Goal: Task Accomplishment & Management: Manage account settings

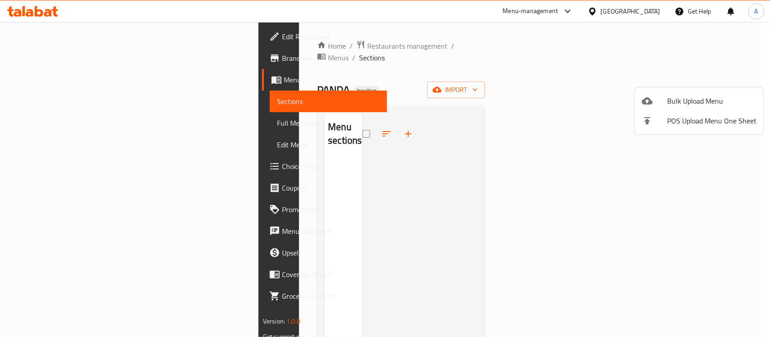
click at [692, 97] on span "Bulk Upload Menu" at bounding box center [711, 101] width 89 height 11
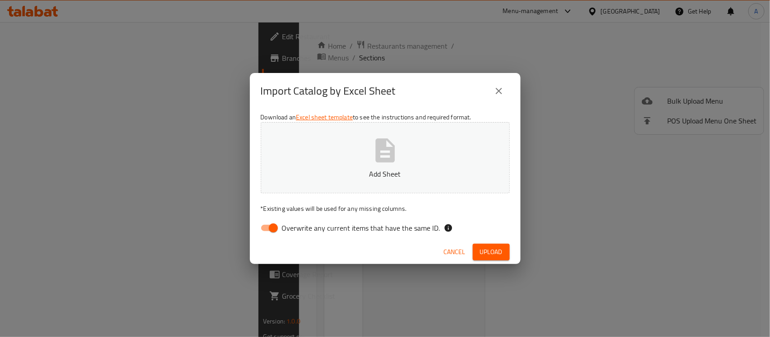
click at [266, 233] on input "Overwrite any current items that have the same ID." at bounding box center [273, 228] width 51 height 17
checkbox input "false"
click at [480, 249] on span "Upload" at bounding box center [491, 252] width 23 height 11
click at [484, 252] on span "Upload" at bounding box center [491, 252] width 23 height 11
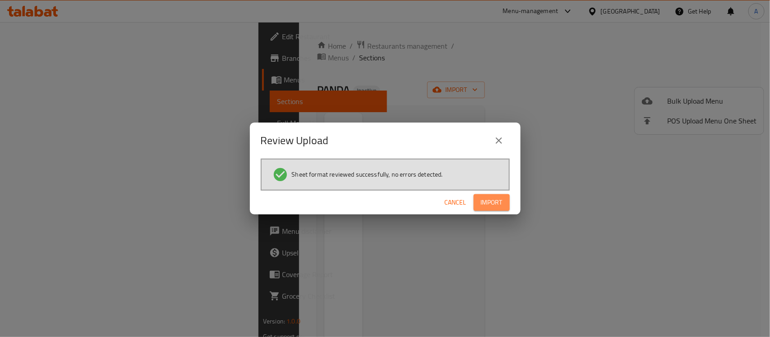
click at [501, 201] on span "Import" at bounding box center [492, 202] width 22 height 11
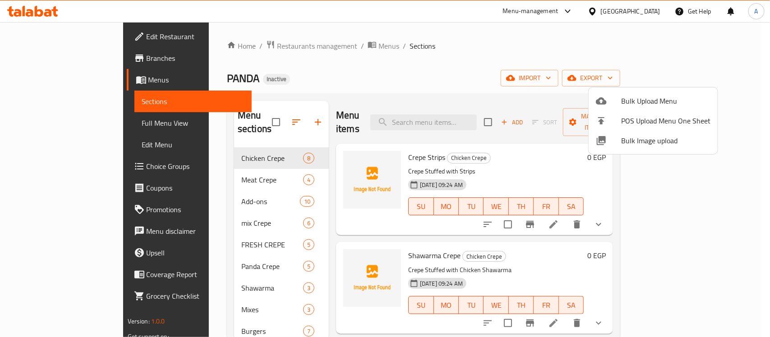
click at [375, 48] on div at bounding box center [385, 168] width 770 height 337
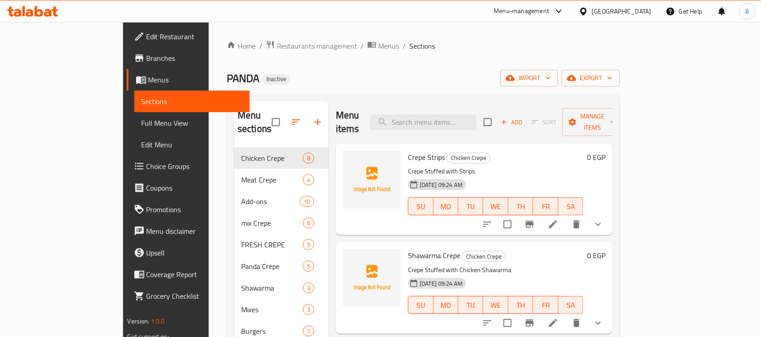
click at [142, 125] on span "Full Menu View" at bounding box center [192, 123] width 101 height 11
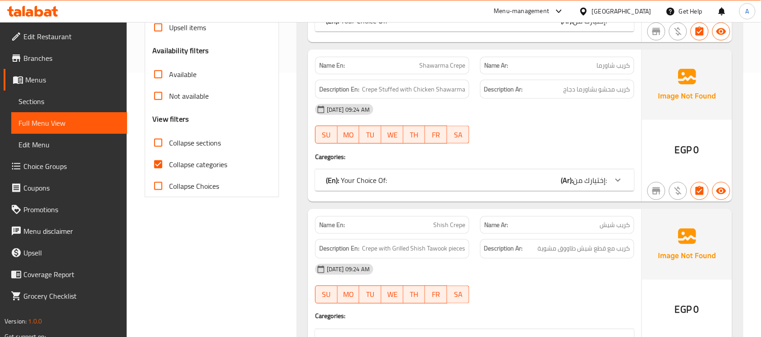
scroll to position [282, 0]
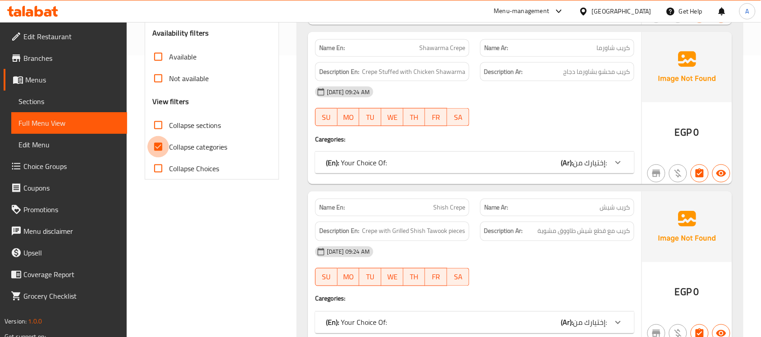
click at [165, 145] on input "Collapse categories" at bounding box center [158, 147] width 22 height 22
checkbox input "false"
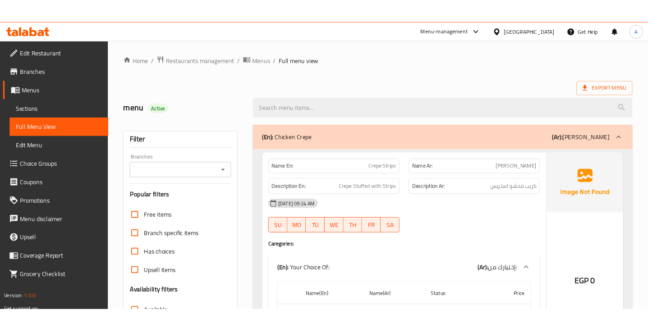
scroll to position [0, 0]
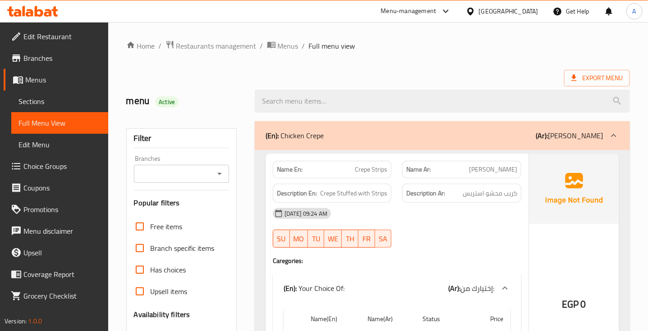
click at [504, 175] on span "كريب استريس" at bounding box center [493, 169] width 48 height 9
click at [374, 167] on span "Crepe Strips" at bounding box center [371, 169] width 32 height 9
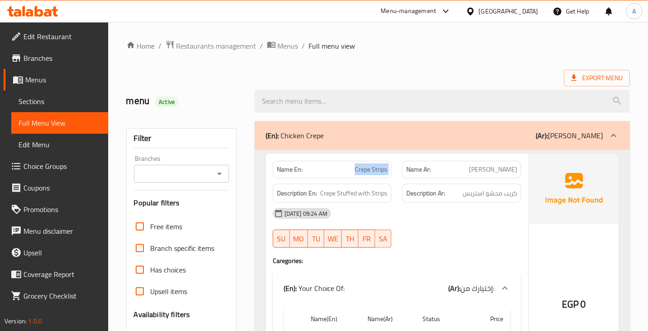
click at [374, 167] on span "Crepe Strips" at bounding box center [371, 169] width 32 height 9
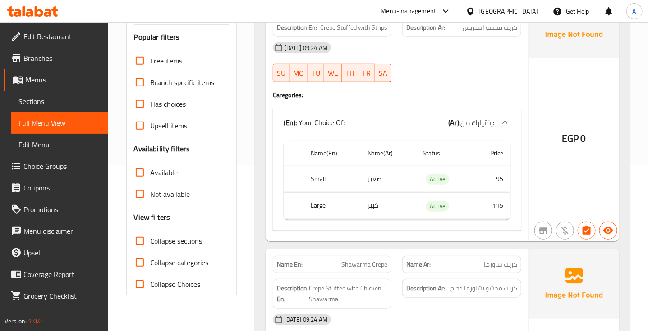
scroll to position [169, 0]
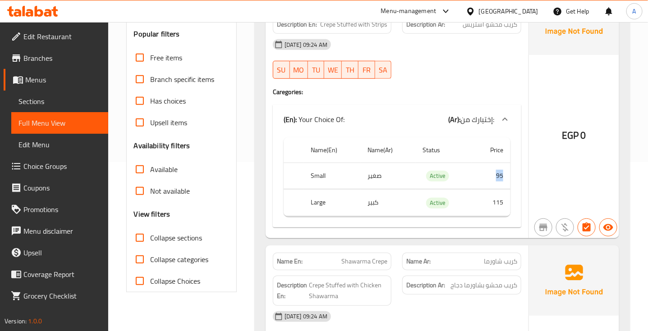
drag, startPoint x: 505, startPoint y: 178, endPoint x: 485, endPoint y: 176, distance: 20.4
click at [485, 176] on td "95" at bounding box center [491, 176] width 38 height 27
drag, startPoint x: 504, startPoint y: 204, endPoint x: 487, endPoint y: 204, distance: 17.1
click at [487, 204] on td "115" at bounding box center [491, 203] width 38 height 27
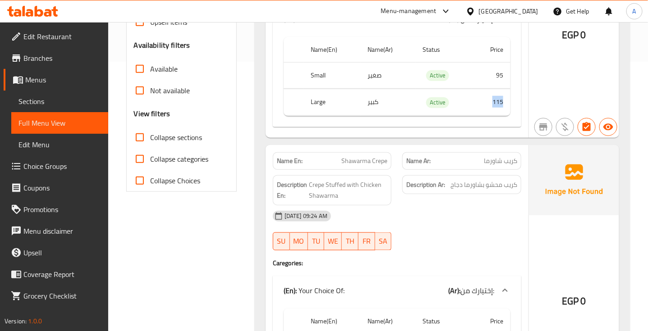
scroll to position [282, 0]
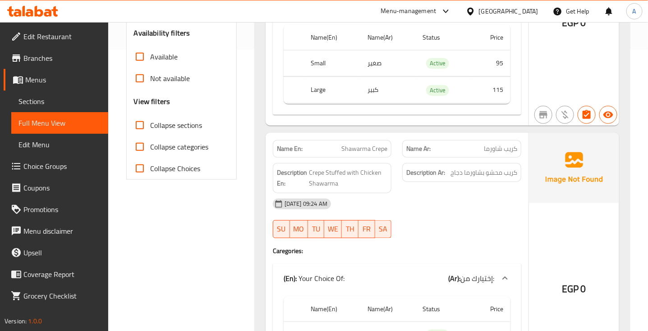
click at [501, 150] on span "كريب شاورما" at bounding box center [500, 148] width 33 height 9
click at [362, 150] on span "Shawarma Crepe" at bounding box center [364, 148] width 46 height 9
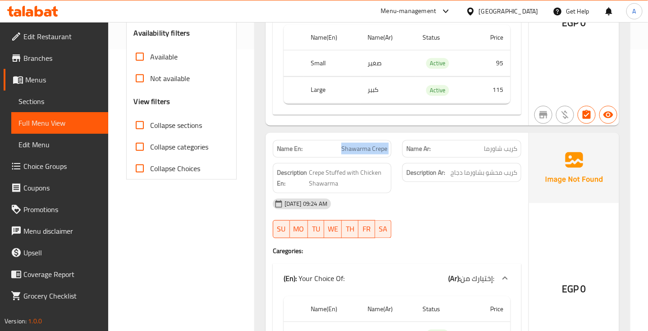
click at [362, 150] on span "Shawarma Crepe" at bounding box center [364, 148] width 46 height 9
click at [514, 170] on span "كريب محشو بشاورما دجاج" at bounding box center [483, 172] width 67 height 11
click at [375, 179] on span "Crepe Stuffed with Chicken Shawarma" at bounding box center [348, 178] width 78 height 22
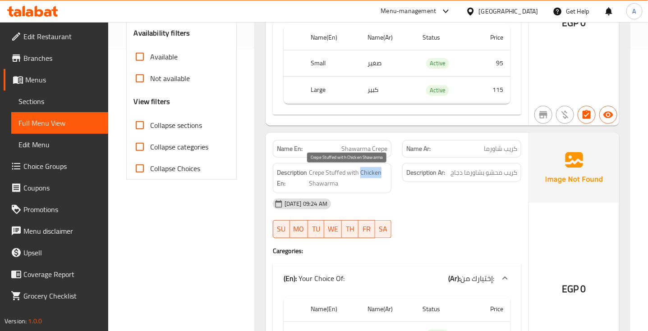
click at [375, 179] on span "Crepe Stuffed with Chicken Shawarma" at bounding box center [348, 178] width 78 height 22
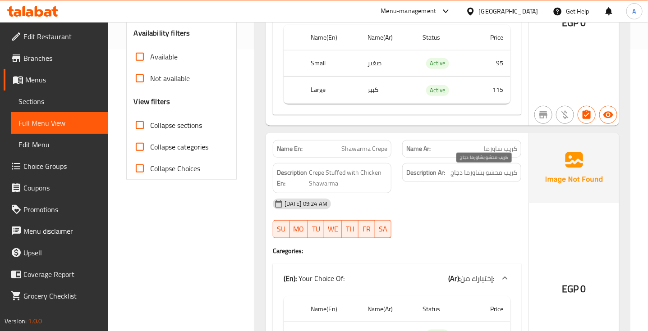
click at [473, 172] on span "كريب محشو بشاورما دجاج" at bounding box center [483, 172] width 67 height 11
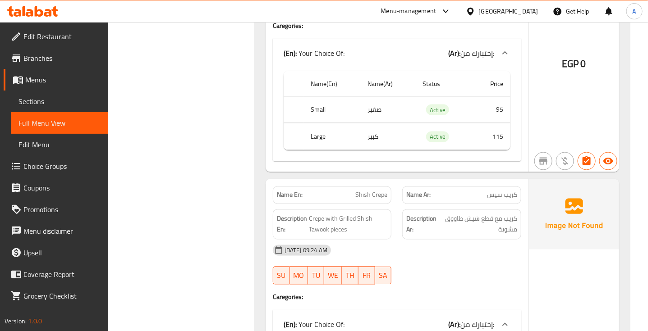
scroll to position [564, 0]
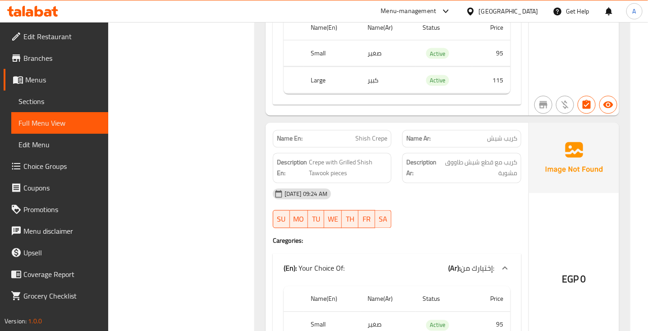
click at [506, 139] on span "كريب شيش" at bounding box center [502, 138] width 30 height 9
click at [368, 144] on span "Shish Crepe" at bounding box center [371, 138] width 32 height 9
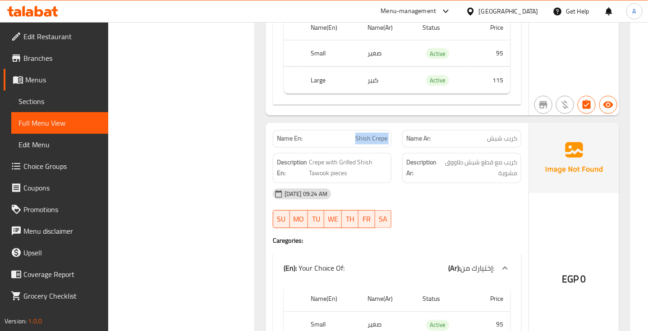
click at [368, 144] on span "Shish Crepe" at bounding box center [371, 138] width 32 height 9
click at [509, 170] on span "كريب مع قطع شيش طاووق مشوية" at bounding box center [479, 168] width 77 height 22
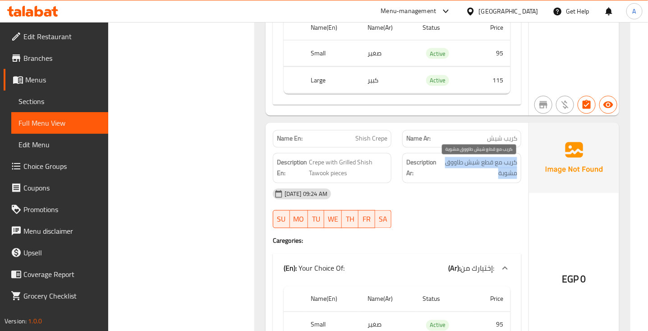
click at [509, 170] on span "كريب مع قطع شيش طاووق مشوية" at bounding box center [479, 168] width 77 height 22
click at [499, 144] on span "كريب شيش" at bounding box center [502, 138] width 30 height 9
click at [364, 144] on span "Shish Crepe" at bounding box center [371, 138] width 32 height 9
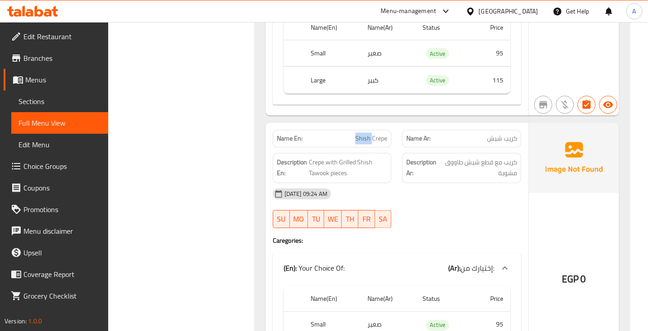
click at [364, 144] on span "Shish Crepe" at bounding box center [371, 138] width 32 height 9
click at [340, 170] on span "Crepe with Grilled Shish Tawook pieces" at bounding box center [348, 168] width 78 height 22
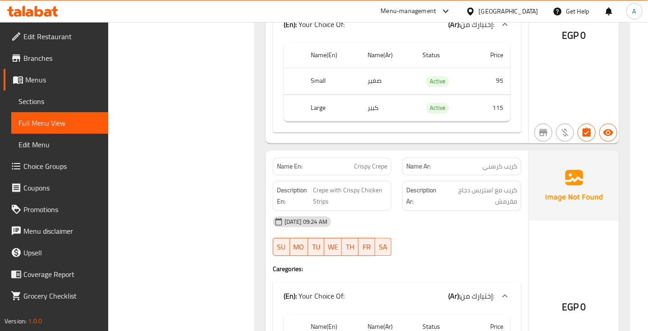
scroll to position [845, 0]
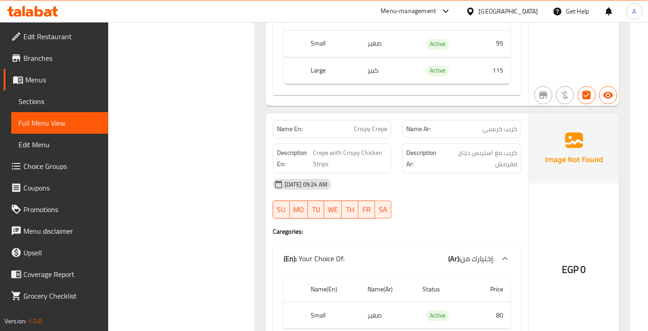
click at [496, 130] on span "كريب كرسبي" at bounding box center [499, 128] width 35 height 9
click at [358, 133] on span "Crispy Crepe" at bounding box center [370, 128] width 33 height 9
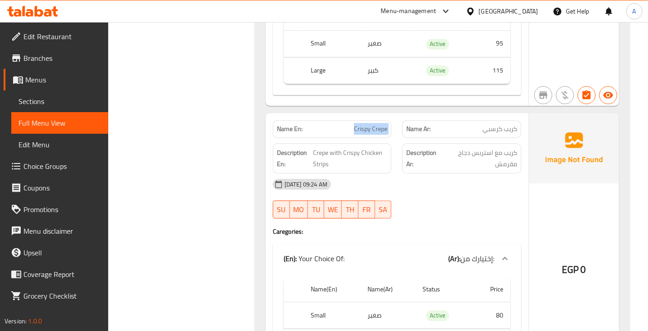
click at [358, 133] on span "Crispy Crepe" at bounding box center [370, 128] width 33 height 9
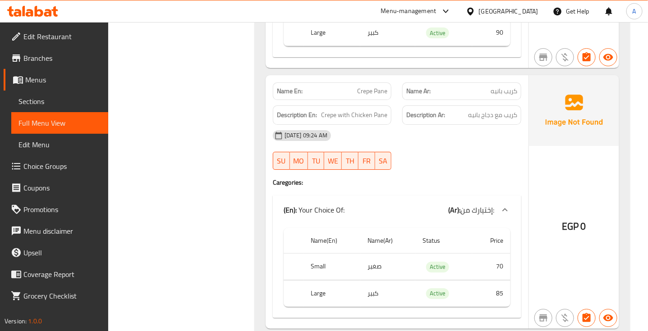
scroll to position [1184, 0]
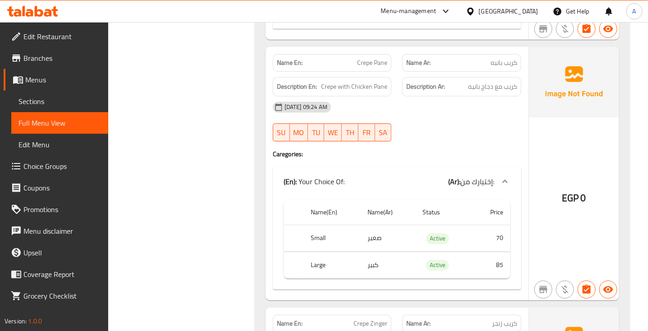
click at [511, 64] on span "كريب بانيه" at bounding box center [504, 62] width 27 height 9
click at [363, 68] on span "Crepe Pane" at bounding box center [372, 62] width 30 height 9
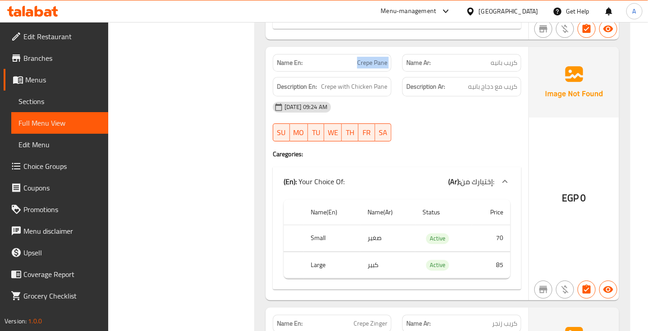
click at [363, 68] on span "Crepe Pane" at bounding box center [372, 62] width 30 height 9
click at [493, 68] on span "كريب بانيه" at bounding box center [504, 62] width 27 height 9
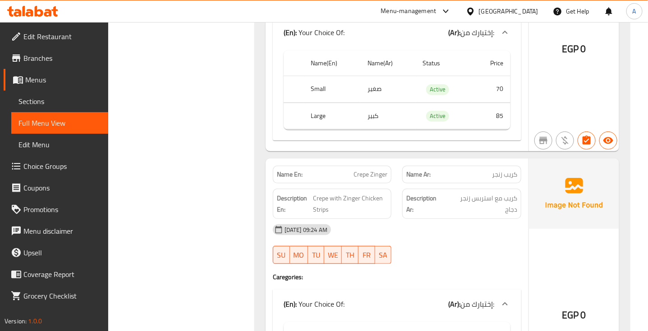
scroll to position [1353, 0]
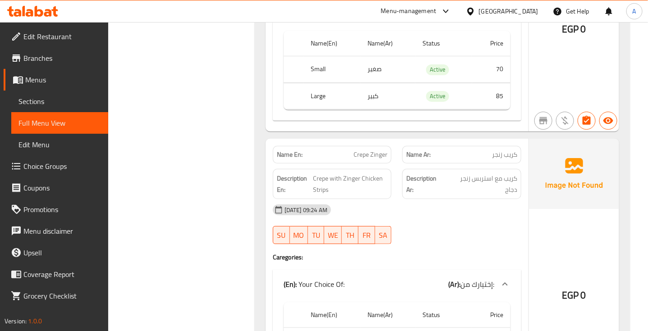
click at [508, 160] on span "كريب زنجر" at bounding box center [504, 154] width 25 height 9
click at [358, 164] on div "Name En: Crepe Zinger" at bounding box center [332, 155] width 119 height 18
click at [359, 158] on span "Crepe Zinger" at bounding box center [371, 154] width 34 height 9
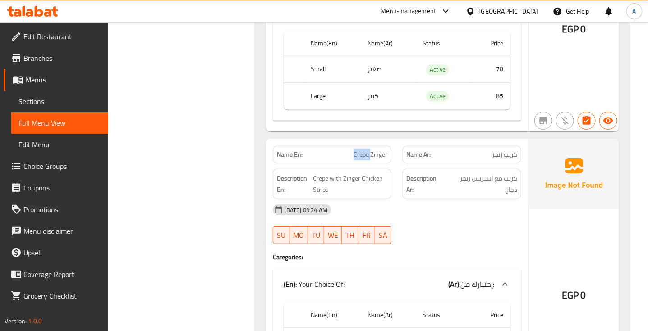
click at [359, 158] on span "Crepe Zinger" at bounding box center [371, 154] width 34 height 9
click at [487, 181] on span "كريب مع استربس زنجر دجاج" at bounding box center [482, 184] width 70 height 22
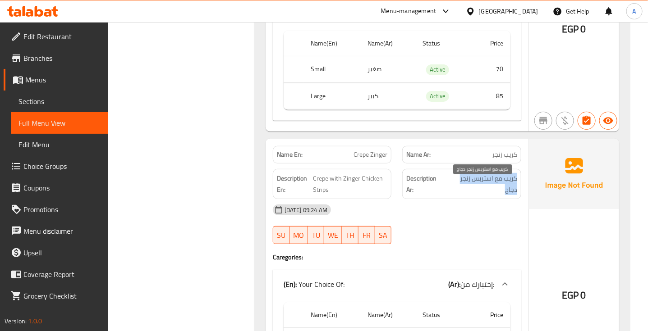
click at [487, 181] on span "كريب مع استربس زنجر دجاج" at bounding box center [482, 184] width 70 height 22
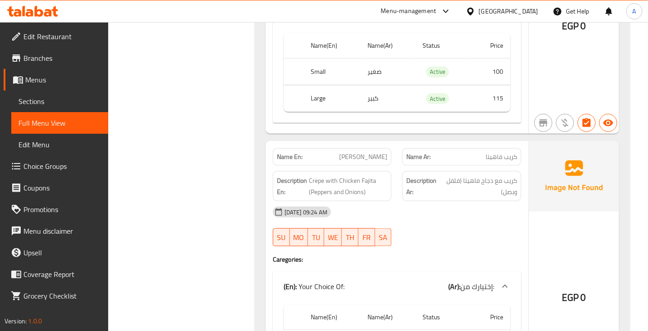
scroll to position [1635, 0]
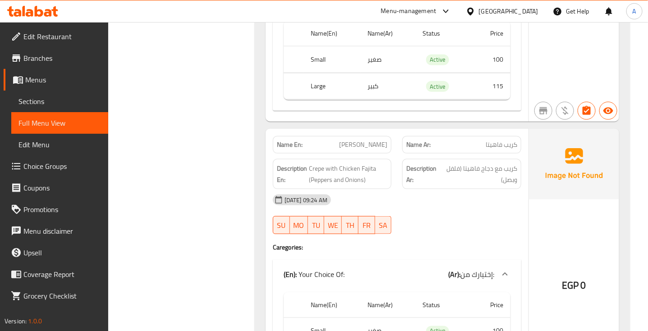
click at [488, 150] on span "كريب فاهيتا" at bounding box center [502, 144] width 32 height 9
click at [357, 150] on span "[PERSON_NAME]" at bounding box center [363, 144] width 48 height 9
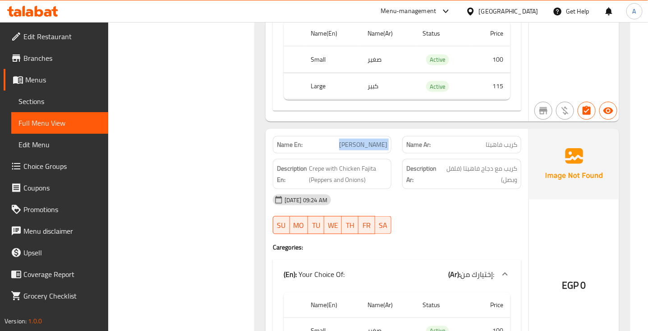
click at [357, 150] on span "[PERSON_NAME]" at bounding box center [363, 144] width 48 height 9
click at [500, 177] on span "كريب مع دجاج فاهيتا (فلفل وبصل)" at bounding box center [479, 174] width 76 height 22
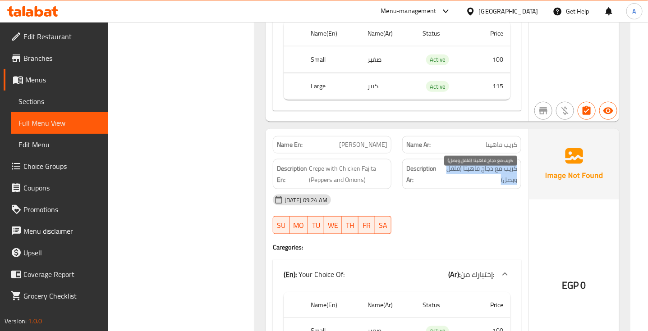
click at [500, 177] on span "كريب مع دجاج فاهيتا (فلفل وبصل)" at bounding box center [479, 174] width 76 height 22
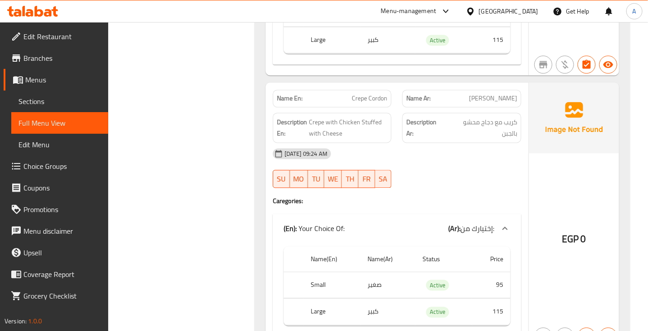
scroll to position [1973, 0]
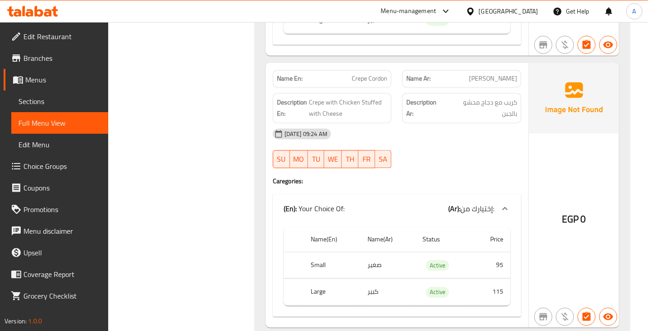
click at [491, 83] on span "[PERSON_NAME]" at bounding box center [493, 78] width 48 height 9
click at [365, 83] on span "Crepe Cordon" at bounding box center [370, 78] width 36 height 9
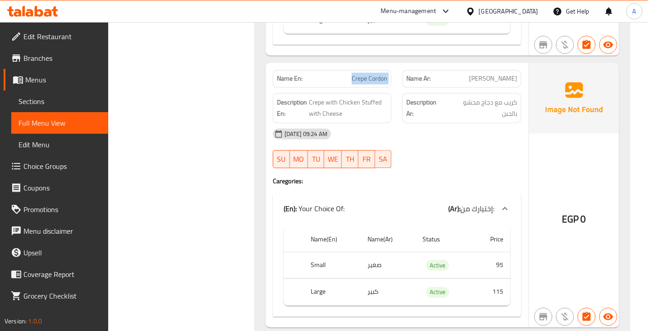
click at [365, 83] on span "Crepe Cordon" at bounding box center [370, 78] width 36 height 9
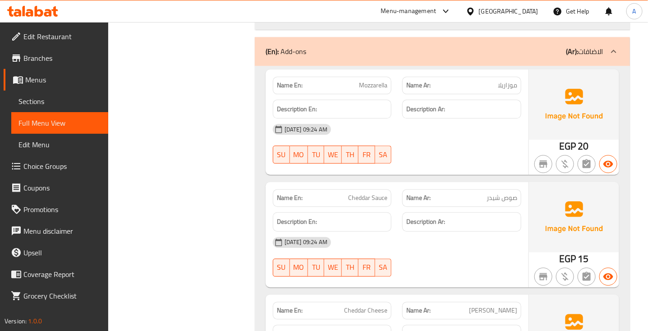
scroll to position [3495, 0]
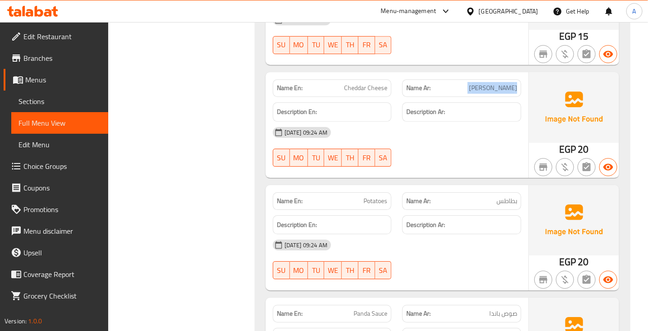
scroll to position [3607, 0]
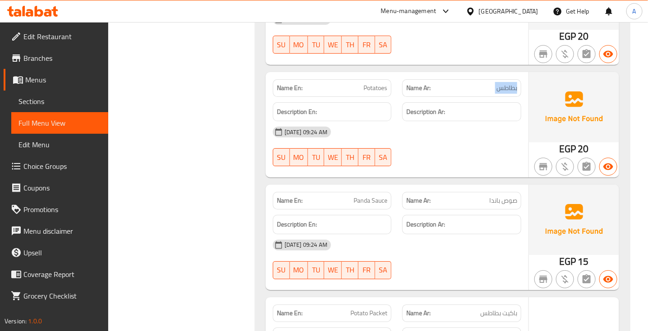
scroll to position [3720, 0]
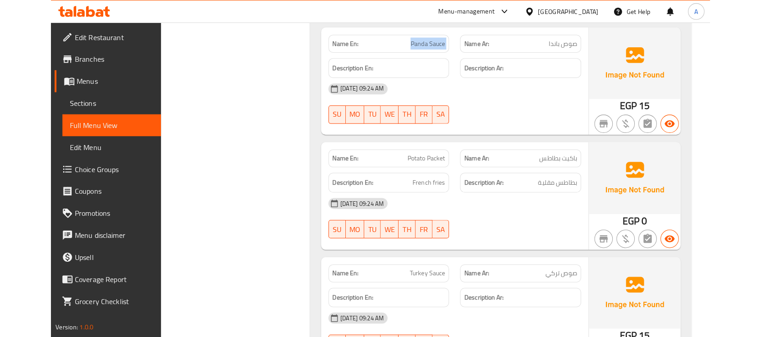
scroll to position [3889, 0]
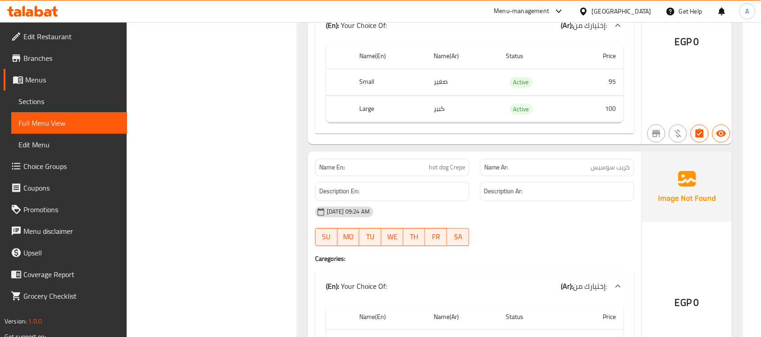
scroll to position [2649, 0]
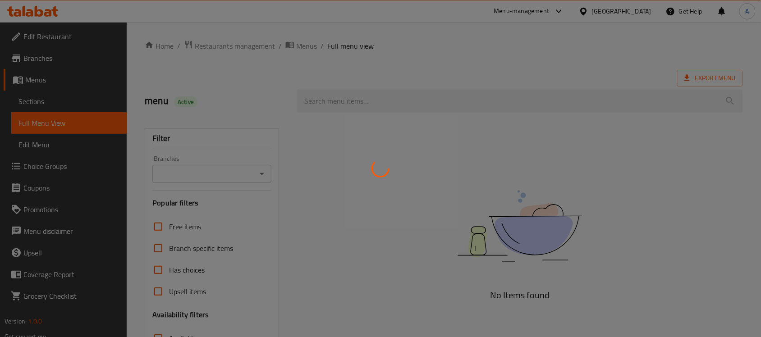
click at [57, 169] on div at bounding box center [380, 168] width 761 height 337
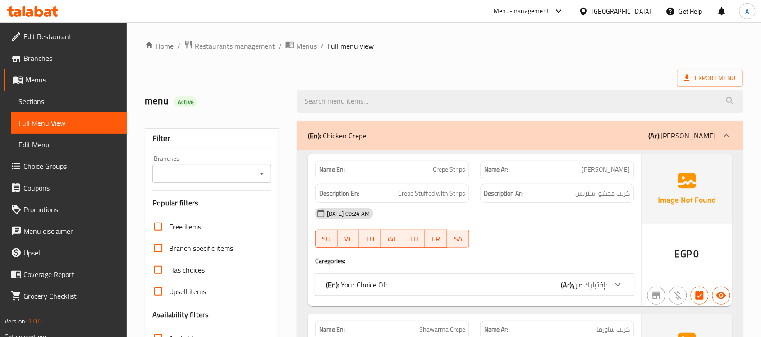
click at [53, 166] on span "Choice Groups" at bounding box center [71, 166] width 96 height 11
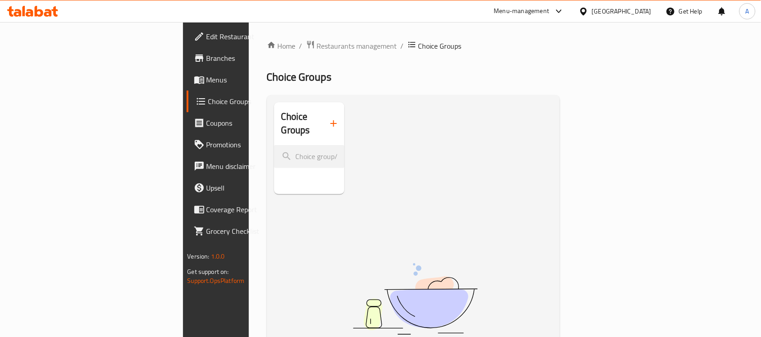
click at [328, 118] on icon "button" at bounding box center [333, 123] width 11 height 11
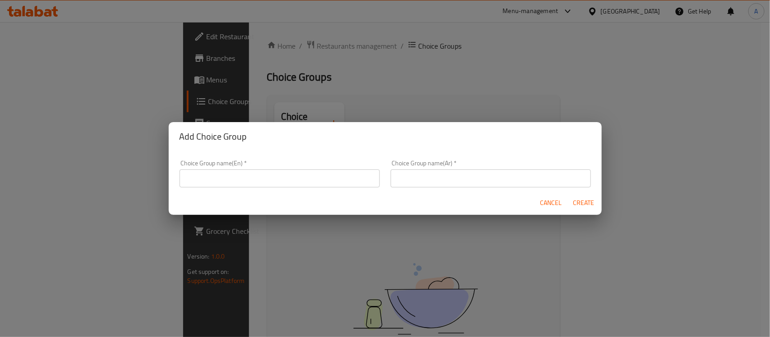
click at [279, 176] on input "text" at bounding box center [279, 179] width 200 height 18
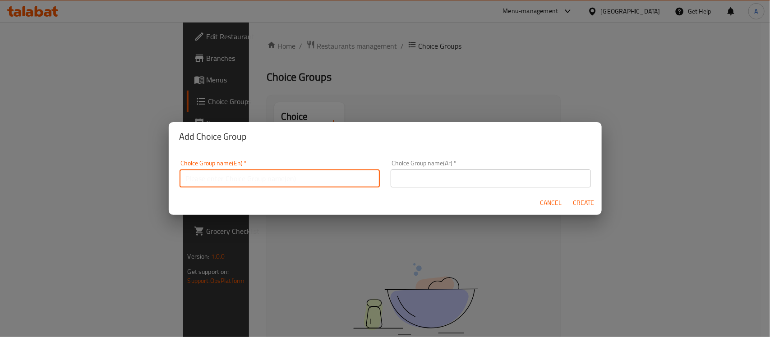
type input "Your Choice OF :"
click at [438, 176] on input "text" at bounding box center [490, 179] width 200 height 18
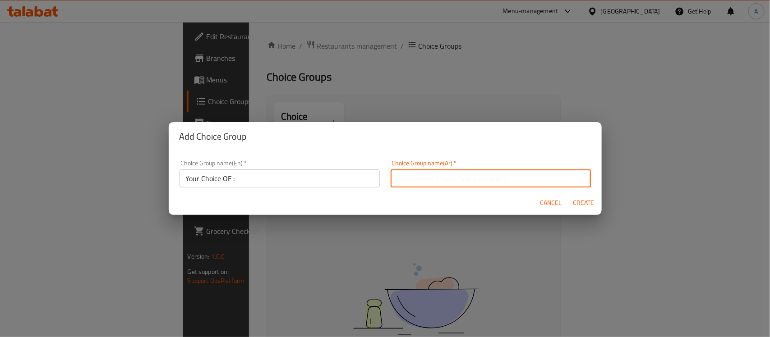
type input "إختيارك من :"
click at [580, 202] on span "Create" at bounding box center [584, 202] width 22 height 11
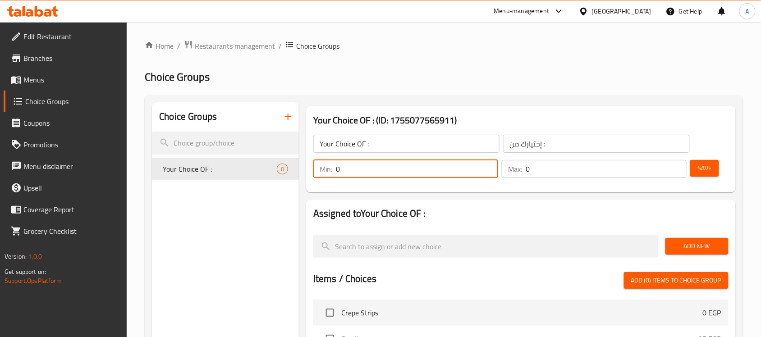
click at [332, 170] on div "Min: 0 ​" at bounding box center [405, 169] width 185 height 18
type input "1"
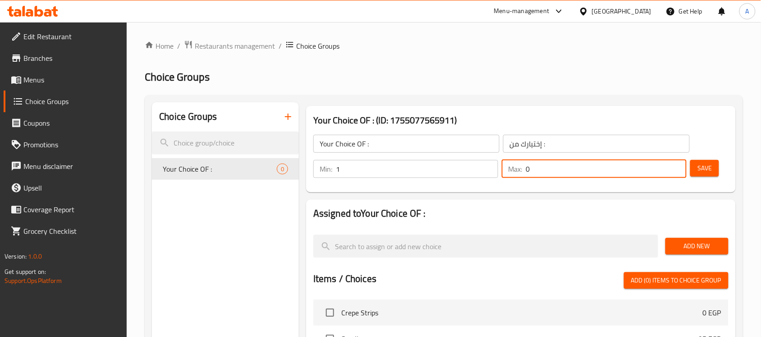
click at [547, 170] on input "0" at bounding box center [606, 169] width 161 height 18
type input "1"
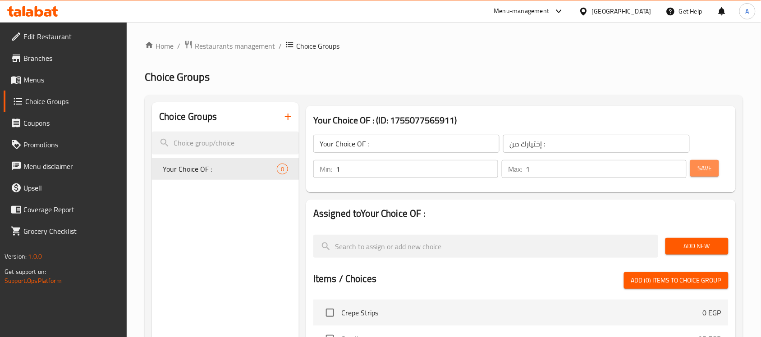
click at [705, 172] on span "Save" at bounding box center [705, 168] width 14 height 11
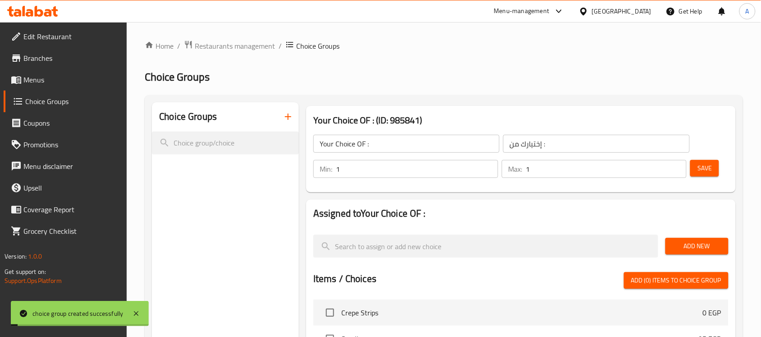
click at [698, 246] on span "Add New" at bounding box center [697, 246] width 49 height 11
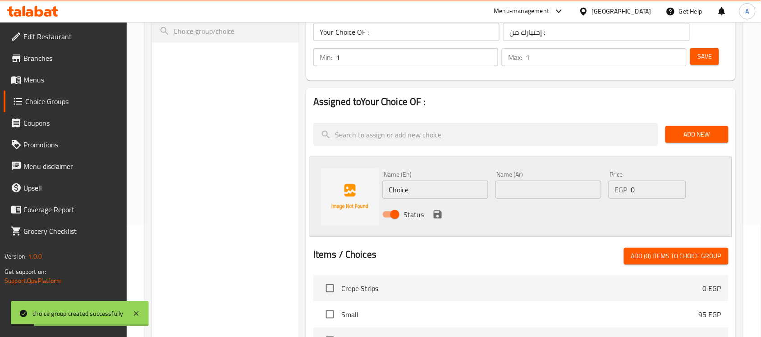
scroll to position [113, 0]
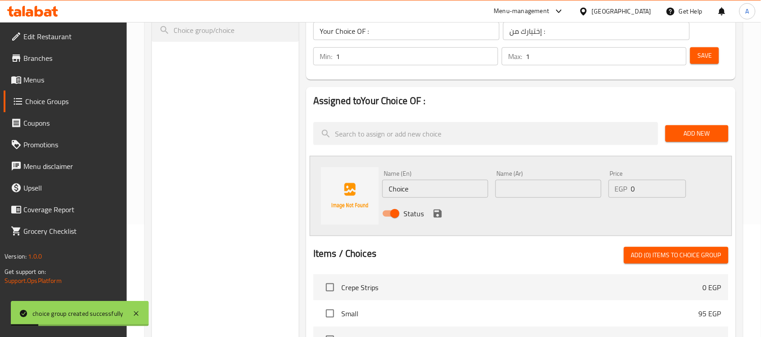
click at [416, 183] on input "Choice" at bounding box center [435, 189] width 106 height 18
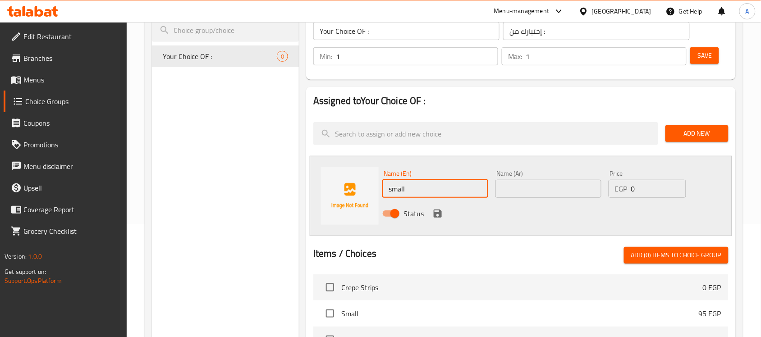
type input "small"
click at [537, 192] on input "text" at bounding box center [549, 189] width 106 height 18
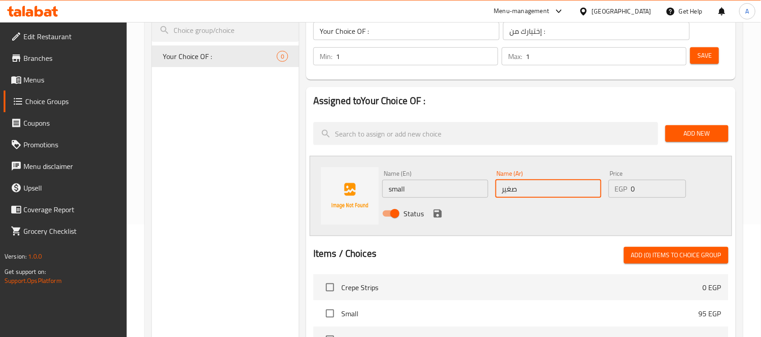
type input "صغير"
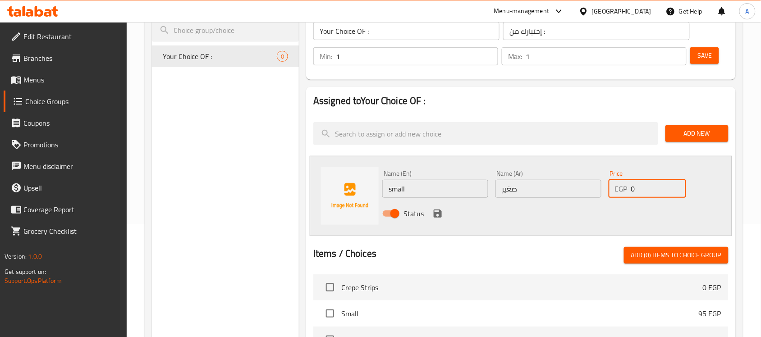
click at [614, 191] on div "EGP 0 Price" at bounding box center [648, 189] width 78 height 18
type input "30"
click at [442, 216] on icon "save" at bounding box center [437, 213] width 11 height 11
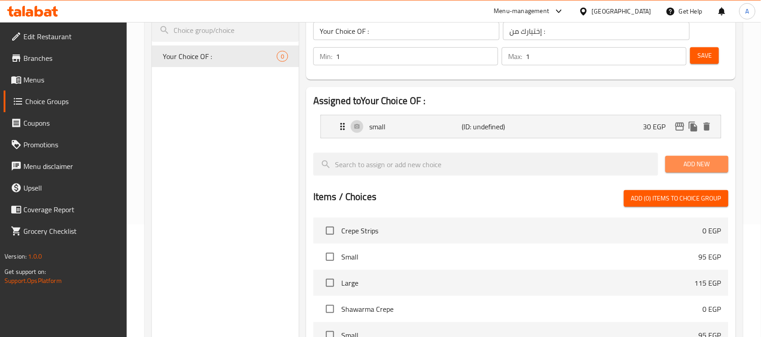
click at [712, 166] on span "Add New" at bounding box center [697, 164] width 49 height 11
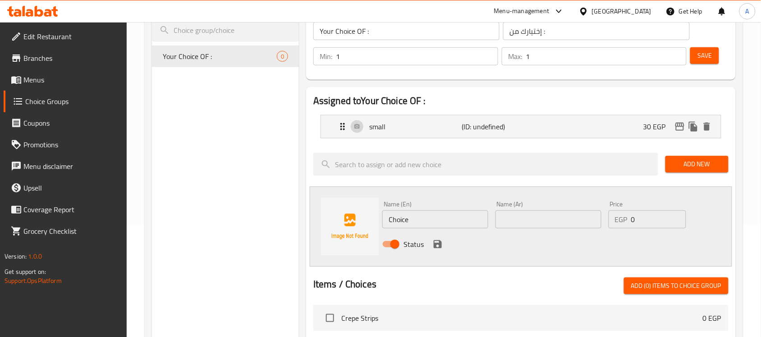
scroll to position [225, 0]
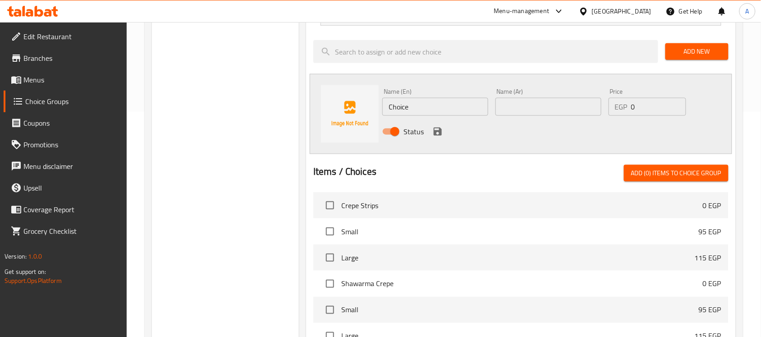
click at [418, 101] on input "Choice" at bounding box center [435, 107] width 106 height 18
type input "Large"
click at [521, 107] on input "text" at bounding box center [549, 107] width 106 height 18
type input "كبير"
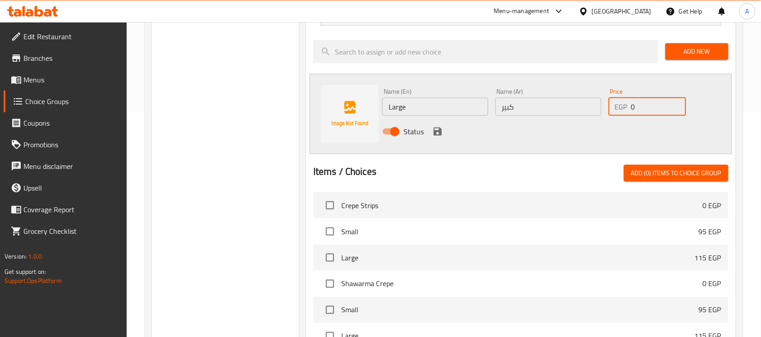
drag, startPoint x: 639, startPoint y: 100, endPoint x: 623, endPoint y: 102, distance: 16.4
click at [623, 102] on div "EGP 0 Price" at bounding box center [648, 107] width 78 height 18
type input "35"
click at [441, 126] on icon "save" at bounding box center [437, 131] width 11 height 11
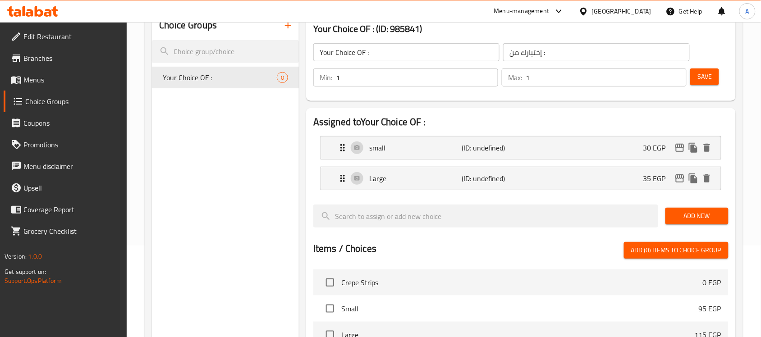
scroll to position [56, 0]
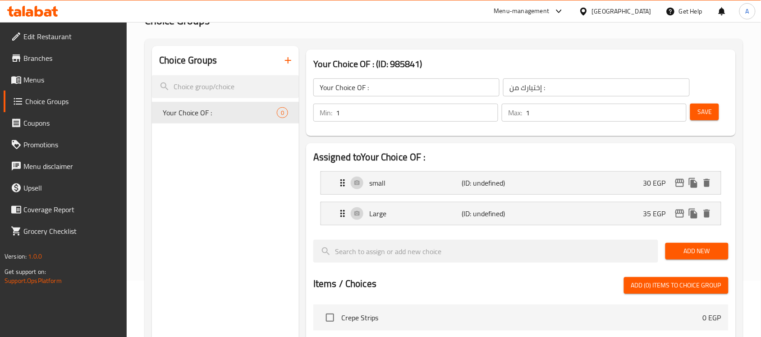
click at [708, 112] on span "Save" at bounding box center [705, 111] width 14 height 11
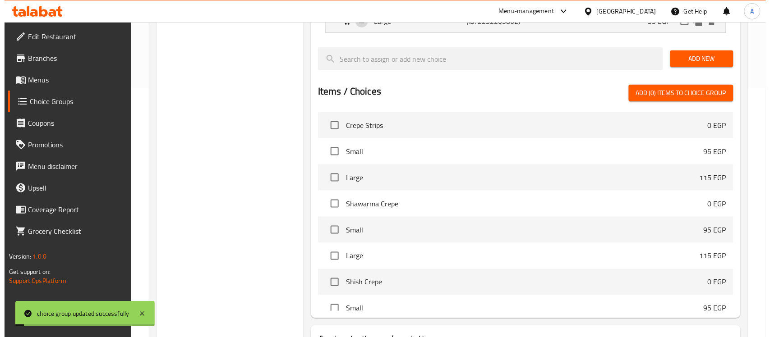
scroll to position [322, 0]
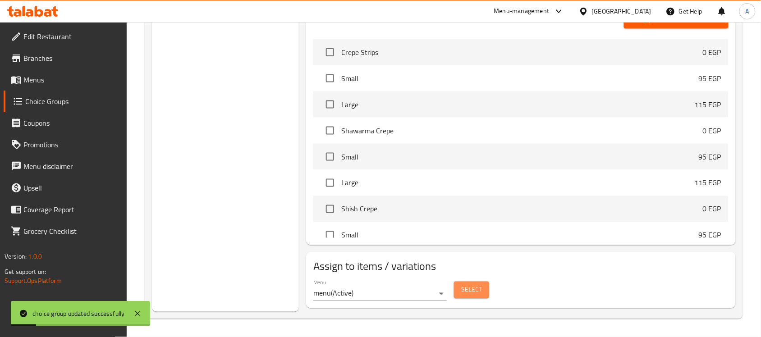
click at [474, 287] on span "Select" at bounding box center [471, 290] width 21 height 11
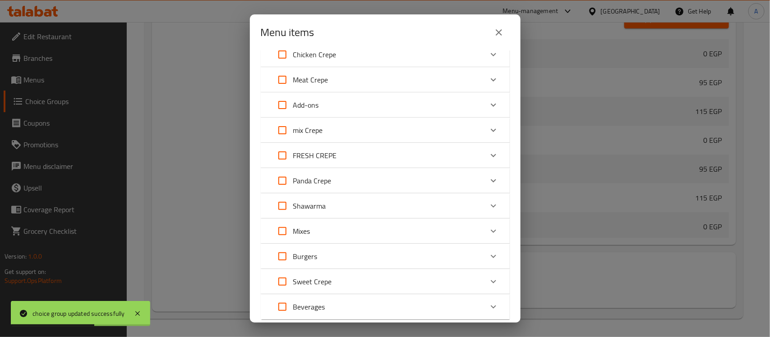
scroll to position [56, 0]
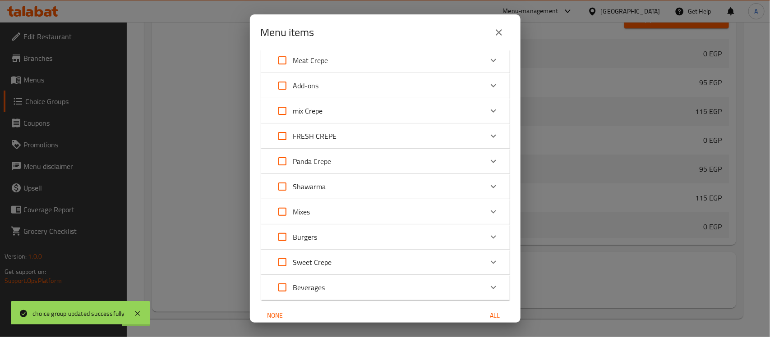
click at [489, 76] on div "Expand" at bounding box center [493, 86] width 22 height 22
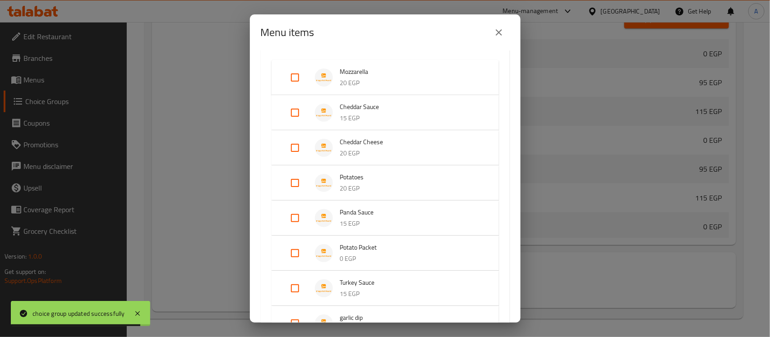
scroll to position [169, 0]
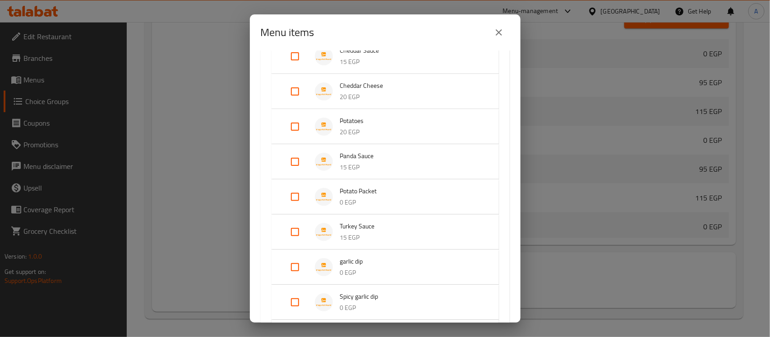
click at [285, 197] on input "Expand" at bounding box center [295, 197] width 22 height 22
checkbox input "true"
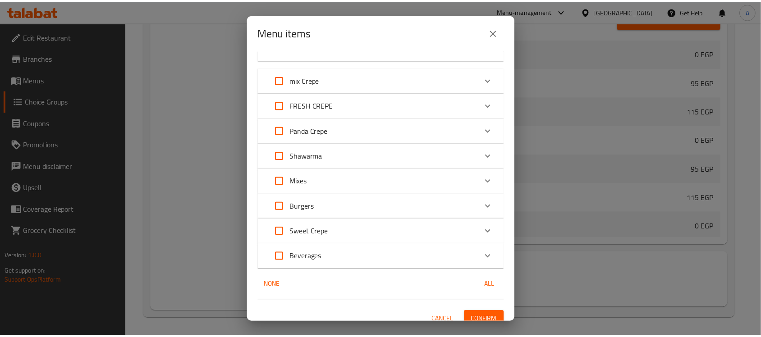
scroll to position [501, 0]
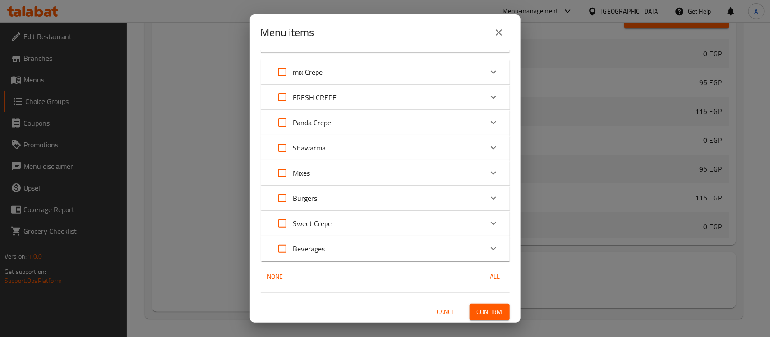
click at [481, 312] on span "Confirm" at bounding box center [490, 312] width 26 height 11
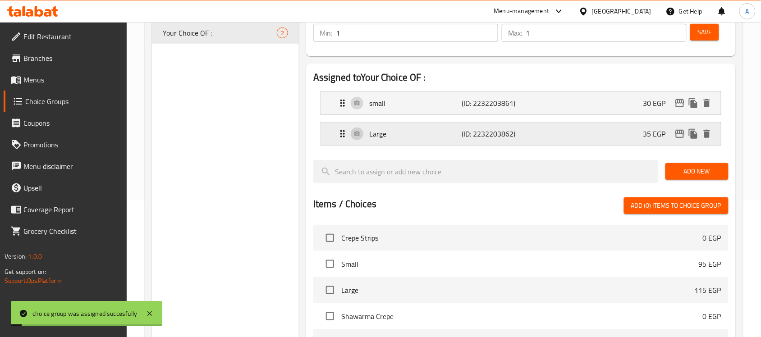
scroll to position [0, 0]
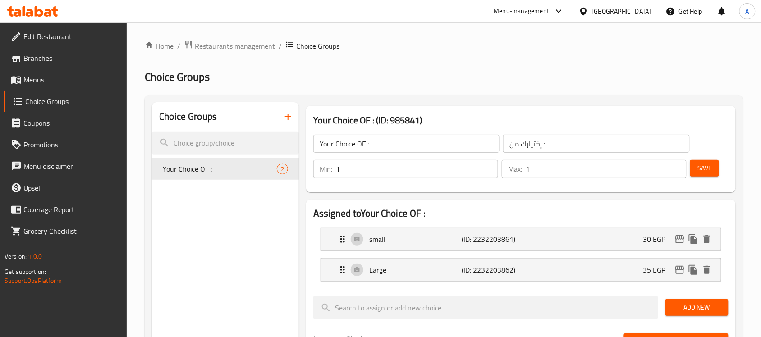
drag, startPoint x: 243, startPoint y: 252, endPoint x: 255, endPoint y: 213, distance: 40.1
click at [285, 174] on icon "duplicate" at bounding box center [285, 169] width 11 height 11
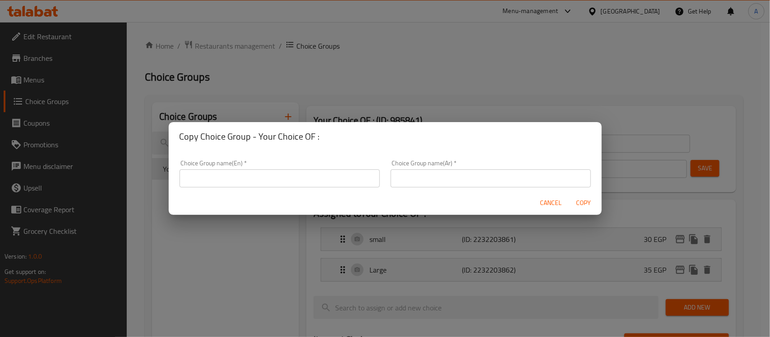
click at [286, 181] on input "text" at bounding box center [279, 179] width 200 height 18
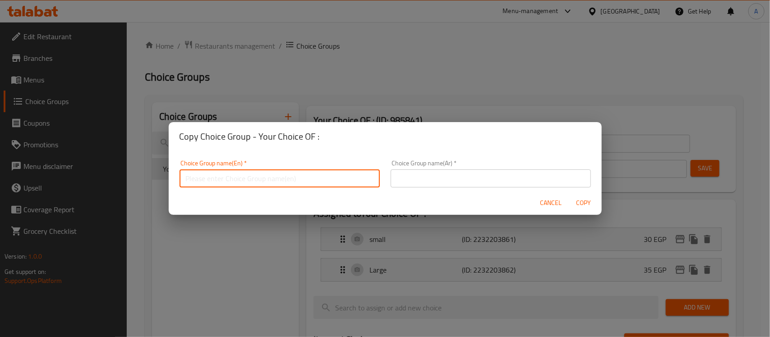
type input "Your Choice Of:"
click at [495, 177] on input "text" at bounding box center [490, 179] width 200 height 18
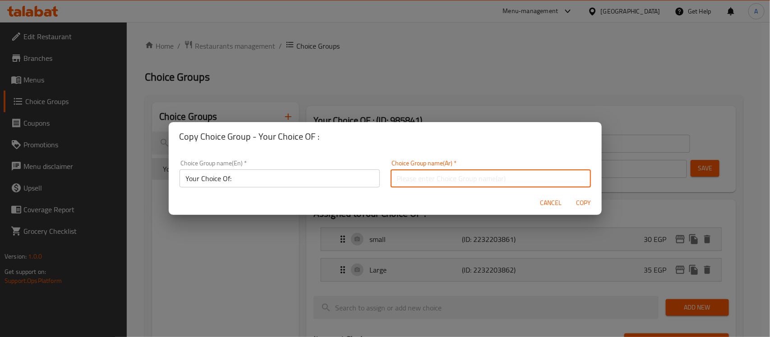
type input "إختيارك من :"
click at [587, 201] on span "Copy" at bounding box center [584, 202] width 22 height 11
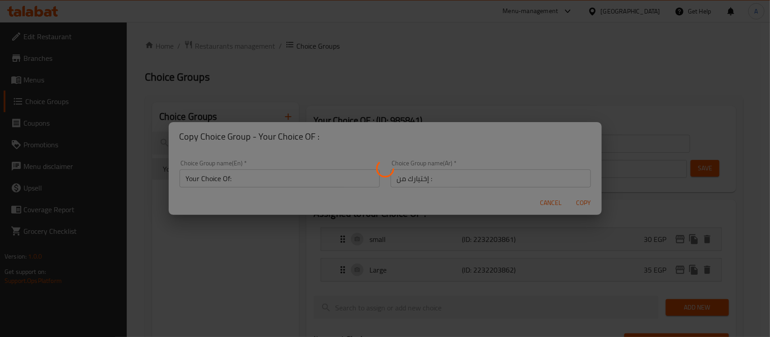
type input "Your Choice Of:"
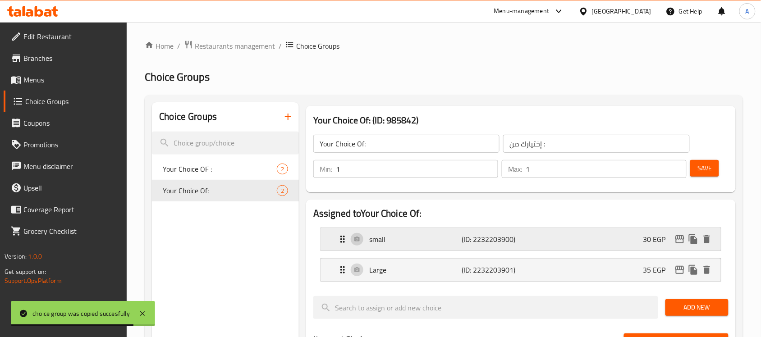
click at [463, 244] on p "(ID: 2232203900)" at bounding box center [493, 239] width 62 height 11
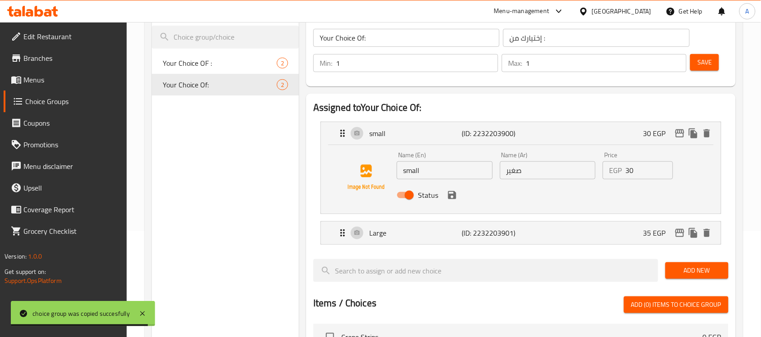
scroll to position [113, 0]
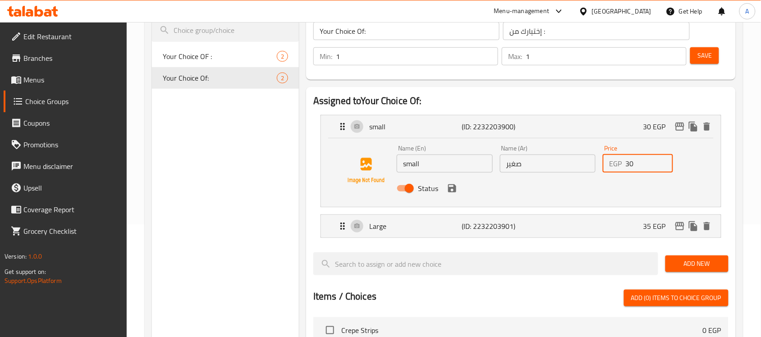
drag, startPoint x: 638, startPoint y: 170, endPoint x: 625, endPoint y: 170, distance: 14.0
click at [625, 170] on div "EGP 30 Price" at bounding box center [638, 164] width 70 height 18
click at [456, 189] on icon "save" at bounding box center [452, 188] width 11 height 11
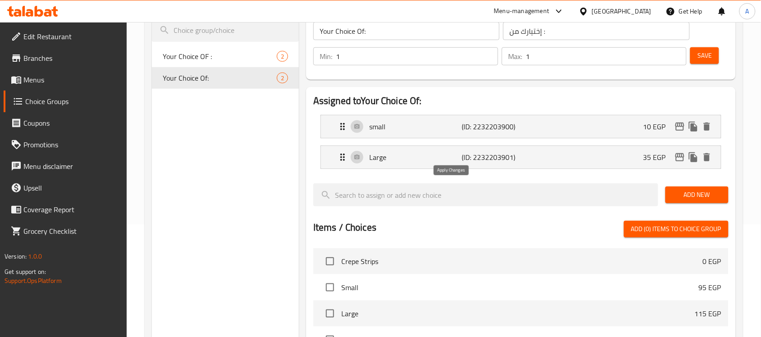
type input "10"
click at [560, 147] on div "Large (ID: 2232203901) 35 EGP" at bounding box center [523, 157] width 373 height 23
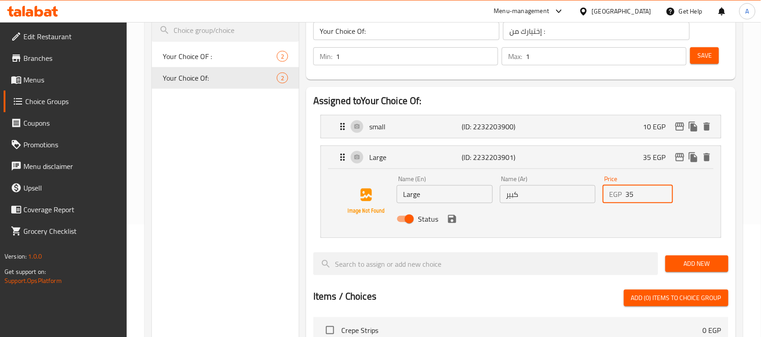
drag, startPoint x: 637, startPoint y: 196, endPoint x: 619, endPoint y: 196, distance: 17.6
click at [619, 196] on div "EGP 35 Price" at bounding box center [638, 194] width 70 height 18
click at [456, 217] on icon "save" at bounding box center [452, 219] width 11 height 11
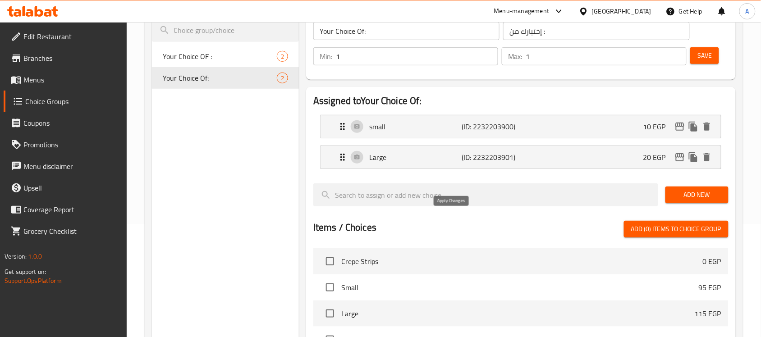
type input "20"
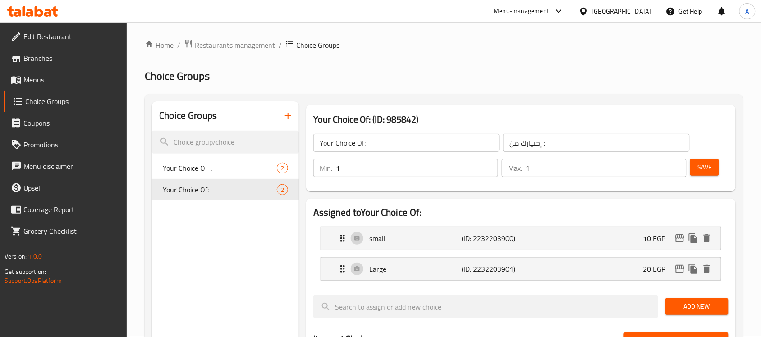
scroll to position [0, 0]
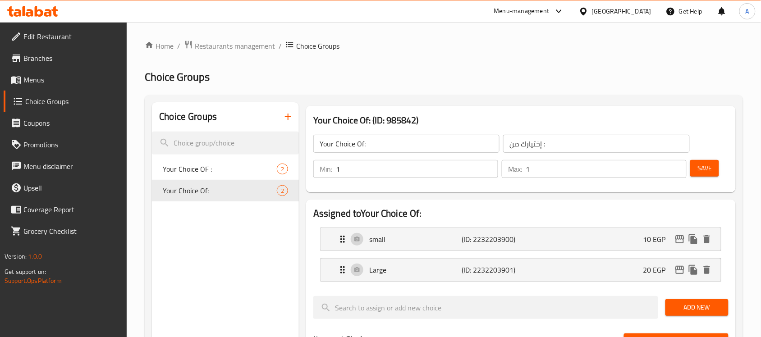
click at [708, 174] on span "Save" at bounding box center [705, 168] width 14 height 11
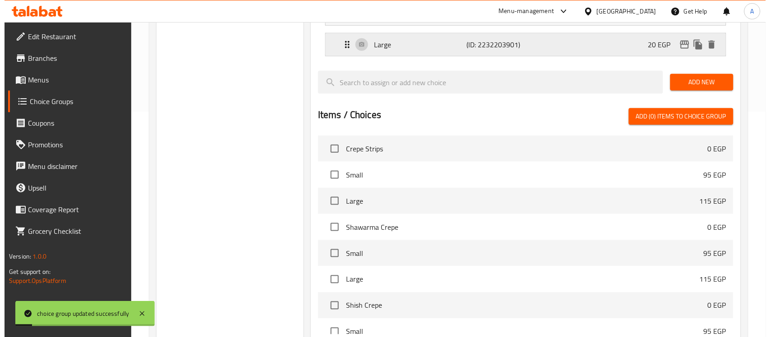
scroll to position [322, 0]
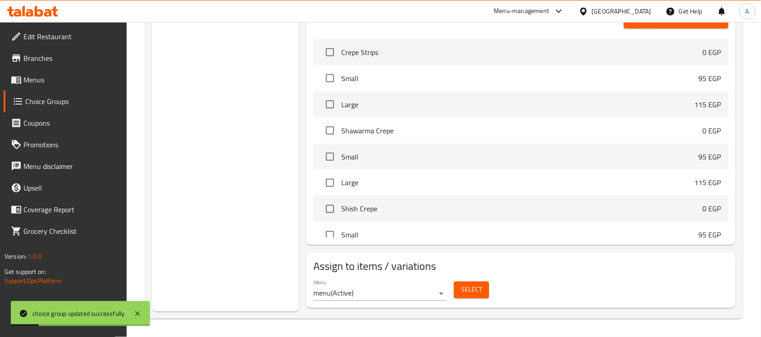
click at [481, 289] on span "Select" at bounding box center [471, 290] width 21 height 11
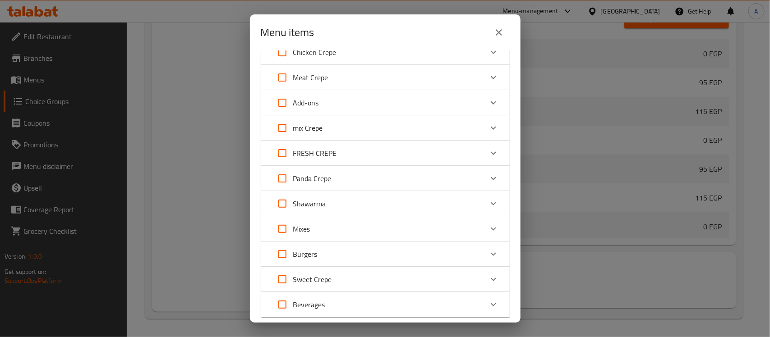
scroll to position [0, 0]
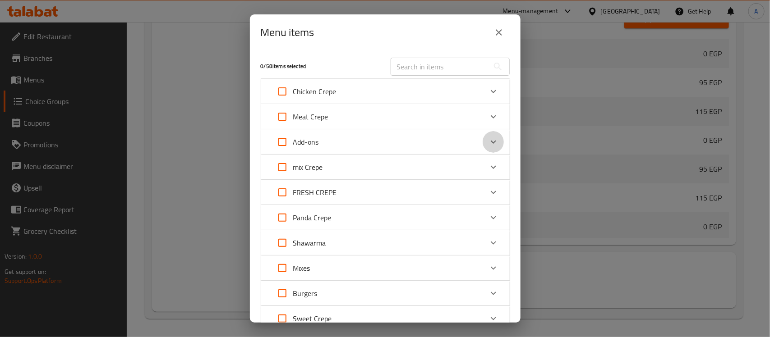
click at [482, 141] on div "Expand" at bounding box center [493, 142] width 22 height 22
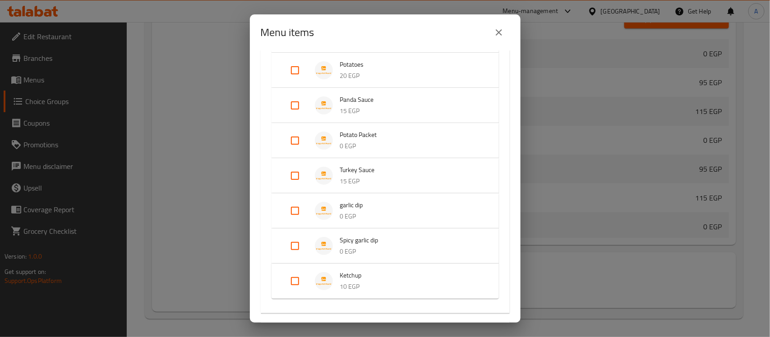
scroll to position [282, 0]
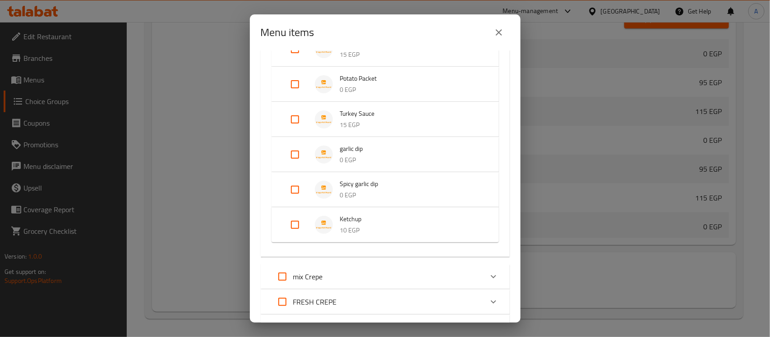
click at [286, 148] on input "Expand" at bounding box center [295, 155] width 22 height 22
checkbox input "true"
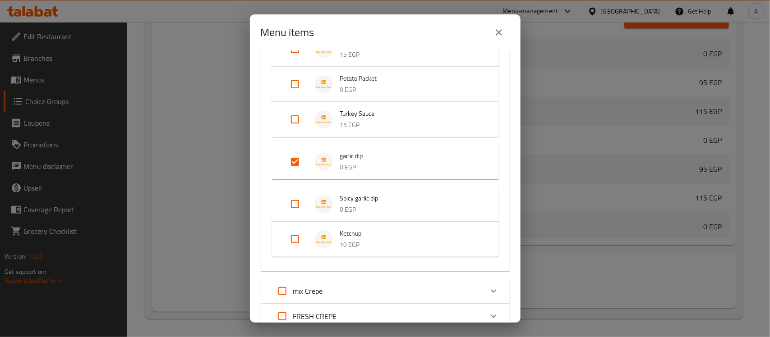
click at [289, 203] on input "Expand" at bounding box center [295, 204] width 22 height 22
checkbox input "true"
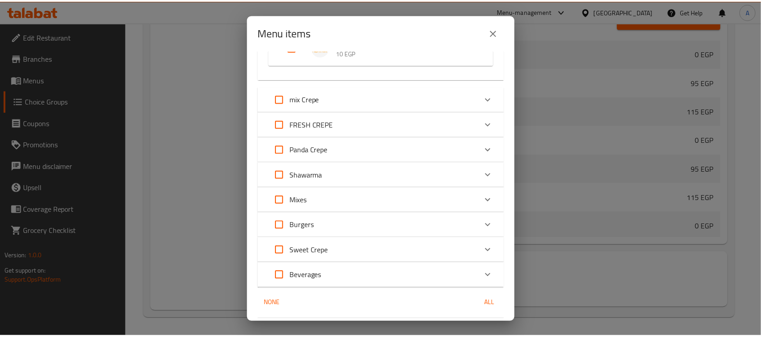
scroll to position [508, 0]
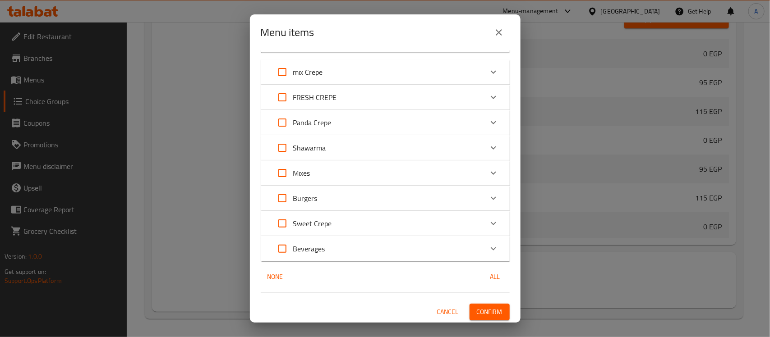
click at [499, 308] on button "Confirm" at bounding box center [489, 312] width 40 height 17
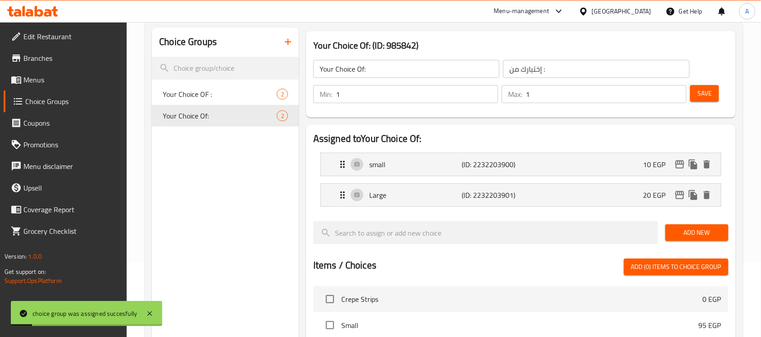
scroll to position [0, 0]
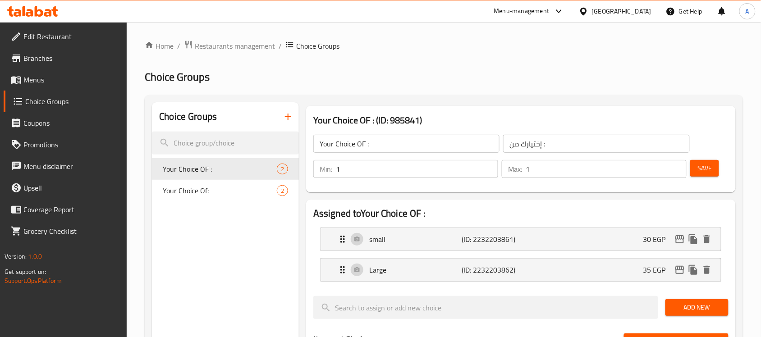
click at [24, 78] on span "Menus" at bounding box center [71, 79] width 96 height 11
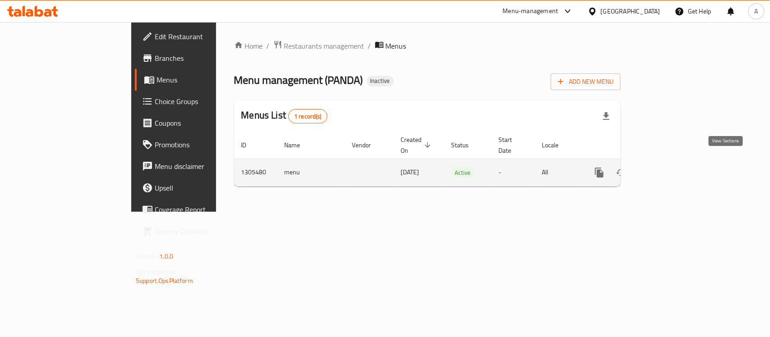
click at [668, 169] on icon "enhanced table" at bounding box center [664, 173] width 8 height 8
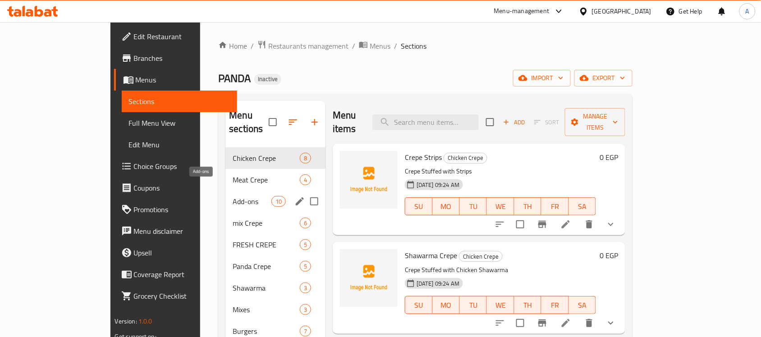
click at [233, 196] on span "Add-ons" at bounding box center [252, 201] width 38 height 11
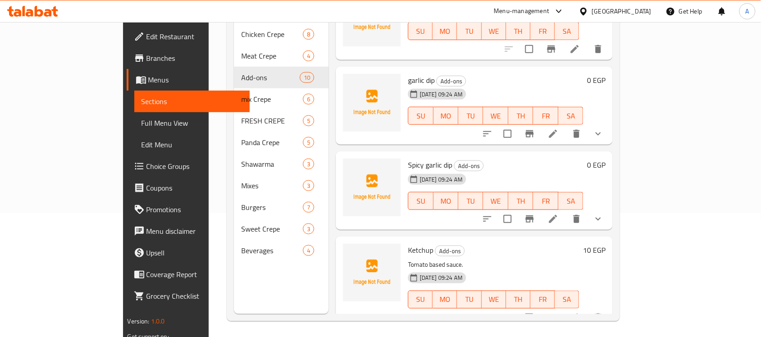
scroll to position [127, 0]
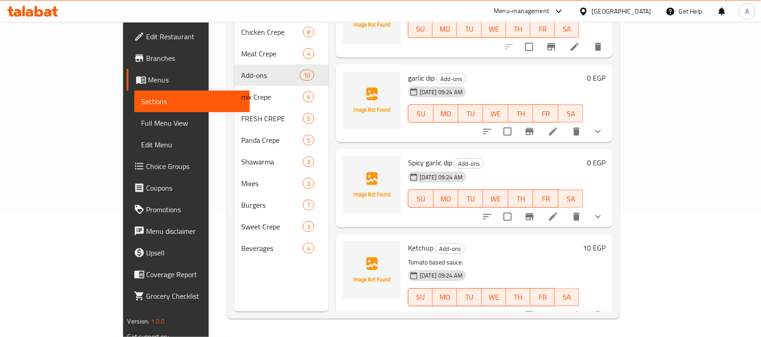
click at [340, 296] on div at bounding box center [372, 280] width 65 height 84
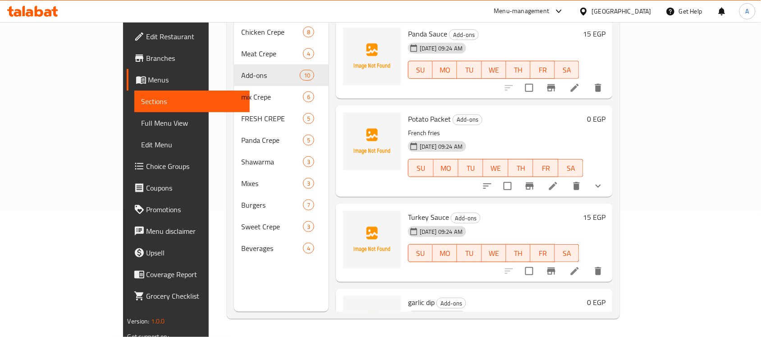
scroll to position [336, 0]
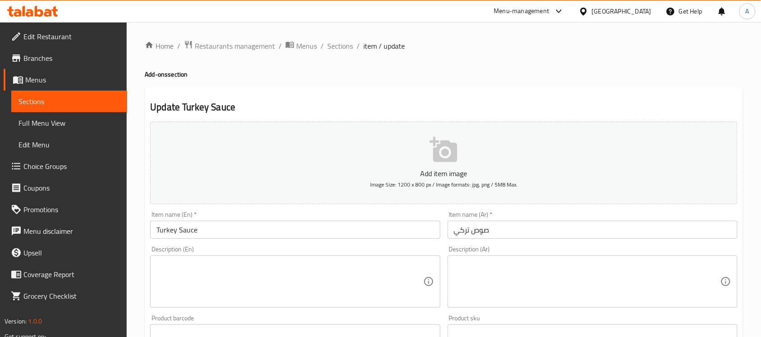
click at [218, 275] on textarea at bounding box center [289, 282] width 266 height 43
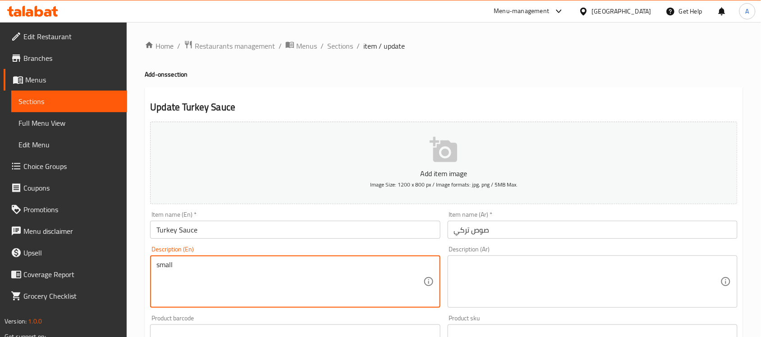
type textarea "small"
click at [551, 280] on textarea at bounding box center [587, 282] width 266 height 43
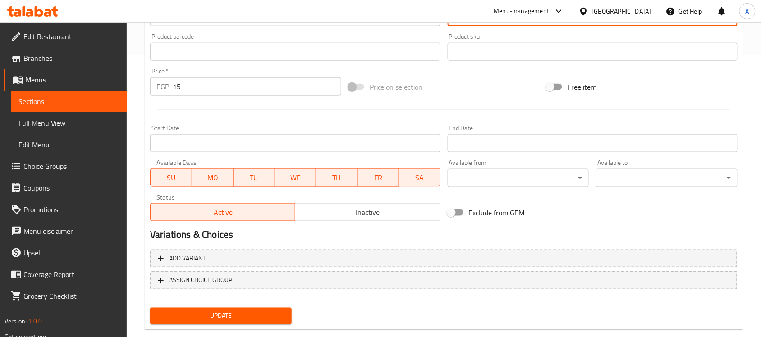
type textarea "صغير"
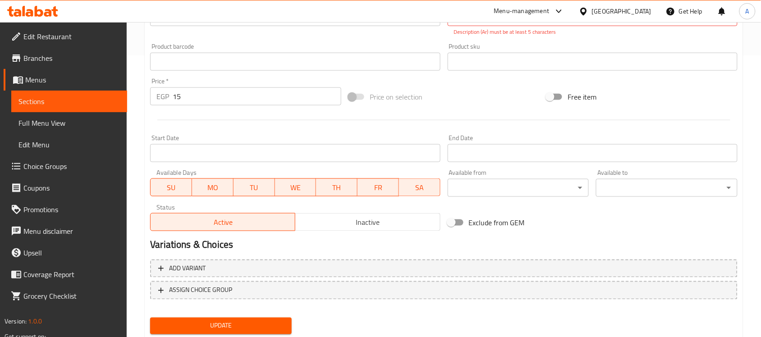
click at [231, 308] on div "Add item image Image Size: 1200 x 800 px / Image formats: jpg, png / 5MB Max. I…" at bounding box center [444, 87] width 595 height 502
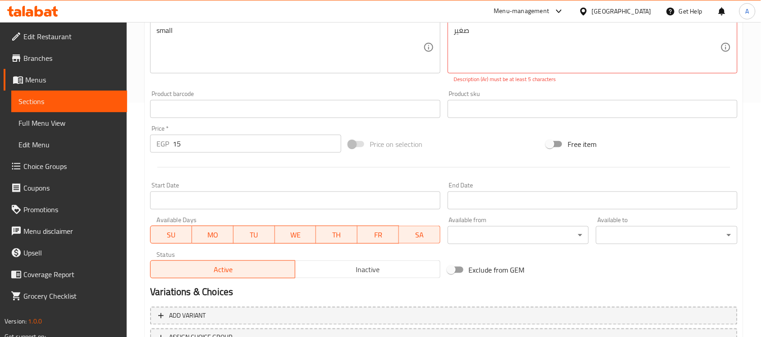
scroll to position [169, 0]
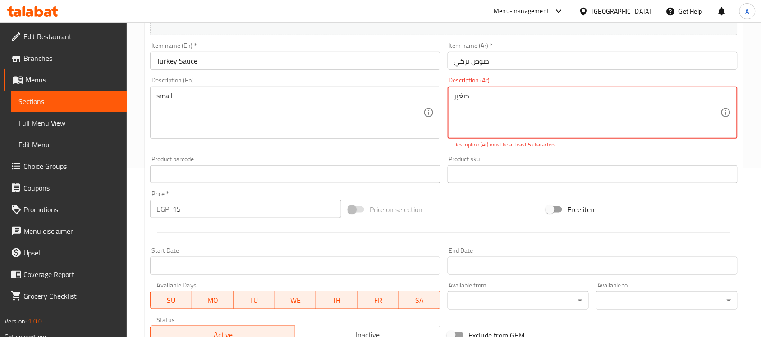
click at [464, 101] on textarea "صغير" at bounding box center [587, 113] width 266 height 43
type textarea "صغير"
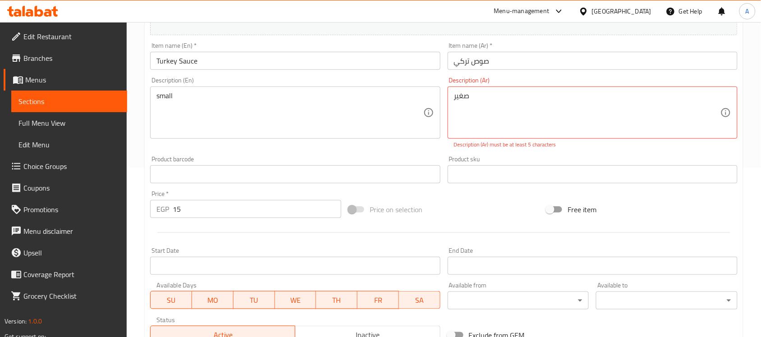
click at [508, 156] on div "Product sku Product sku" at bounding box center [593, 170] width 290 height 28
click at [744, 134] on div "Home / Restaurants management / Menus / Sections / item / update Add-ons sectio…" at bounding box center [444, 165] width 634 height 625
click at [492, 57] on input "صوص تركي" at bounding box center [593, 61] width 290 height 18
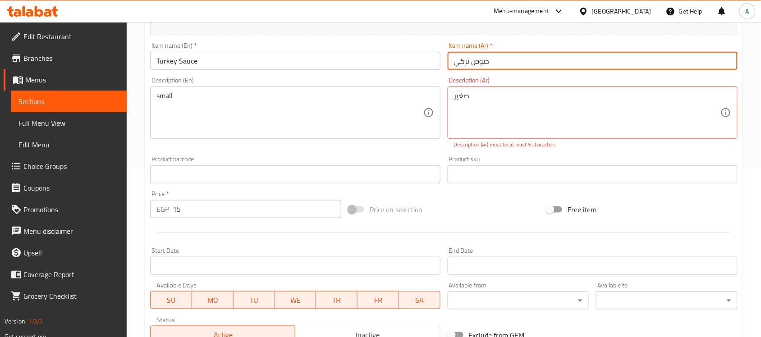
click at [492, 57] on input "صوص تركي" at bounding box center [593, 61] width 290 height 18
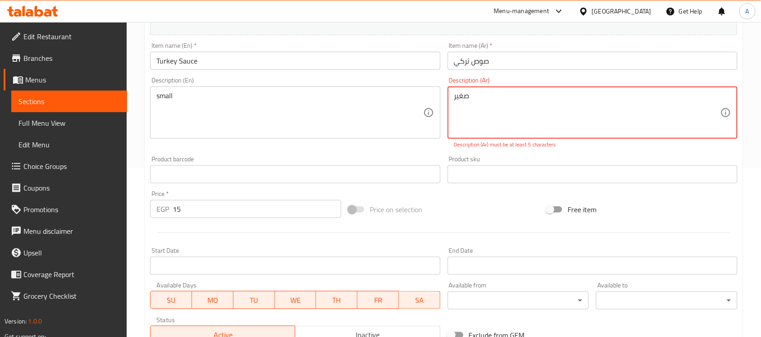
click at [526, 104] on textarea "صغير" at bounding box center [587, 113] width 266 height 43
click at [526, 103] on textarea "صغير" at bounding box center [587, 113] width 266 height 43
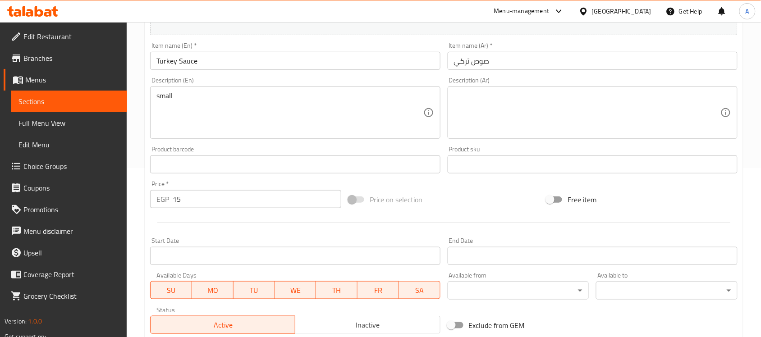
click at [560, 154] on div "Product sku Product sku" at bounding box center [592, 159] width 297 height 35
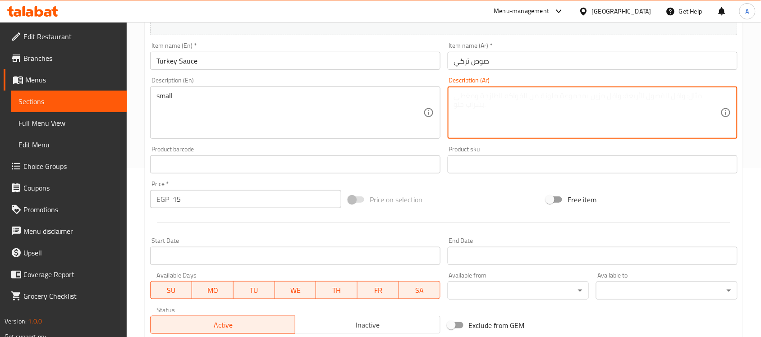
click at [490, 93] on textarea at bounding box center [587, 113] width 266 height 43
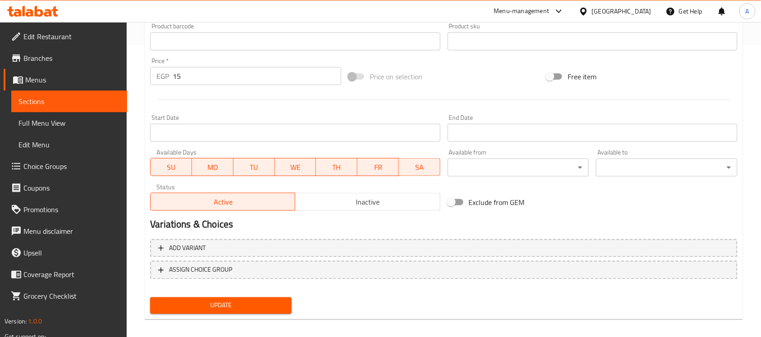
scroll to position [298, 0]
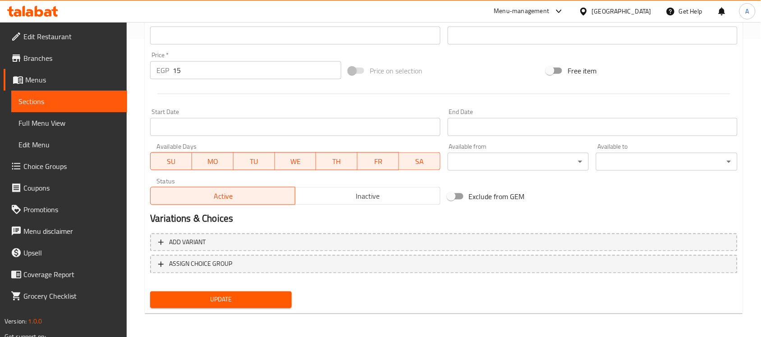
click at [270, 296] on div "Update" at bounding box center [221, 300] width 149 height 24
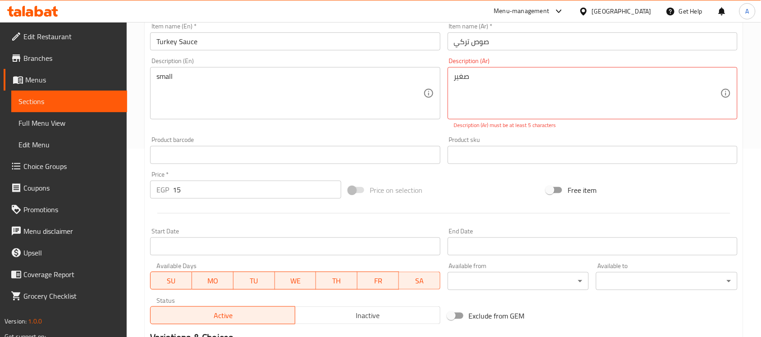
scroll to position [16, 0]
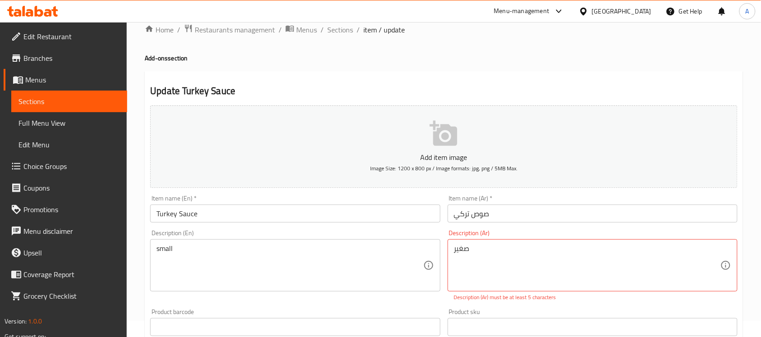
click at [451, 251] on div "صغير Description (Ar)" at bounding box center [593, 265] width 290 height 52
click at [480, 252] on textarea "صغير" at bounding box center [587, 265] width 266 height 43
type textarea "صغيرة"
click at [752, 234] on div "Home / Restaurants management / Menus / Sections / item / update Add-ons sectio…" at bounding box center [444, 318] width 634 height 625
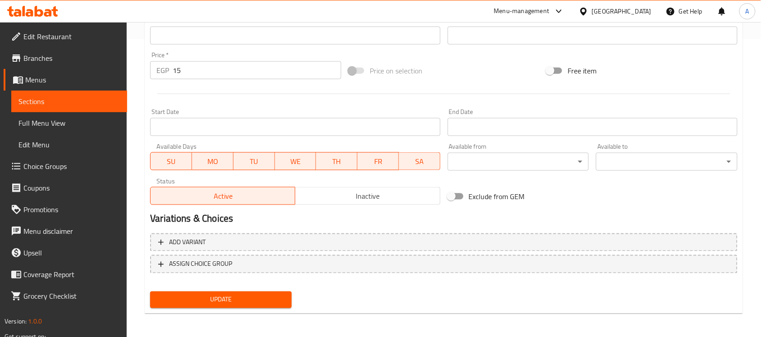
click at [213, 296] on span "Update" at bounding box center [220, 299] width 127 height 11
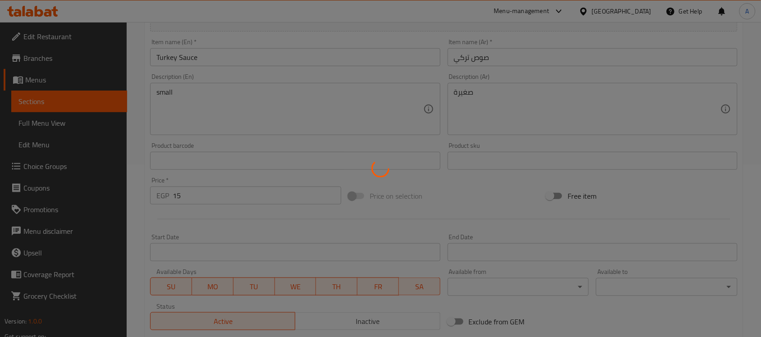
scroll to position [0, 0]
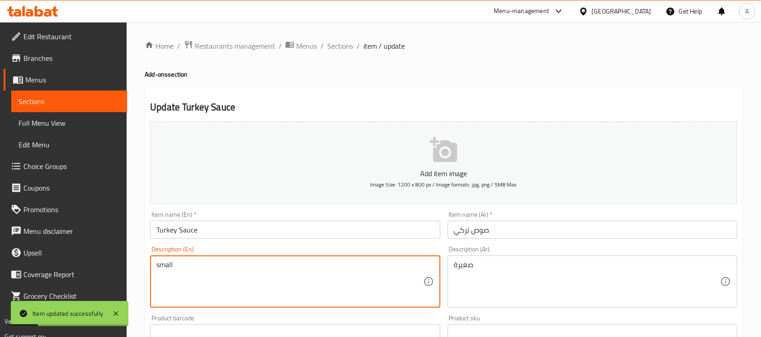
click at [198, 271] on textarea "small" at bounding box center [289, 282] width 266 height 43
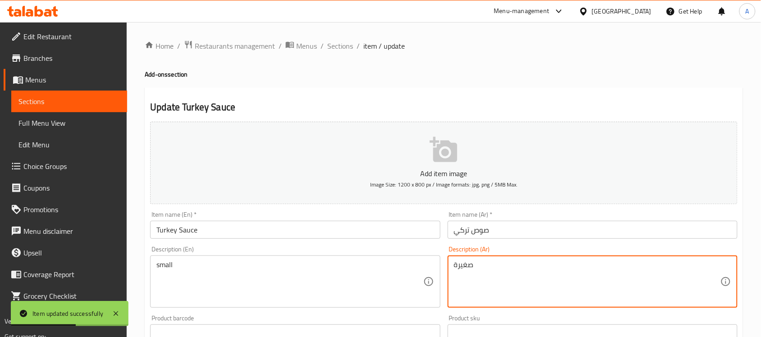
click at [483, 270] on textarea "صغيرة" at bounding box center [587, 282] width 266 height 43
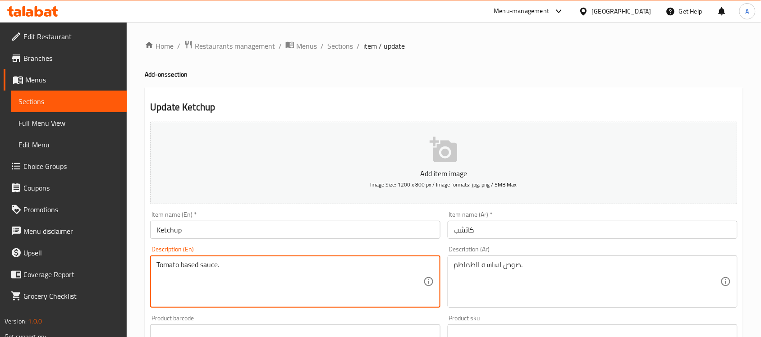
paste textarea "small"
type textarea "Tomato based sauce.small"
paste textarea "صغيرة"
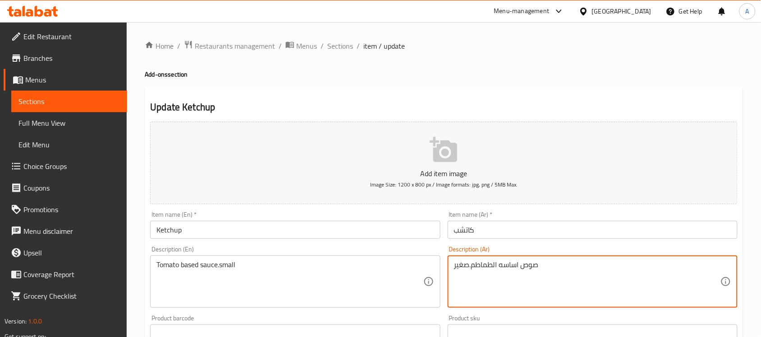
type textarea "صوص اساسه الطماطم.صغير"
click at [714, 63] on div "Home / Restaurants management / Menus / Sections / item / update Add-ons sectio…" at bounding box center [444, 329] width 598 height 579
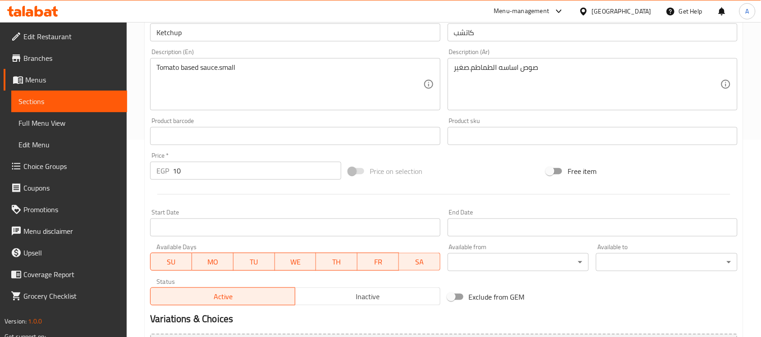
scroll to position [298, 0]
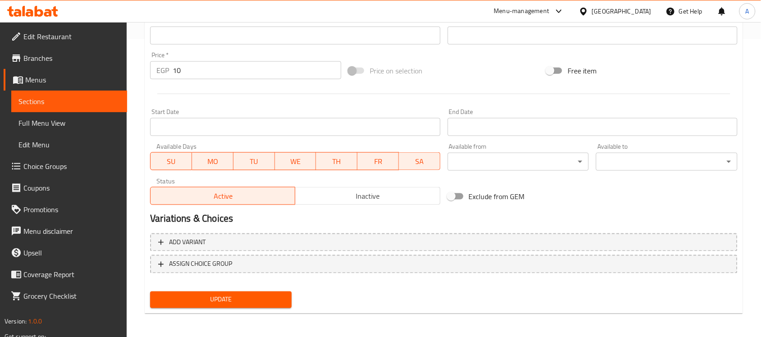
click at [206, 289] on div "Update" at bounding box center [221, 300] width 149 height 24
click at [212, 296] on span "Update" at bounding box center [220, 299] width 127 height 11
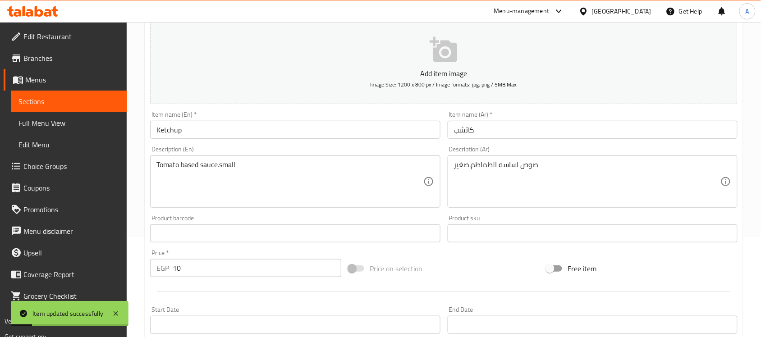
scroll to position [73, 0]
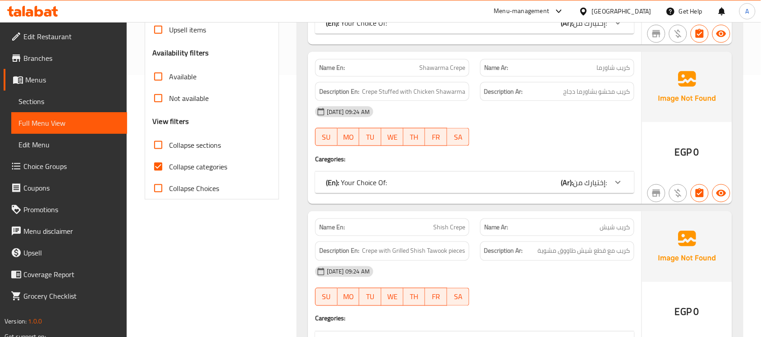
scroll to position [282, 0]
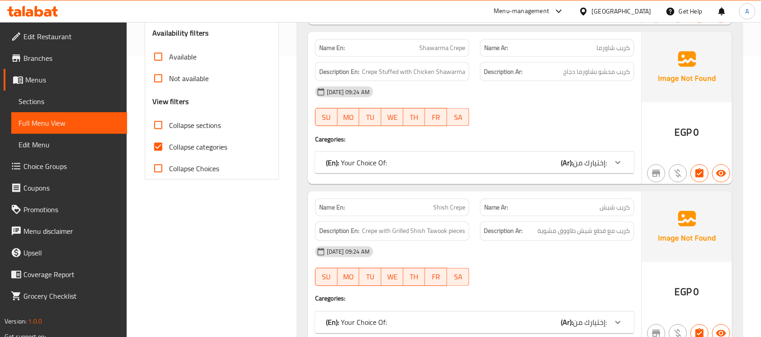
click at [159, 145] on input "Collapse categories" at bounding box center [158, 147] width 22 height 22
checkbox input "false"
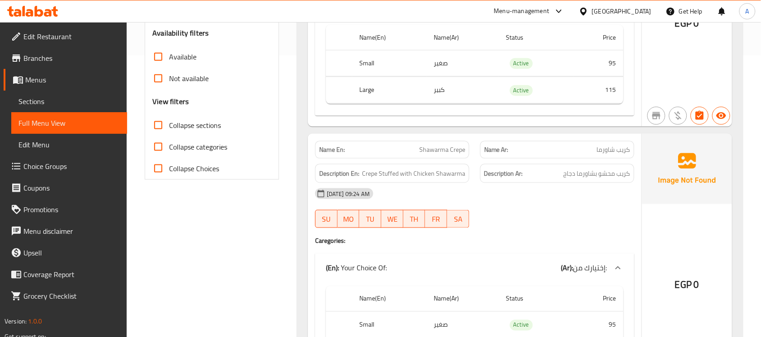
scroll to position [0, 0]
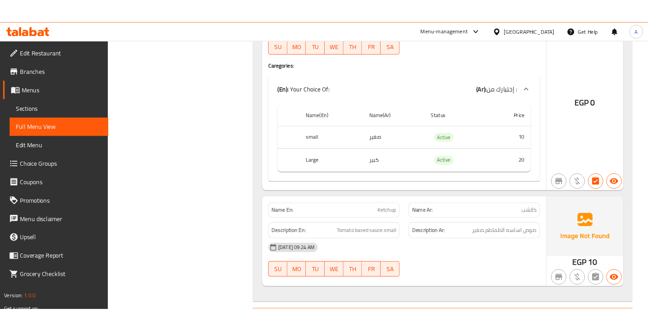
scroll to position [4687, 0]
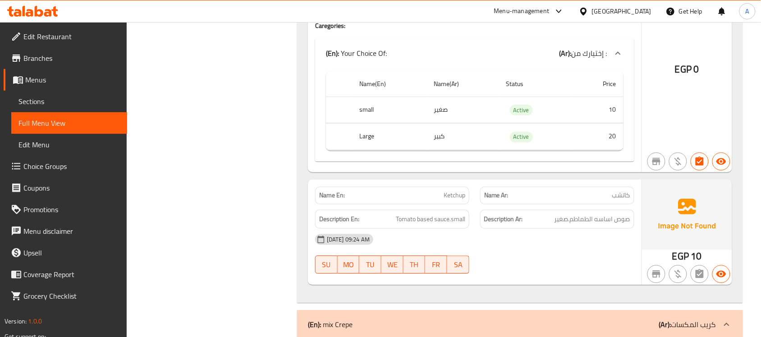
click at [569, 205] on div "Name Ar: كاتشب" at bounding box center [557, 195] width 165 height 28
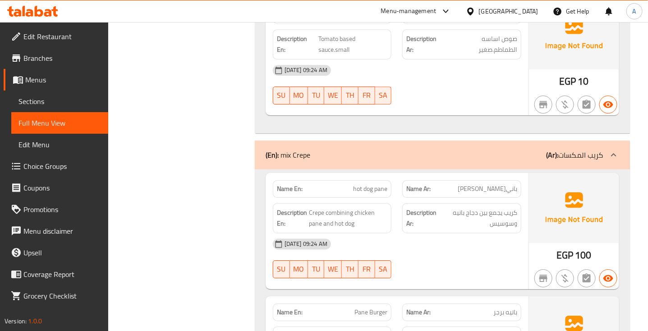
scroll to position [4913, 0]
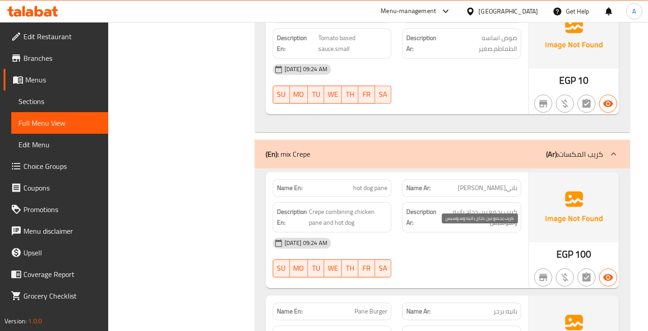
click at [507, 229] on span "كريب يجمع بين دجاج بانيه وسوسيس" at bounding box center [478, 218] width 77 height 22
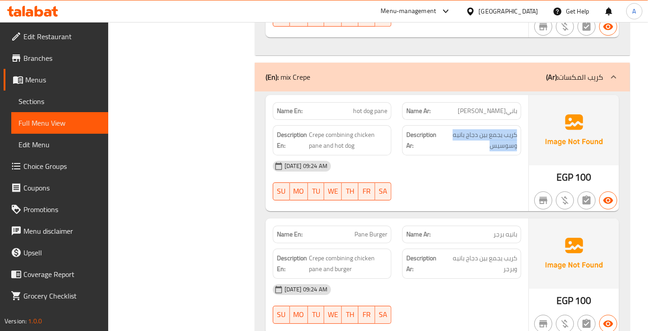
scroll to position [5025, 0]
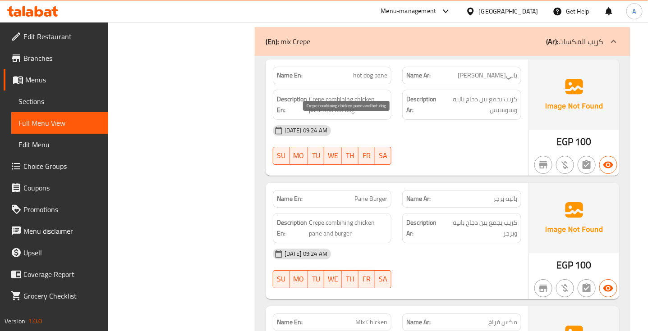
click at [370, 116] on span "Crepe combining chicken pane and hot dog" at bounding box center [348, 105] width 79 height 22
click at [357, 116] on span "Crepe combining chicken pane and hot dog" at bounding box center [348, 105] width 79 height 22
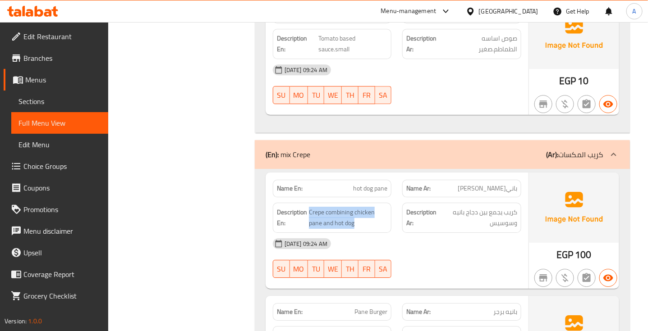
scroll to position [5083, 0]
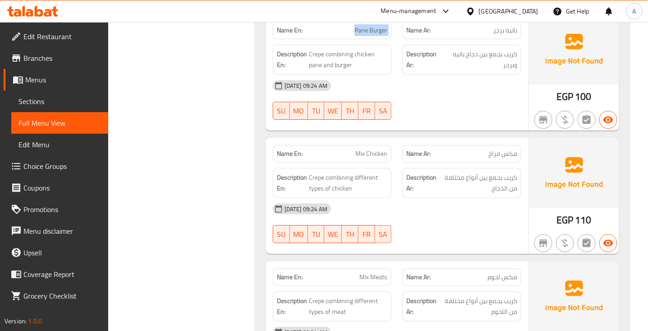
scroll to position [5252, 0]
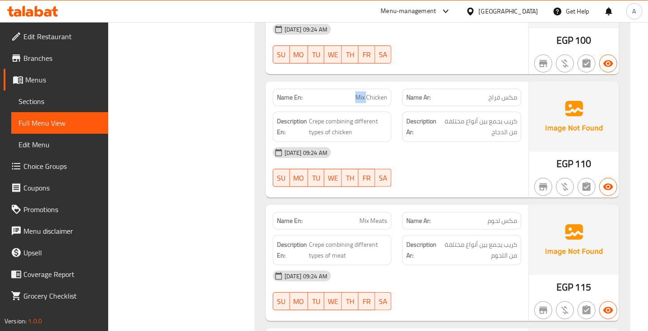
click at [509, 138] on span "كريب يجمع بين أنواع مختلفة من الدجاج" at bounding box center [478, 127] width 78 height 22
drag, startPoint x: 509, startPoint y: 145, endPoint x: 499, endPoint y: 196, distance: 52.4
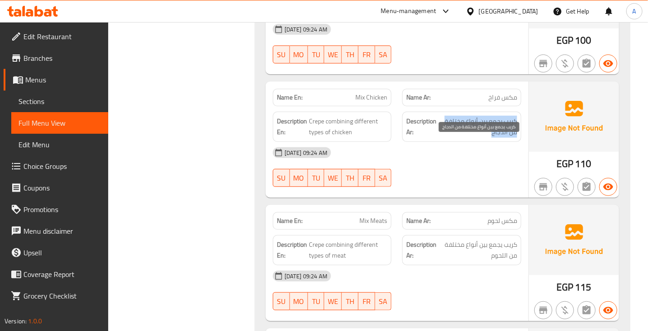
click at [507, 138] on span "كريب يجمع بين أنواع مختلفة من الدجاج" at bounding box center [478, 127] width 78 height 22
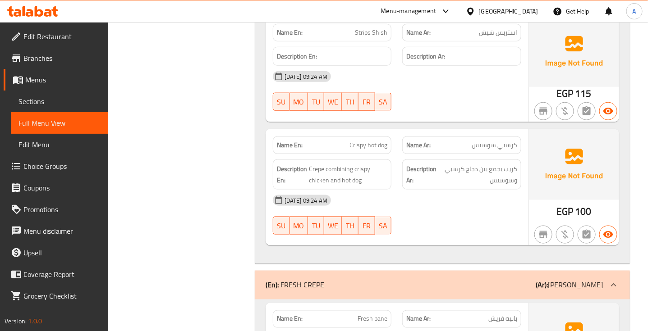
scroll to position [5590, 0]
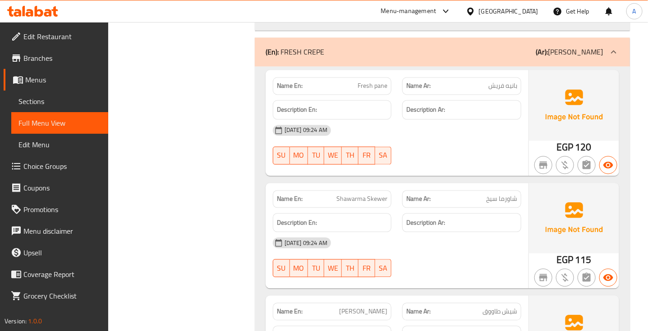
scroll to position [5816, 0]
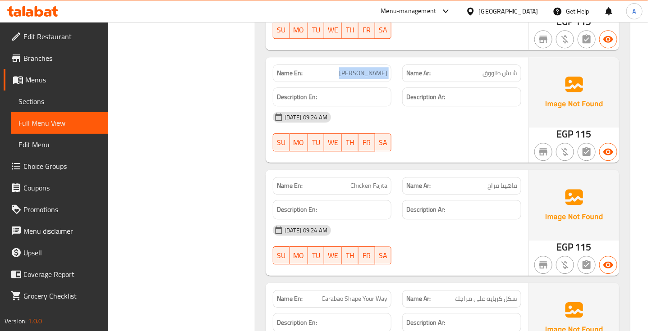
scroll to position [6098, 0]
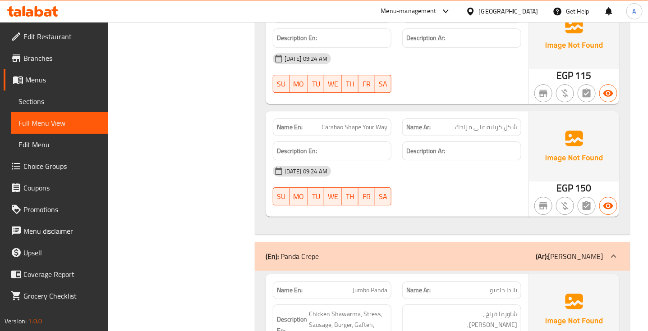
scroll to position [6210, 0]
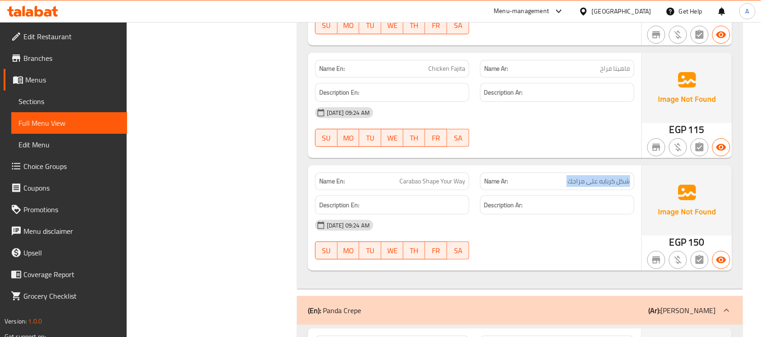
scroll to position [6098, 0]
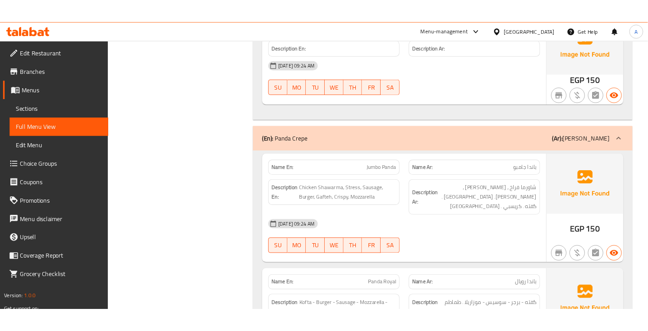
scroll to position [6323, 0]
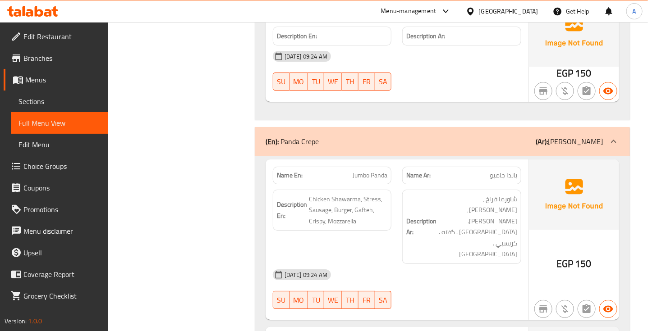
copy span "Jumbo Panda"
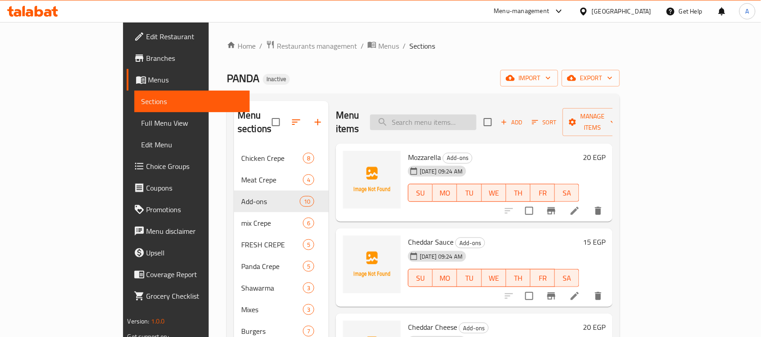
click at [467, 118] on input "search" at bounding box center [423, 123] width 106 height 16
paste input "Carabao Shape Your Way"
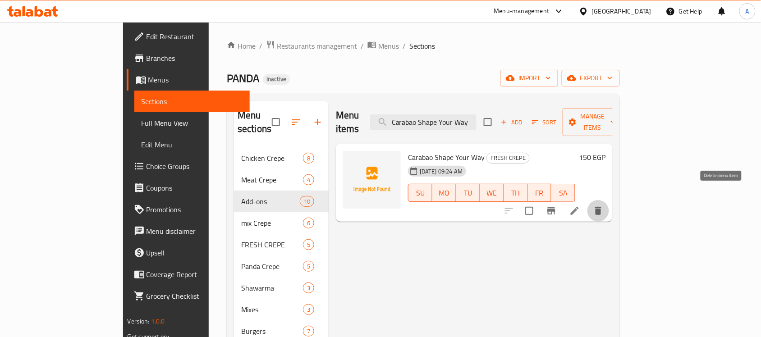
click at [602, 207] on icon "delete" at bounding box center [598, 211] width 6 height 8
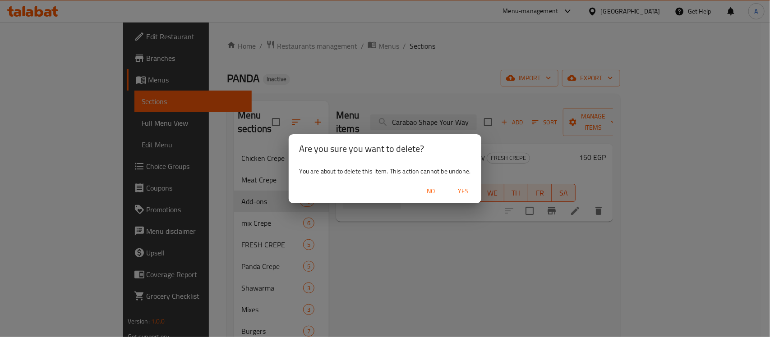
click at [473, 189] on span "Yes" at bounding box center [463, 191] width 22 height 11
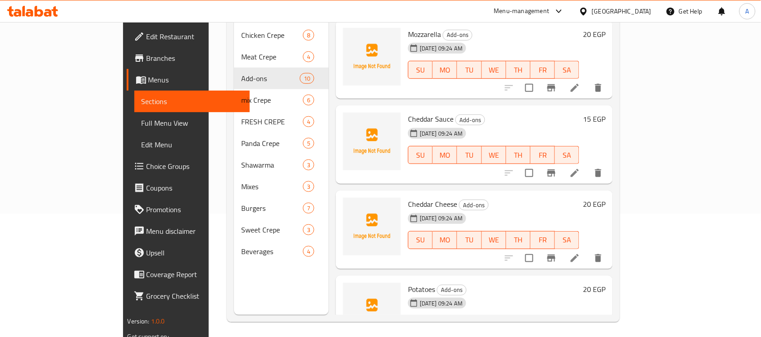
scroll to position [127, 0]
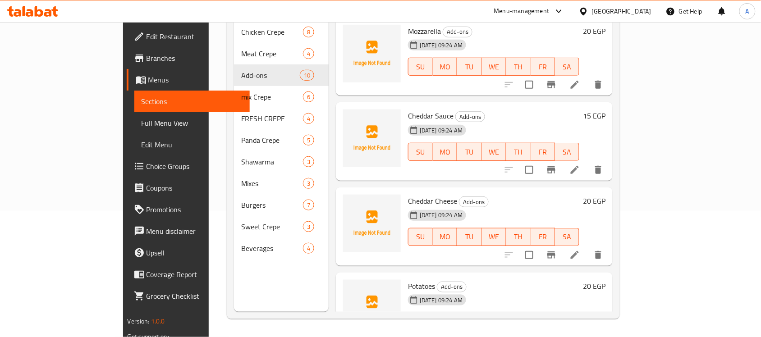
click at [234, 271] on div "Menu sections Chicken Crepe 8 Meat Crepe 4 Add-ons 10 mix Crepe 6 FRESH CREPE 4…" at bounding box center [281, 143] width 95 height 337
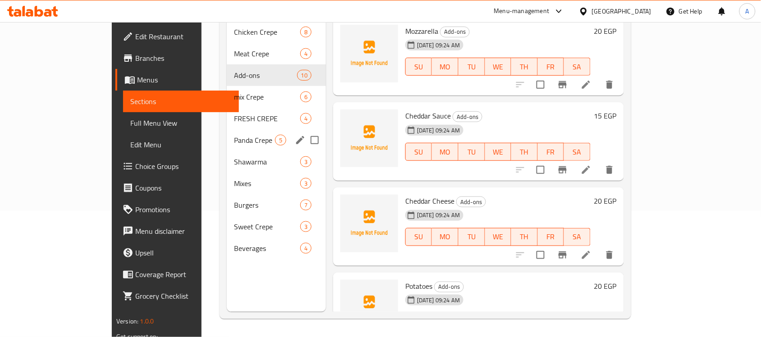
click at [227, 129] on div "Panda Crepe 5" at bounding box center [276, 140] width 99 height 22
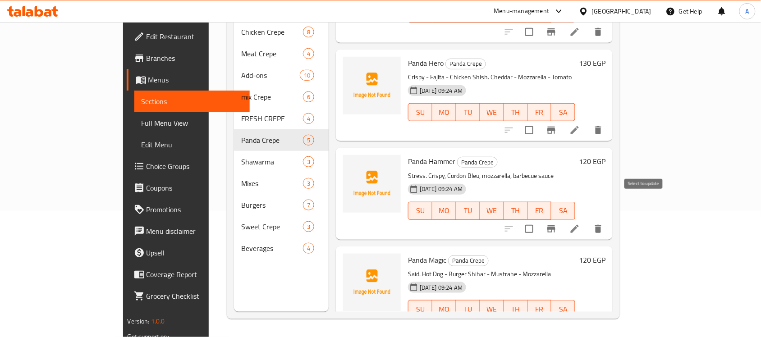
scroll to position [177, 0]
click at [551, 81] on div "[DATE] 09:24 AM SU MO TU WE TH FR SA" at bounding box center [491, 105] width 175 height 49
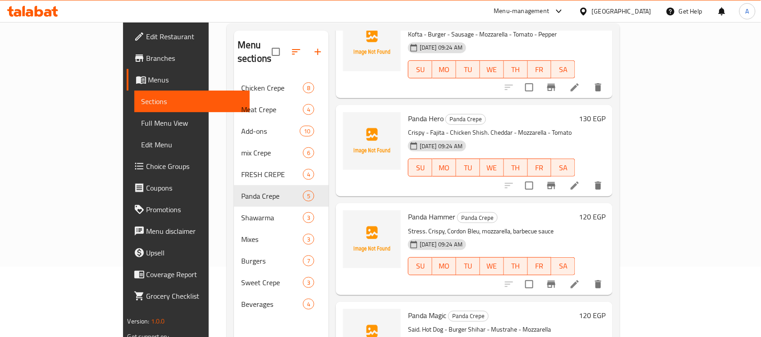
scroll to position [0, 0]
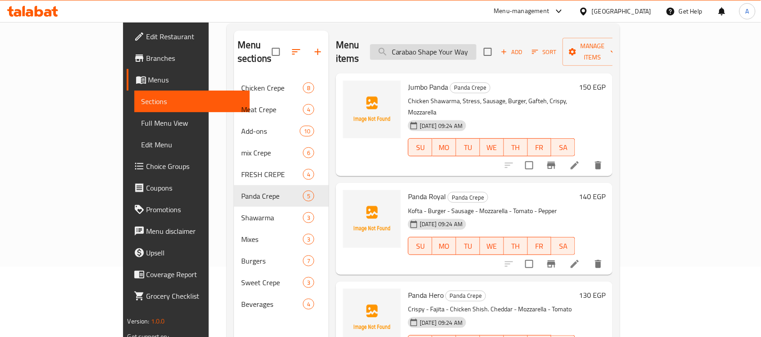
click at [463, 44] on input "Carabao Shape Your Way" at bounding box center [423, 52] width 106 height 16
paste input "Syrian Shawarma"
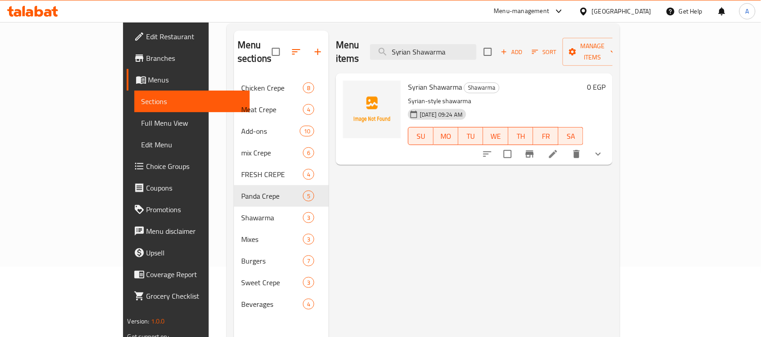
type input "Syrian Shawarma"
click at [609, 149] on div at bounding box center [543, 154] width 133 height 22
click at [559, 149] on icon at bounding box center [553, 154] width 11 height 11
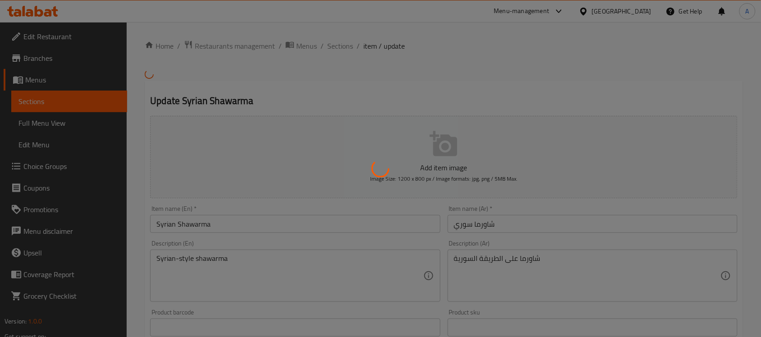
click at [249, 261] on div at bounding box center [380, 168] width 761 height 337
click at [249, 260] on div at bounding box center [380, 168] width 761 height 337
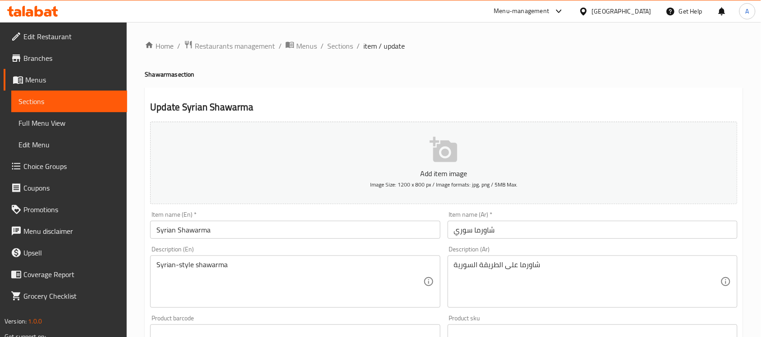
click at [243, 257] on div "Syrian-style shawarma Description (En)" at bounding box center [295, 282] width 290 height 52
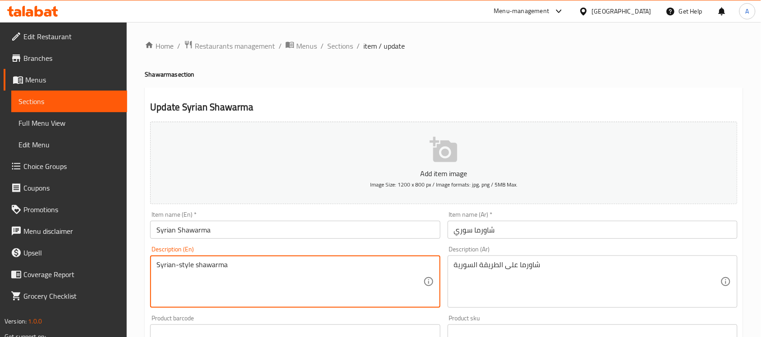
click at [251, 263] on textarea "Syrian-style shawarma" at bounding box center [289, 282] width 266 height 43
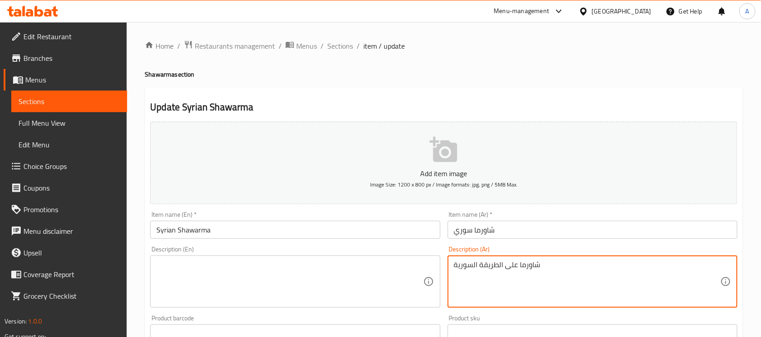
click at [499, 267] on textarea "شاورما على الطريقة السورية" at bounding box center [587, 282] width 266 height 43
click at [228, 239] on div "Item name (En)   * Syrian Shawarma Item name (En) *" at bounding box center [295, 225] width 297 height 35
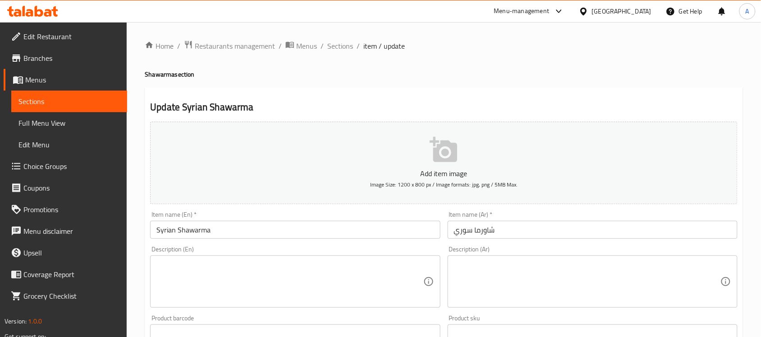
click at [228, 234] on input "Syrian Shawarma" at bounding box center [295, 230] width 290 height 18
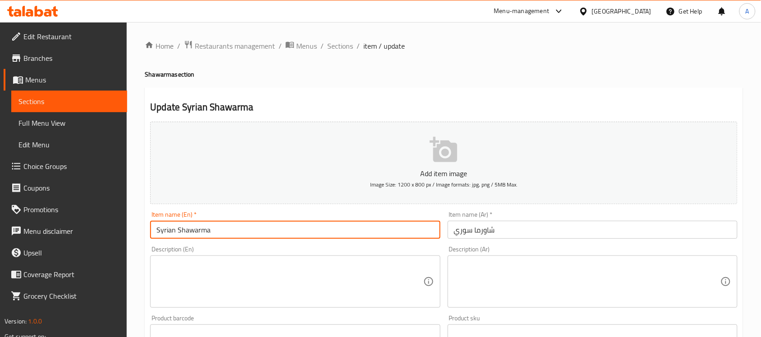
click at [228, 234] on input "Syrian Shawarma" at bounding box center [295, 230] width 290 height 18
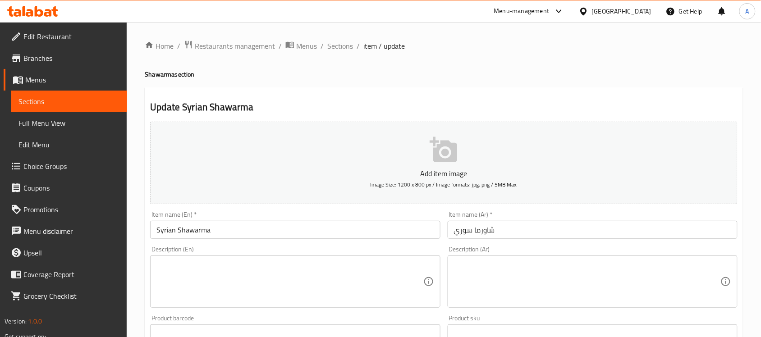
click at [445, 66] on div "Home / Restaurants management / Menus / Sections / item / update Shawarma secti…" at bounding box center [444, 339] width 598 height 599
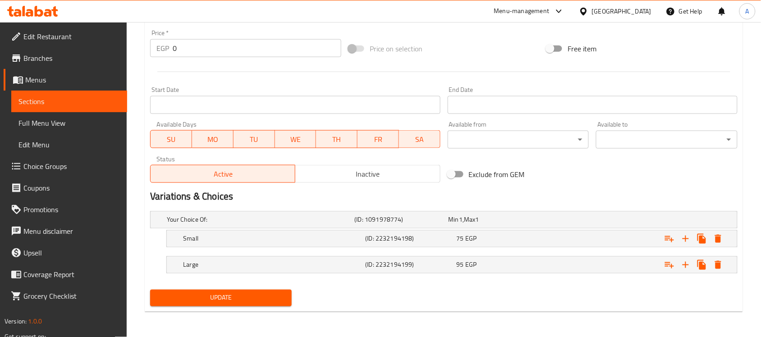
click at [236, 298] on span "Update" at bounding box center [220, 298] width 127 height 11
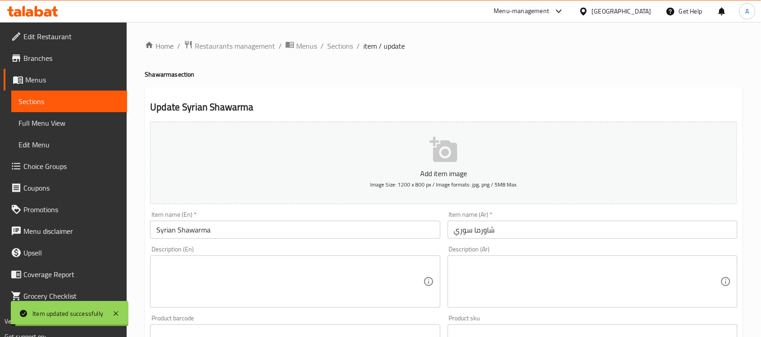
click at [335, 45] on span "Sections" at bounding box center [340, 46] width 26 height 11
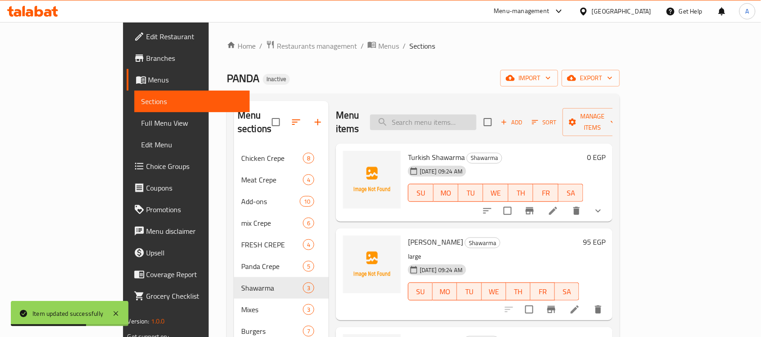
click at [468, 116] on input "search" at bounding box center [423, 123] width 106 height 16
paste input "Double Chicken Burger"
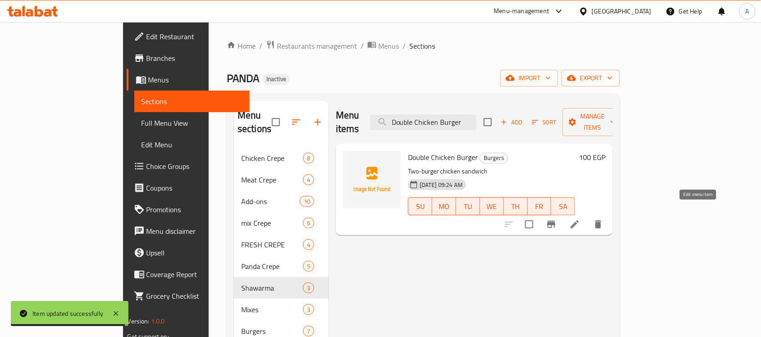
type input "Double Chicken Burger"
click at [580, 219] on icon at bounding box center [574, 224] width 11 height 11
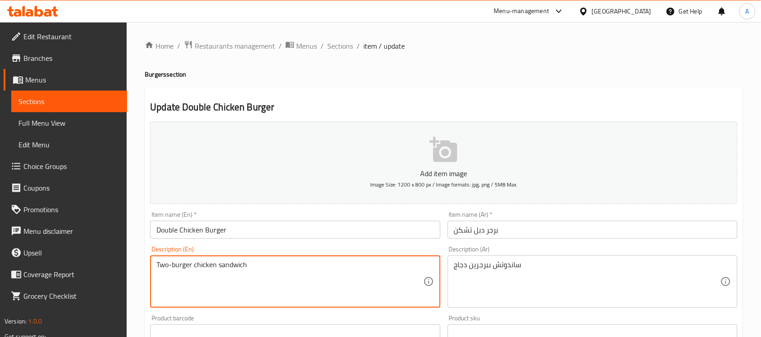
click at [218, 264] on textarea "Two-burger chicken sandwich" at bounding box center [289, 282] width 266 height 43
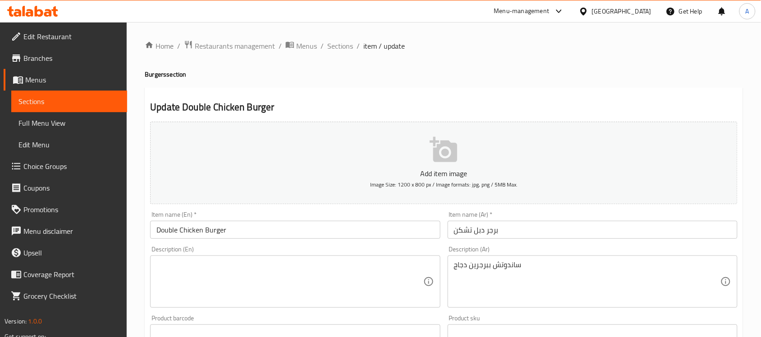
click at [491, 260] on div "ساندوتش ببرجرين دجاج Description (Ar)" at bounding box center [593, 282] width 290 height 52
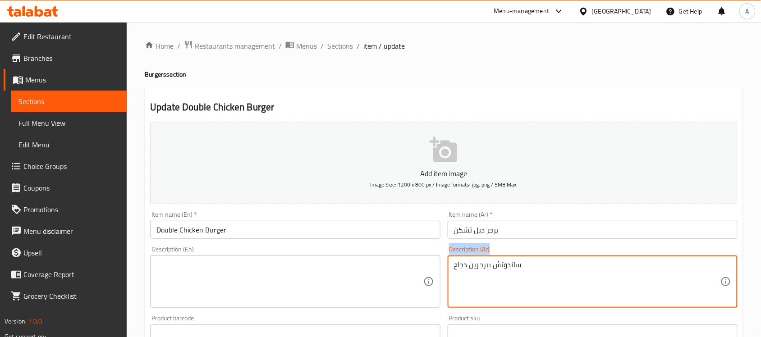
click at [491, 260] on div "ساندوتش ببرجرين دجاج Description (Ar)" at bounding box center [593, 282] width 290 height 52
click at [491, 265] on textarea "ساندوتش ببرجرين دجاج" at bounding box center [587, 282] width 266 height 43
click at [212, 227] on input "Double Chicken Burger" at bounding box center [295, 230] width 290 height 18
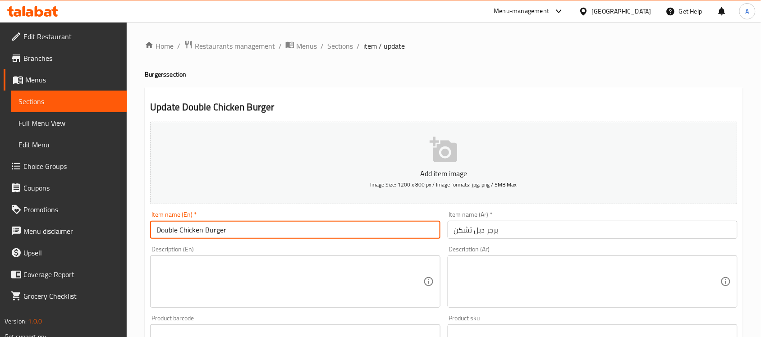
click at [212, 227] on input "Double Chicken Burger" at bounding box center [295, 230] width 290 height 18
click at [232, 263] on textarea at bounding box center [289, 282] width 266 height 43
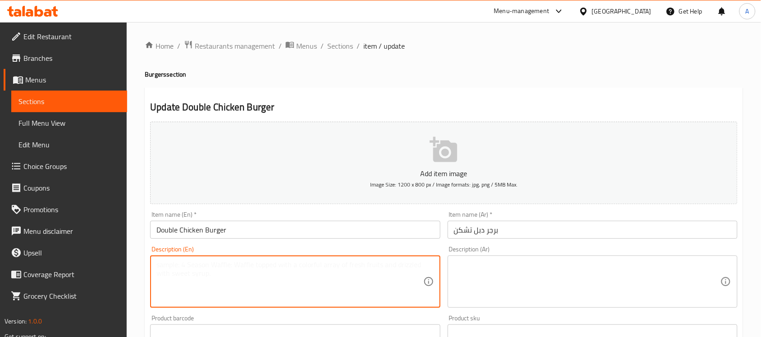
paste textarea "Chicken burger, chicken patty and mayo-based sauce, served in soft bun."
type textarea "Chicken burger, chicken patty and mayo-based sauce, served in soft bun."
click at [487, 273] on textarea at bounding box center [587, 282] width 266 height 43
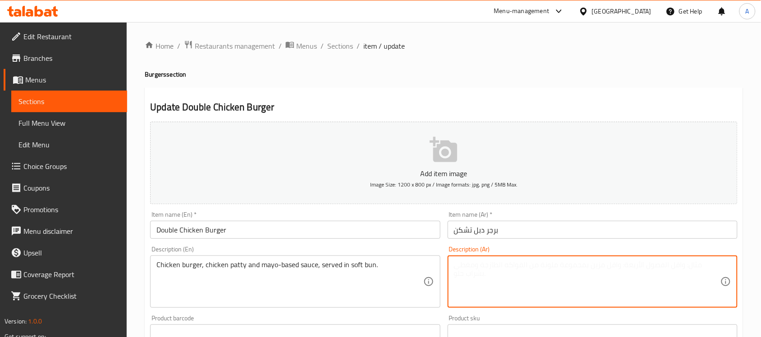
paste textarea "برجر دجاج، فطيرة دجاج وصلصة المايونيز، تقدم في خبز طري."
click at [588, 266] on textarea "برجر دجاج، فطيرة دجاج وصلصة المايونيز، تقدم في خبز طري." at bounding box center [587, 282] width 266 height 43
click at [537, 262] on textarea "برجر دجاج، شريحة دجاج وصلصة المايونيز، تقدم في خبز طري." at bounding box center [587, 282] width 266 height 43
click at [472, 269] on textarea "برجر دجاج، شريحة دجاج وصلصة اساسها المايونيز، تقدم في خبز طري." at bounding box center [587, 282] width 266 height 43
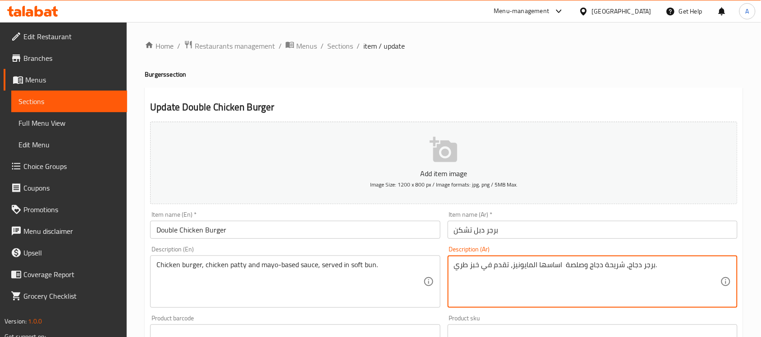
click at [472, 269] on textarea "برجر دجاج، شريحة دجاج وصلصة اساسها المايونيز، تقدم في خبز طري." at bounding box center [587, 282] width 266 height 43
click at [462, 264] on textarea "برجر دجاج، شريحة دجاج وصلصة اساسها المايونيز، تقدم في كيزر طري." at bounding box center [587, 282] width 266 height 43
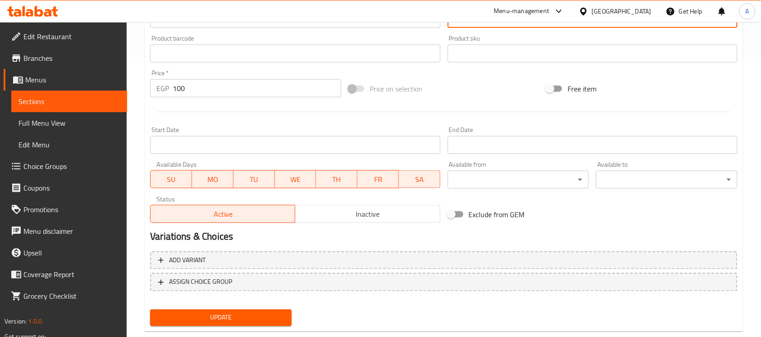
scroll to position [282, 0]
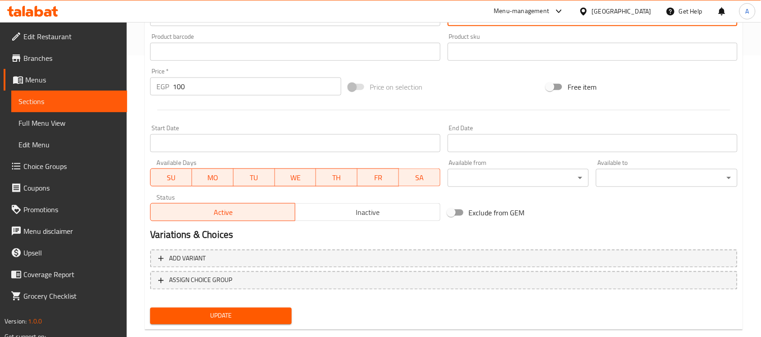
type textarea "برجر دجاج، شريحة دجاج وصلصة اساسها المايونيز، تقدم في كيزر ناعم."
click at [243, 316] on span "Update" at bounding box center [220, 316] width 127 height 11
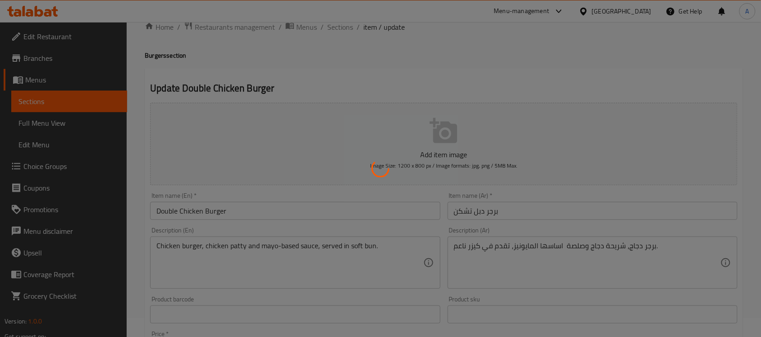
scroll to position [0, 0]
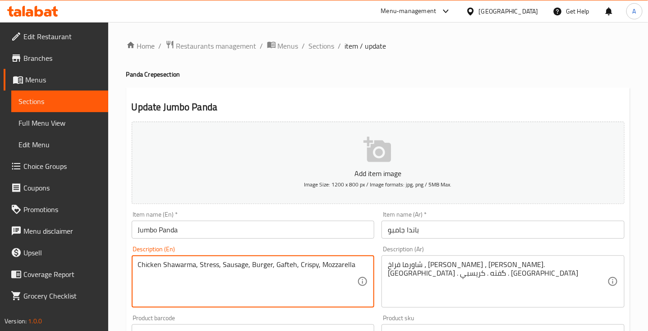
click at [205, 265] on textarea "Chicken Shawarma, Stress, Sausage, Burger, Gafteh, Crispy, Mozzarella" at bounding box center [248, 282] width 220 height 43
click at [224, 264] on textarea "Chicken Shawarma, strips, Sausage, Burger, Gafteh, Crispy, Mozzarella" at bounding box center [248, 282] width 220 height 43
click at [280, 265] on textarea "Chicken Shawarma, strips, hot dog, Burger, Gafteh, Crispy, Mozzarella" at bounding box center [248, 282] width 220 height 43
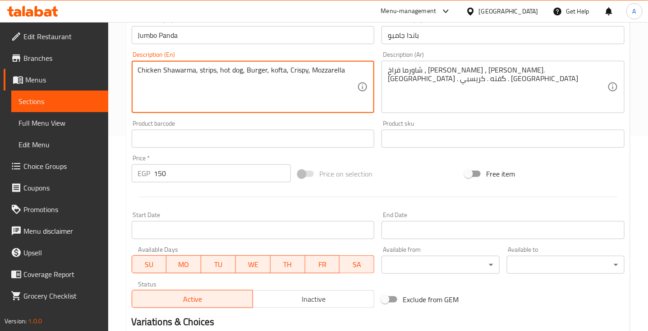
scroll to position [225, 0]
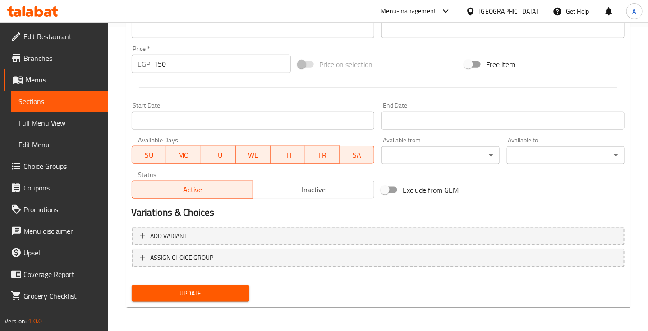
type textarea "Chicken Shawarma, strips, hot dog, Burger, kofta, Crispy, Mozzarella"
click at [183, 289] on span "Update" at bounding box center [190, 293] width 103 height 11
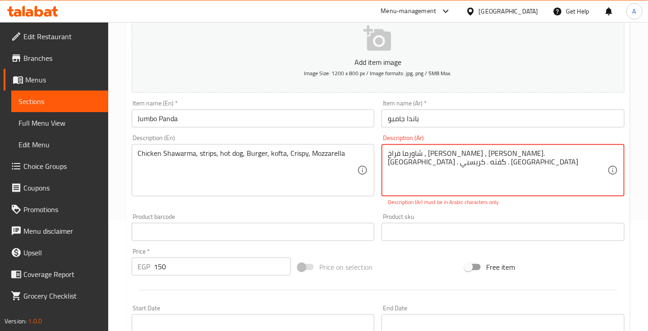
scroll to position [113, 0]
click at [450, 155] on textarea "شاورما فراخ ، استريس ، سوسيس. برجر . گفته . كريسبي . موزاريلا" at bounding box center [498, 169] width 220 height 43
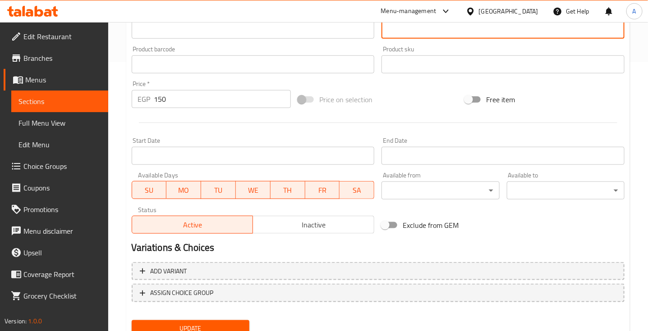
scroll to position [304, 0]
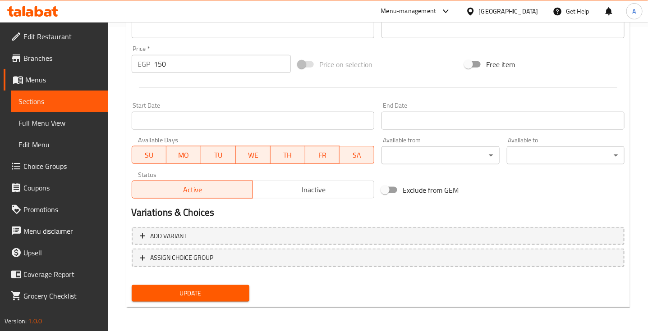
type textarea "شاورما فراخ ، استريس ، سوسيس. برجر .كفته. كريسبي . موزاريلا"
click at [209, 288] on span "Update" at bounding box center [190, 293] width 103 height 11
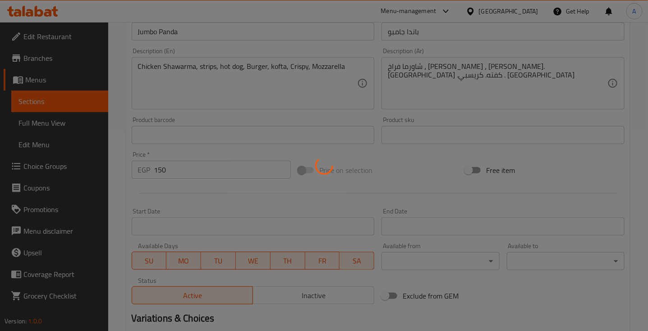
scroll to position [0, 0]
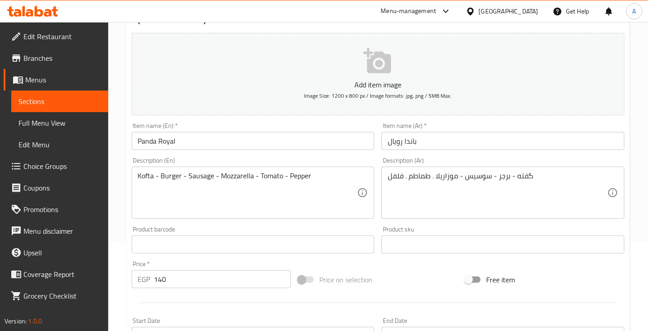
scroll to position [113, 0]
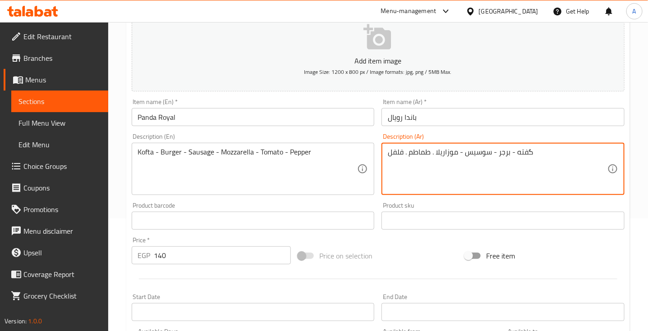
drag, startPoint x: 527, startPoint y: 154, endPoint x: 535, endPoint y: 154, distance: 8.6
type textarea "كفته - برجر - سوسيس - موزاريلا . طماطم . فلفل"
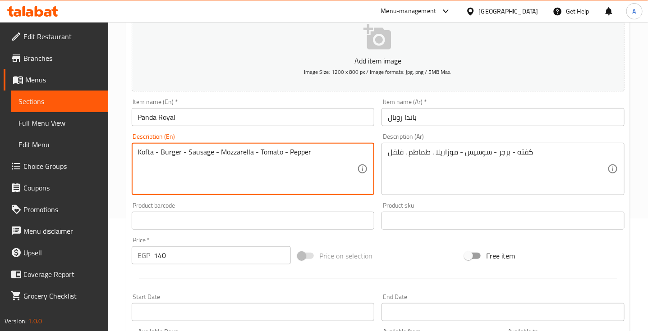
click at [202, 149] on textarea "Kofta - Burger - Sausage - Mozzarella - Tomato - Pepper" at bounding box center [248, 169] width 220 height 43
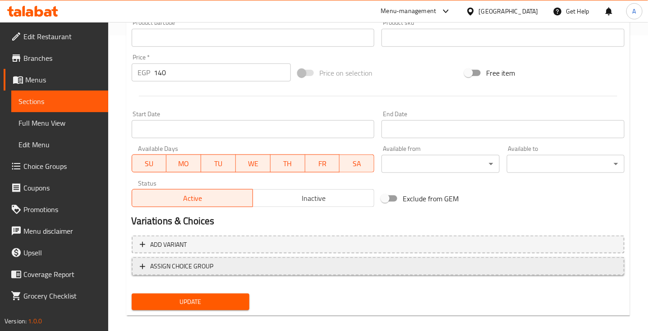
scroll to position [304, 0]
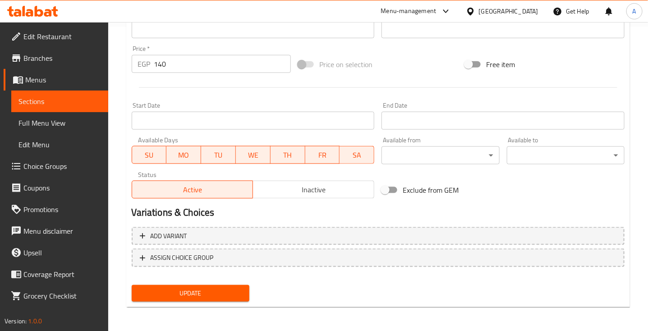
type textarea "Kofta - Burger - hot dog- Mozzarella - Tomato - Pepper"
click at [177, 291] on span "Update" at bounding box center [190, 293] width 103 height 11
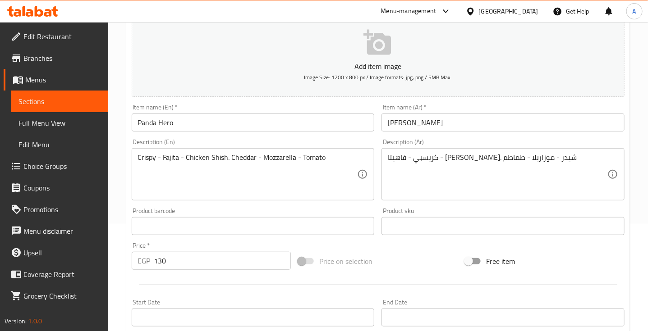
scroll to position [113, 0]
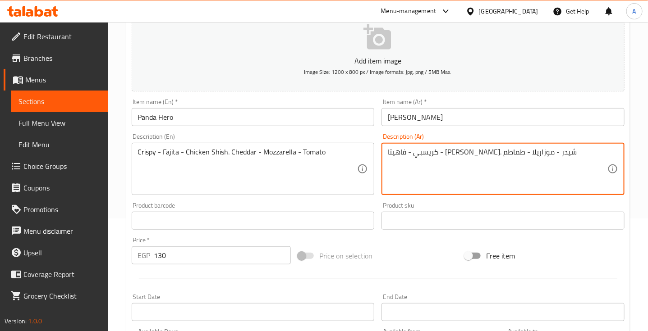
click at [520, 152] on textarea "كريسبي - فاهيتا - [PERSON_NAME]. شيدر - موزاريلا - طماطم" at bounding box center [498, 169] width 220 height 43
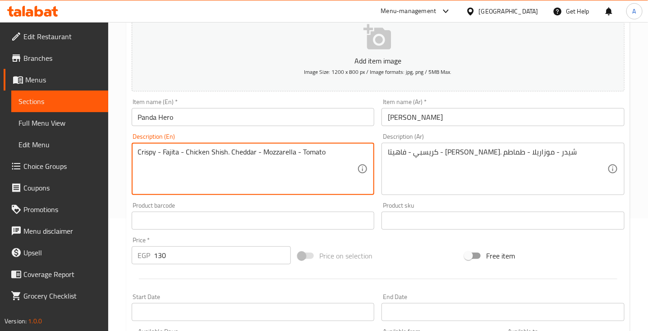
click at [197, 152] on textarea "Crispy - Fajita - Chicken Shish. Cheddar - Mozzarella - Tomato" at bounding box center [248, 169] width 220 height 43
click at [161, 156] on textarea "Crispy - Fajita, Shish. Cheddar - Mozzarella - Tomato" at bounding box center [248, 169] width 220 height 43
click at [194, 152] on textarea "Crispy, Fajita, Shish. Cheddar - Mozzarella - Tomato" at bounding box center [248, 169] width 220 height 43
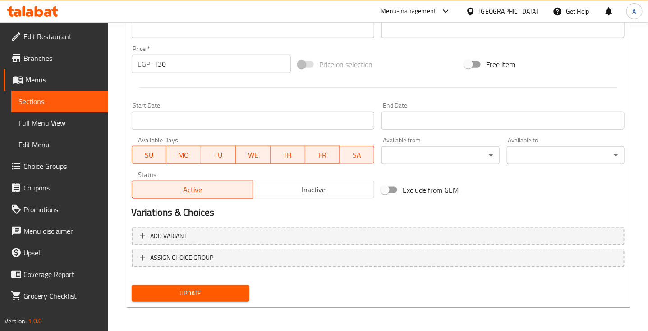
type textarea "Crispy, Fajita, Shish tawook. Cheddar - Mozzarella - Tomato"
click at [207, 292] on span "Update" at bounding box center [190, 293] width 103 height 11
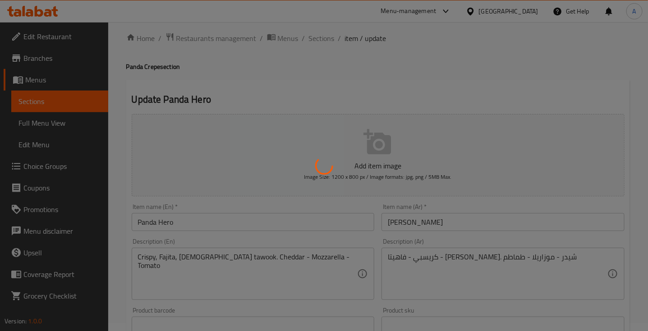
scroll to position [0, 0]
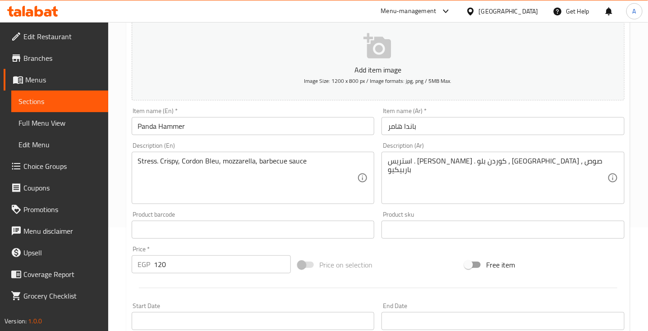
scroll to position [113, 0]
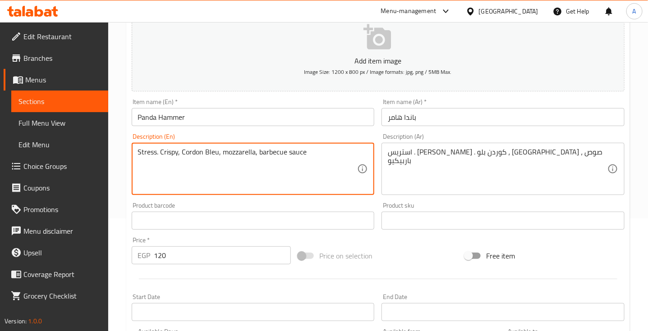
click at [145, 157] on textarea "Stress. Crispy, Cordon Bleu, mozzarella, barbecue sauce" at bounding box center [248, 169] width 220 height 43
click at [178, 152] on textarea "Strips. Crispy, Cordon Bleu, mozzarella, barbecue sauce" at bounding box center [248, 169] width 220 height 43
click at [292, 154] on textarea "Strips. Crispy, pane, Cordon Bleu, mozzarella, barbecue sauce" at bounding box center [248, 169] width 220 height 43
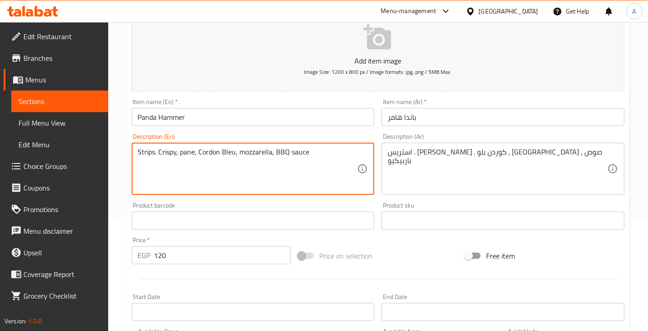
click at [225, 155] on textarea "Strips. Crispy, pane, Cordon Bleu, mozzarella, BBQ sauce" at bounding box center [248, 169] width 220 height 43
type textarea "Strips. Crispy, pane, Cordon Bleu, mozzarella, BBQ sauce"
click at [403, 245] on div "Price on selection" at bounding box center [377, 256] width 167 height 24
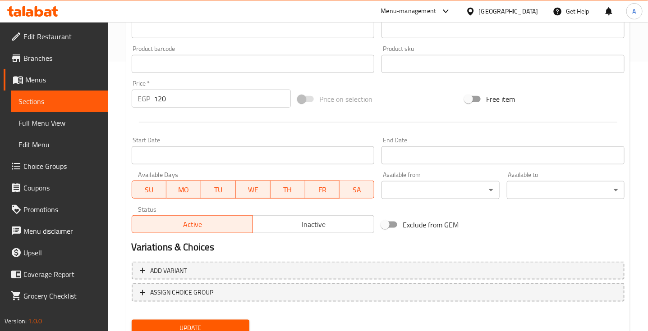
scroll to position [304, 0]
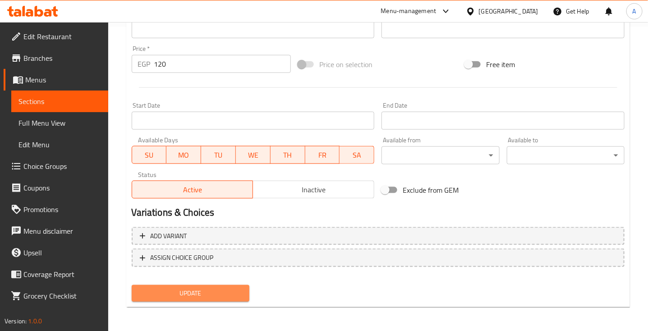
click at [215, 299] on button "Update" at bounding box center [191, 293] width 118 height 17
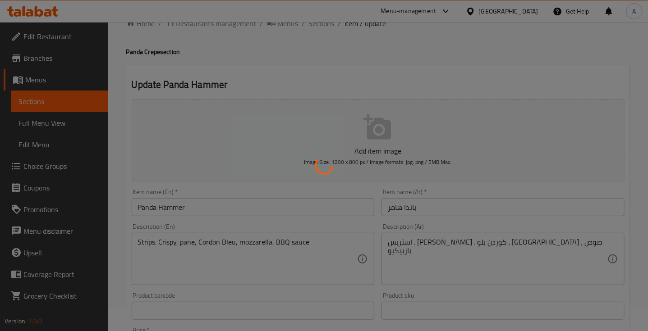
scroll to position [0, 0]
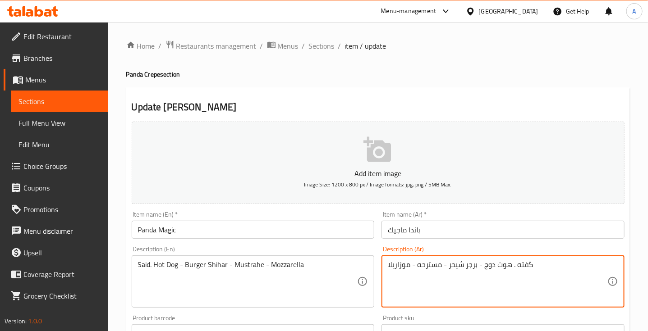
drag, startPoint x: 526, startPoint y: 262, endPoint x: 533, endPoint y: 265, distance: 7.3
type textarea "كفته . هوت دوج - برجر شيحر - مسترحه - موزاريلا"
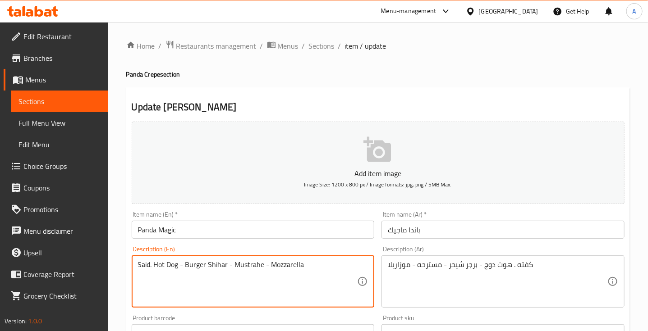
click at [147, 264] on textarea "Said. Hot Dog - Burger Shihar - Mustrahe - Mozzarella" at bounding box center [248, 282] width 220 height 43
click at [217, 262] on textarea "kofta. Hot Dog - Burger Shihar - Mustrahe - Mozzarella" at bounding box center [248, 282] width 220 height 43
type textarea "kofta. Hot Dog - Burger cheddar- Mustrahe - Mozzarella"
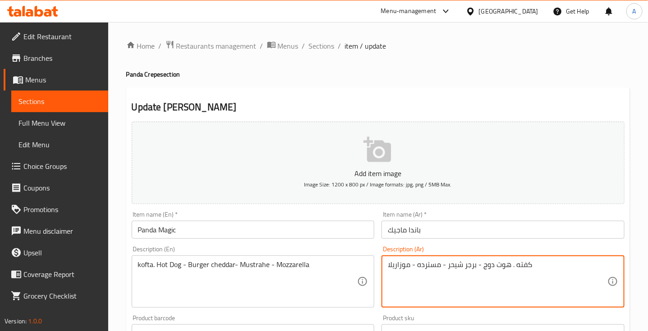
click at [433, 262] on textarea "كفته . هوت دوج - برجر شيحر - مسترده - موزاريلا" at bounding box center [498, 282] width 220 height 43
paste textarea "Mustard"
type textarea "كفته . هوت دوج - برجر شيحر - مسترده - موزاريلا"
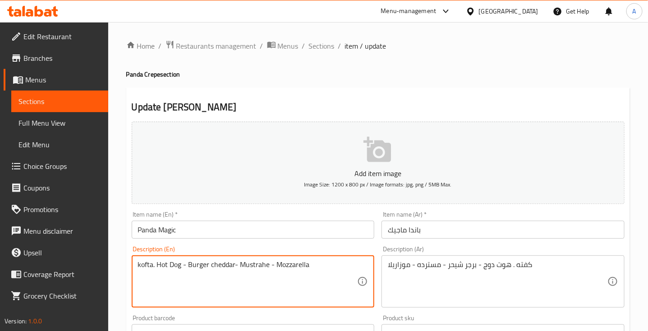
click at [257, 262] on textarea "kofta. Hot Dog - Burger cheddar- Mustrahe - Mozzarella" at bounding box center [248, 282] width 220 height 43
paste textarea "ard"
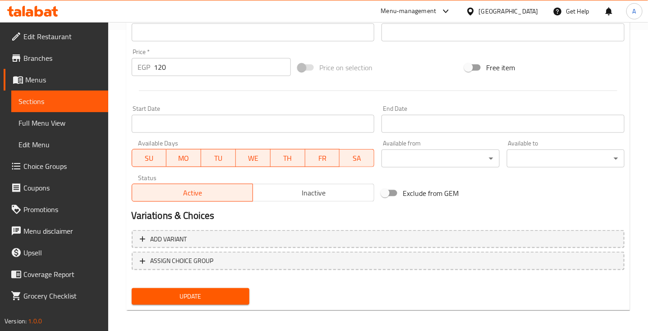
scroll to position [304, 0]
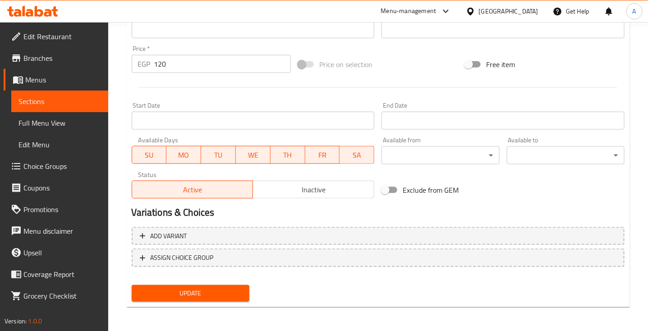
type textarea "kofta. Hot Dog - Burger cheddar- Mustard- Mozzarella"
click at [212, 285] on button "Update" at bounding box center [191, 293] width 118 height 17
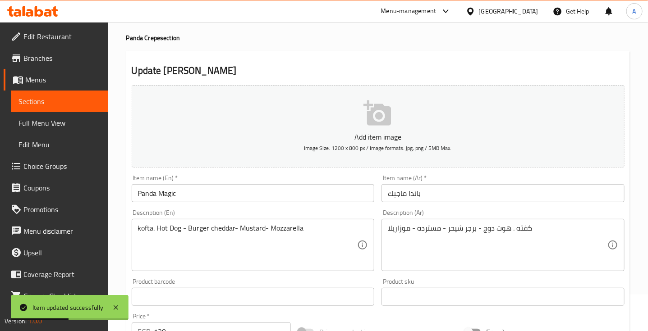
scroll to position [23, 0]
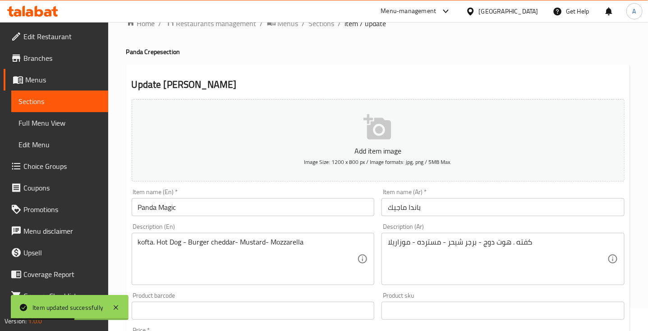
drag, startPoint x: 406, startPoint y: 52, endPoint x: 413, endPoint y: 3, distance: 49.7
click at [406, 51] on h4 "Panda Crepe section" at bounding box center [378, 51] width 504 height 9
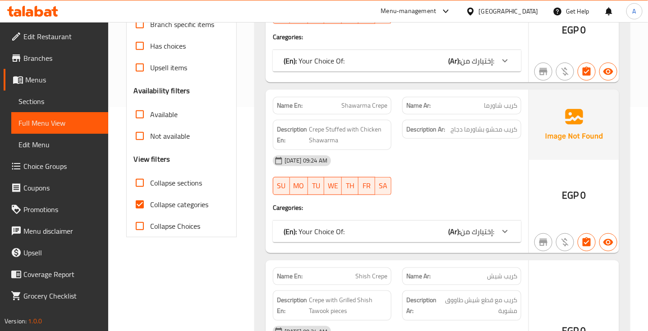
scroll to position [225, 0]
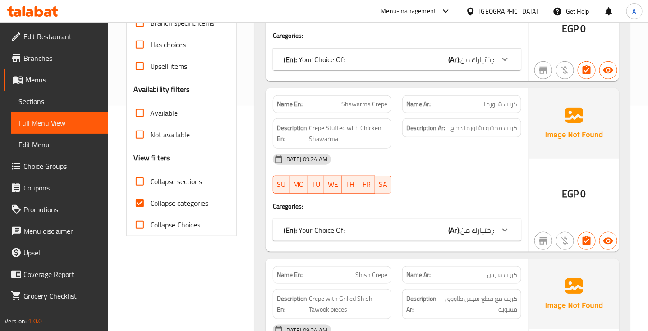
click at [139, 194] on input "Collapse categories" at bounding box center [140, 204] width 22 height 22
checkbox input "false"
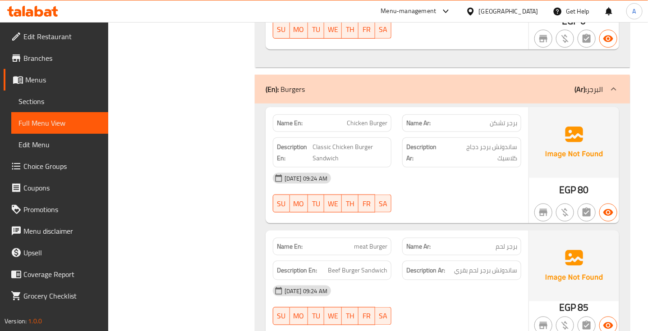
scroll to position [8141, 0]
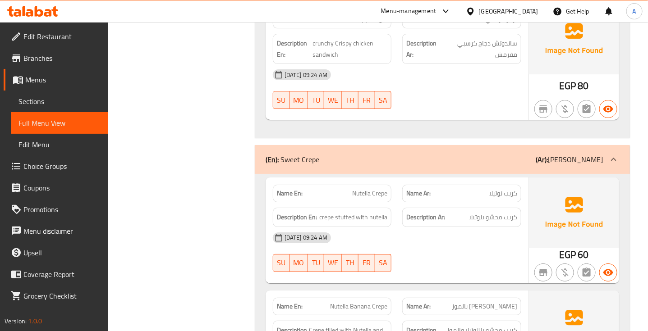
scroll to position [8930, 0]
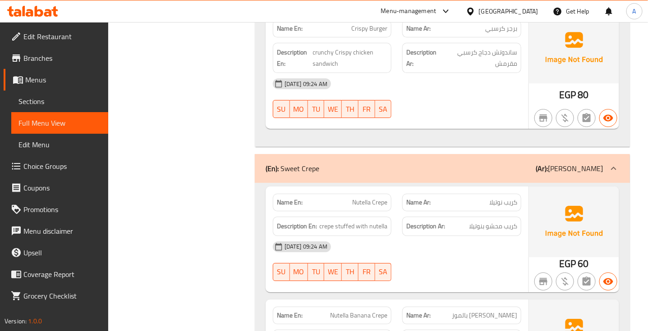
click at [493, 221] on span "كريب محشو بنوتيلا" at bounding box center [493, 226] width 48 height 11
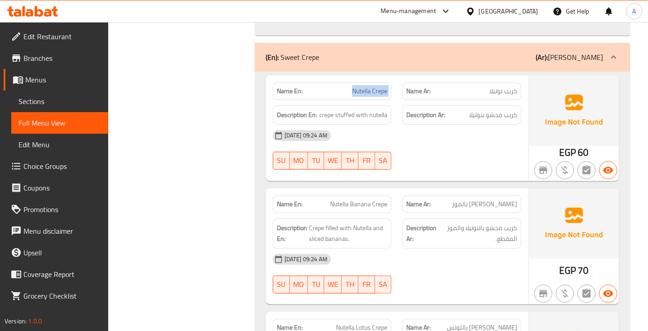
scroll to position [9043, 0]
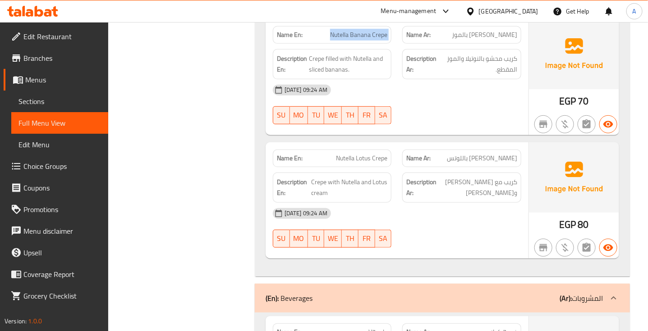
scroll to position [9212, 0]
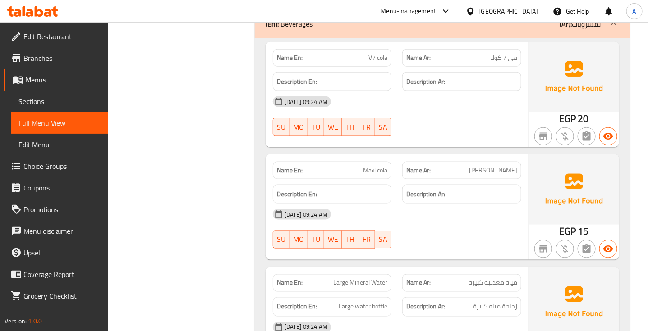
scroll to position [9438, 0]
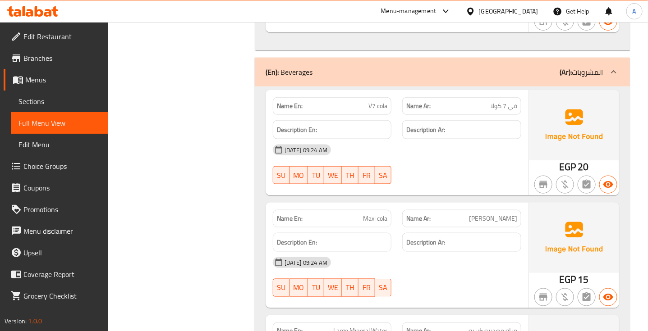
copy span "V7 cola"
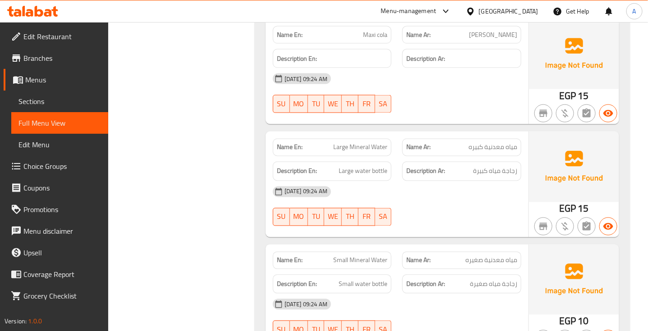
scroll to position [9663, 0]
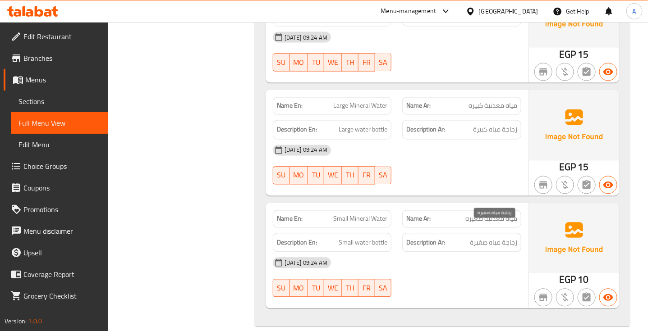
click at [512, 238] on span "زجاجة مياه صغيرة" at bounding box center [493, 243] width 47 height 11
click at [348, 238] on span "Small water bottle" at bounding box center [363, 243] width 49 height 11
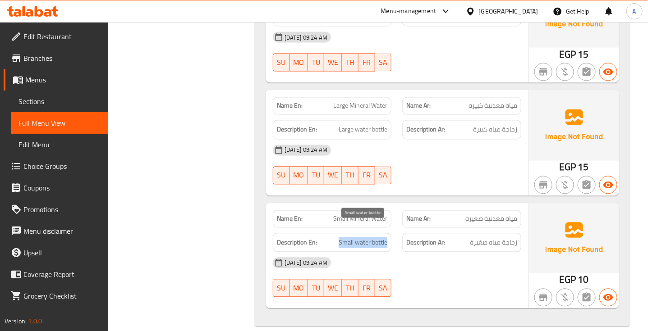
click at [348, 238] on span "Small water bottle" at bounding box center [363, 243] width 49 height 11
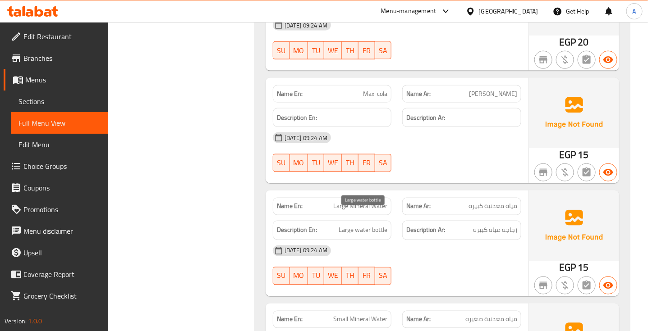
scroll to position [9494, 0]
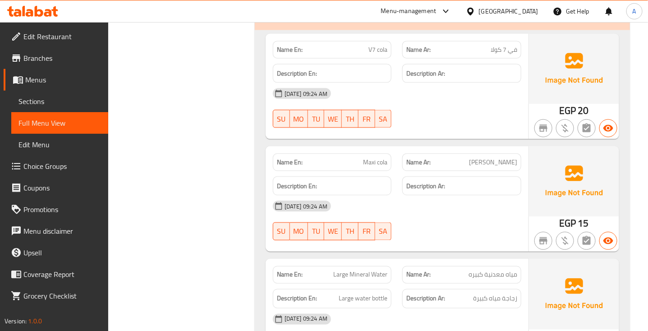
copy span "Maxi cola"
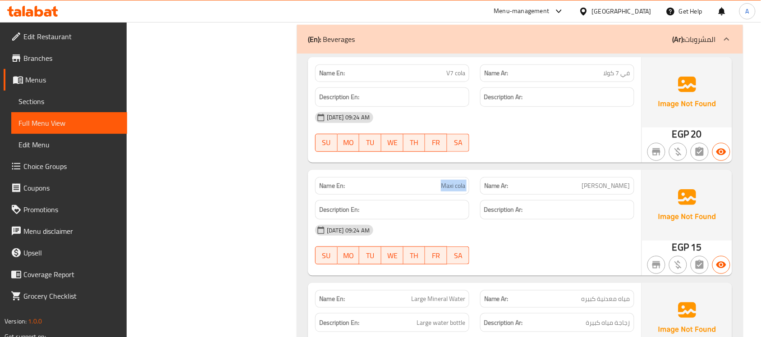
scroll to position [9244, 0]
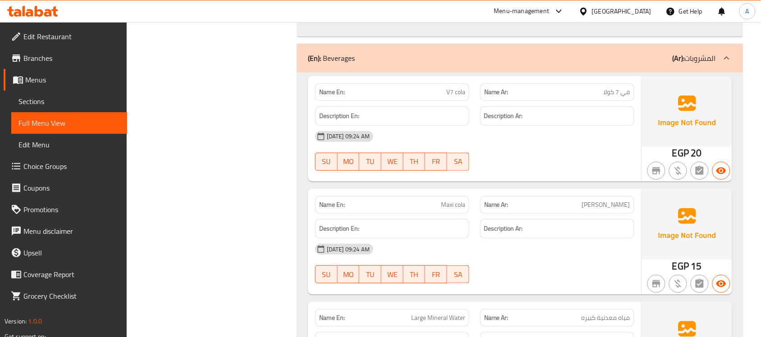
copy span "V7 cola"
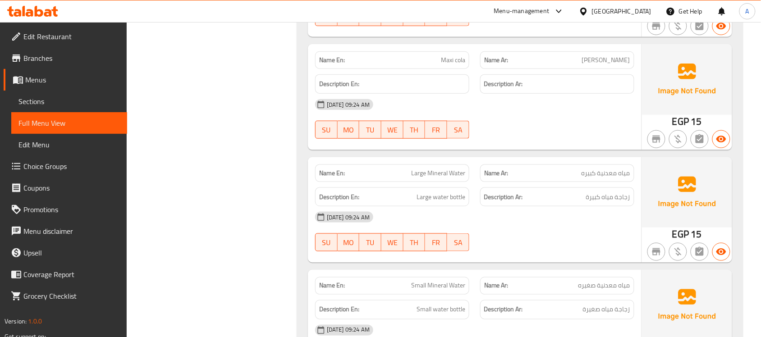
scroll to position [9413, 0]
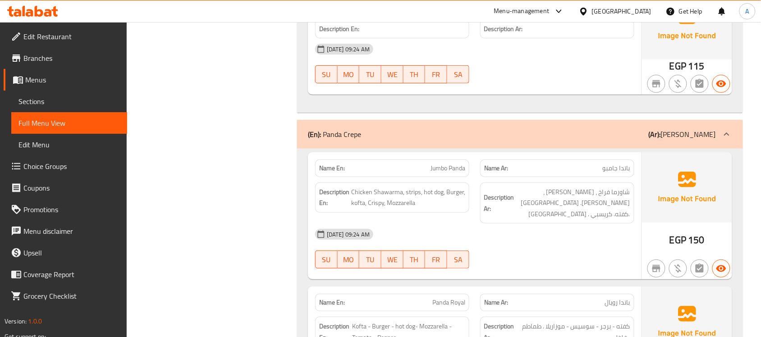
scroll to position [6031, 0]
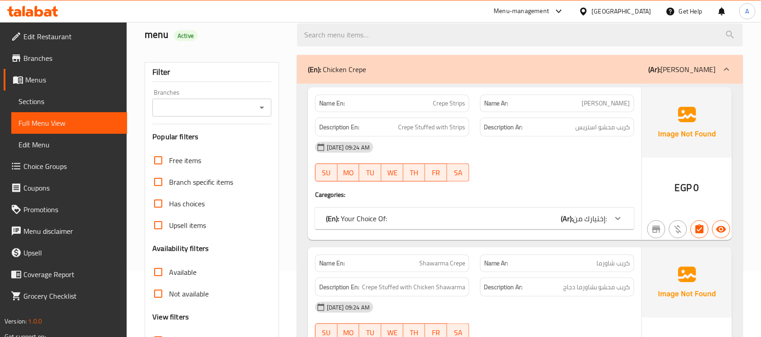
scroll to position [225, 0]
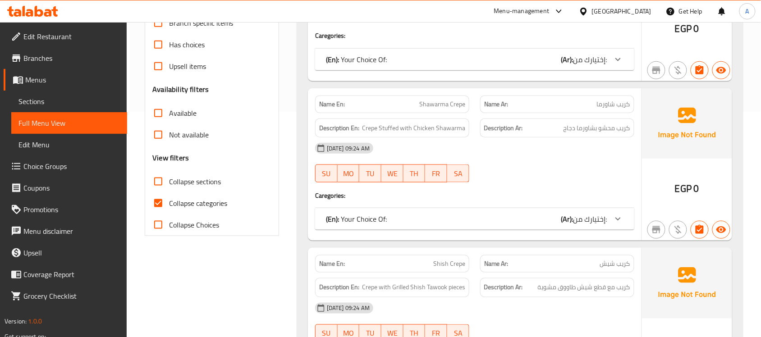
click at [153, 194] on input "Collapse categories" at bounding box center [158, 204] width 22 height 22
checkbox input "false"
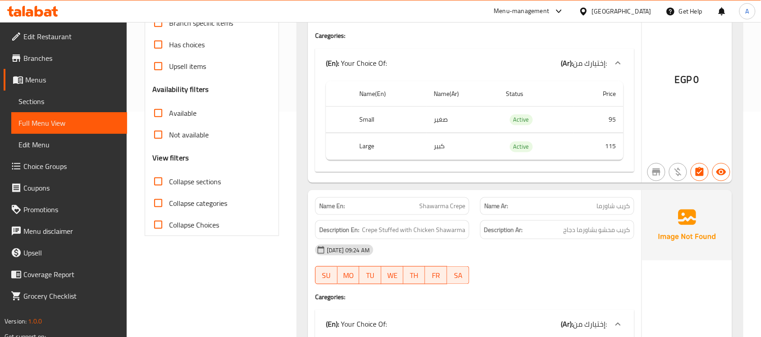
scroll to position [0, 0]
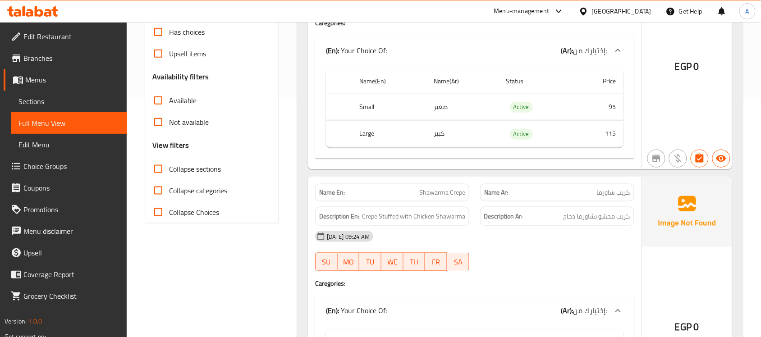
scroll to position [56, 0]
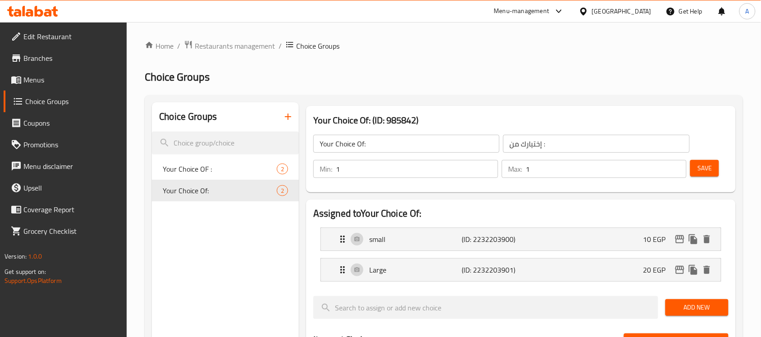
click at [641, 10] on div "[GEOGRAPHIC_DATA]" at bounding box center [622, 11] width 60 height 10
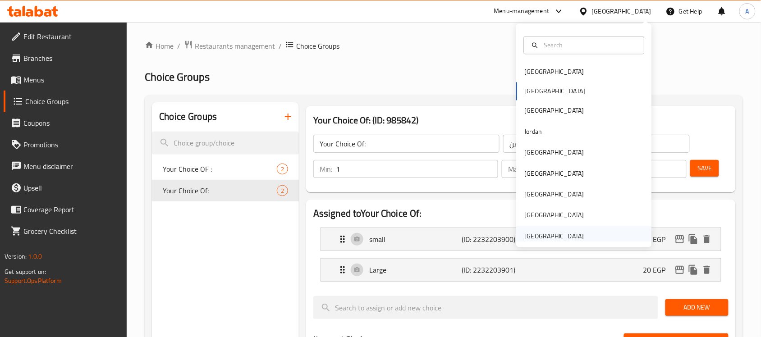
click at [546, 238] on div "[GEOGRAPHIC_DATA]" at bounding box center [555, 236] width 60 height 10
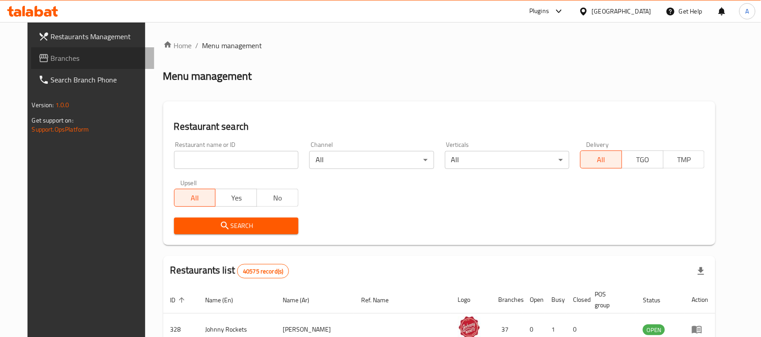
click at [64, 58] on span "Branches" at bounding box center [99, 58] width 96 height 11
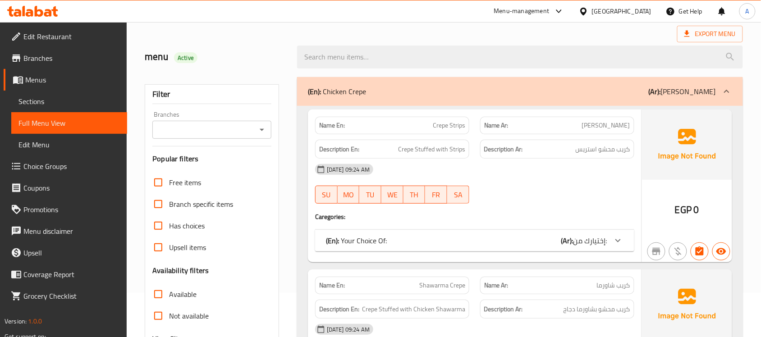
scroll to position [225, 0]
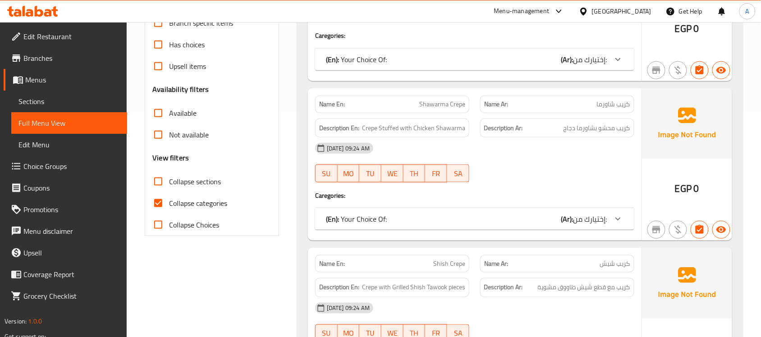
click at [173, 200] on span "Collapse categories" at bounding box center [198, 203] width 58 height 11
click at [169, 200] on input "Collapse categories" at bounding box center [158, 204] width 22 height 22
checkbox input "false"
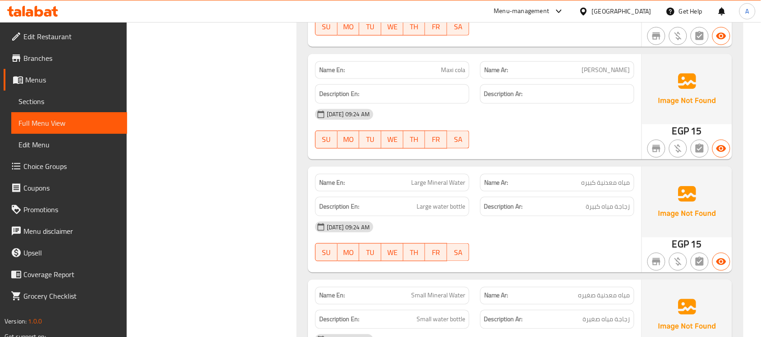
scroll to position [9480, 0]
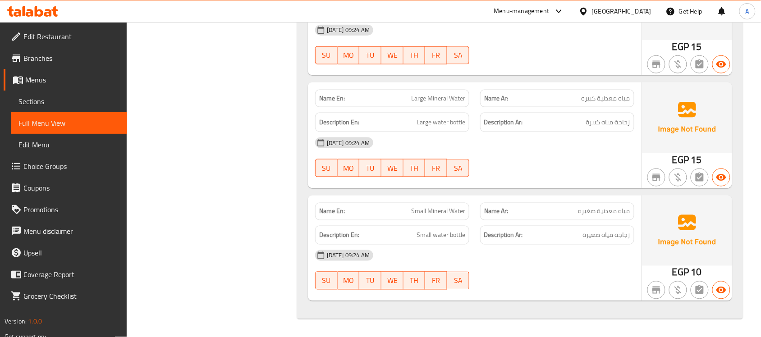
click at [641, 5] on div "Egypt" at bounding box center [615, 11] width 87 height 22
click at [641, 14] on div "[GEOGRAPHIC_DATA]" at bounding box center [622, 11] width 60 height 10
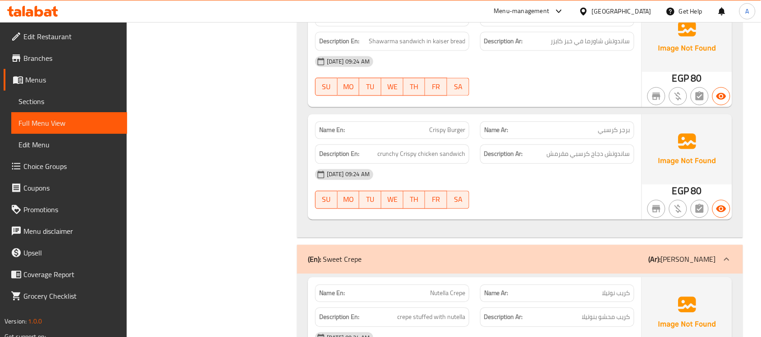
scroll to position [8635, 0]
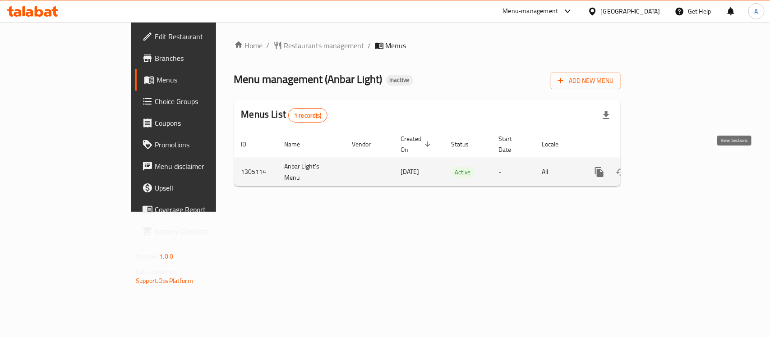
click at [670, 167] on icon "enhanced table" at bounding box center [664, 172] width 11 height 11
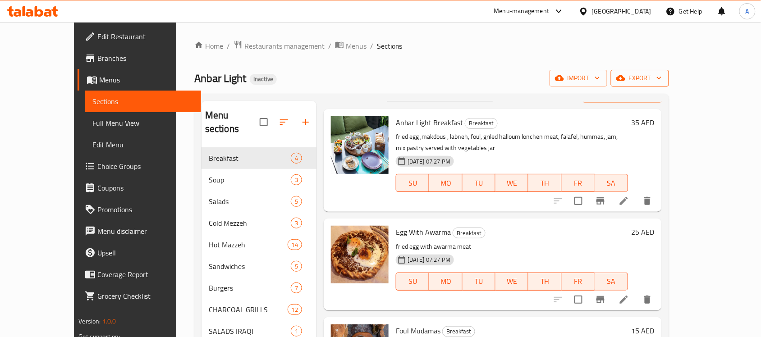
click at [662, 76] on span "export" at bounding box center [640, 78] width 44 height 11
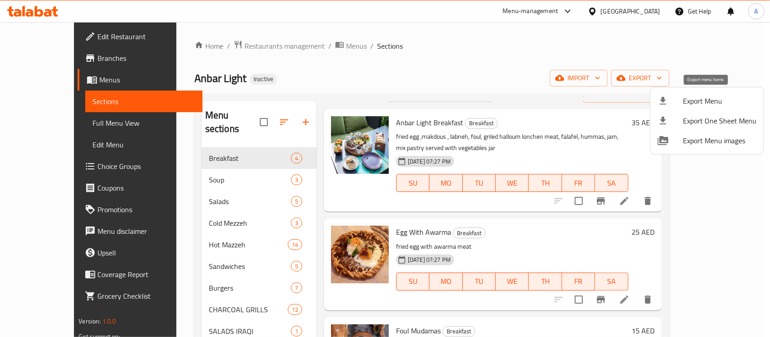
click at [699, 98] on span "Export Menu" at bounding box center [719, 101] width 73 height 11
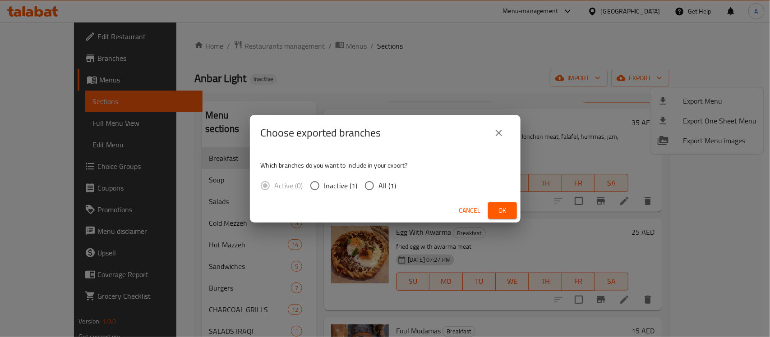
click at [371, 188] on input "All (1)" at bounding box center [369, 185] width 19 height 19
radio input "true"
click at [507, 212] on span "Ok" at bounding box center [502, 210] width 14 height 11
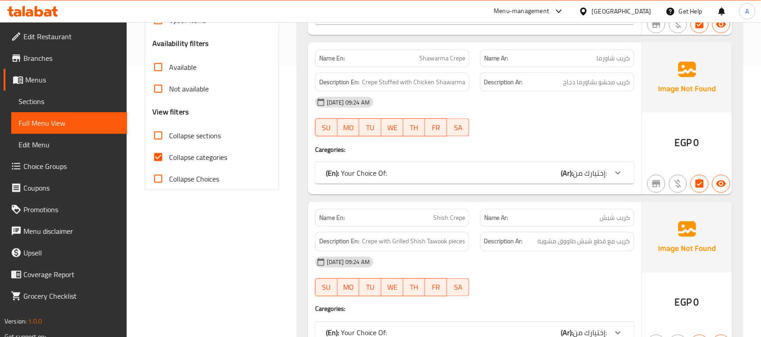
scroll to position [282, 0]
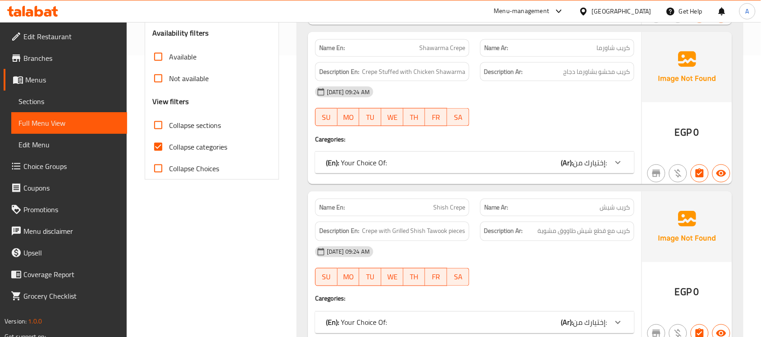
click at [164, 145] on input "Collapse categories" at bounding box center [158, 147] width 22 height 22
checkbox input "false"
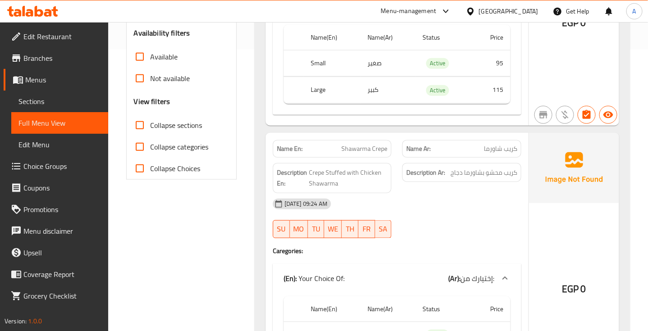
click at [485, 221] on div "[DATE] 09:24 AM SU MO TU WE TH FR SA" at bounding box center [396, 218] width 259 height 51
